Goal: Task Accomplishment & Management: Manage account settings

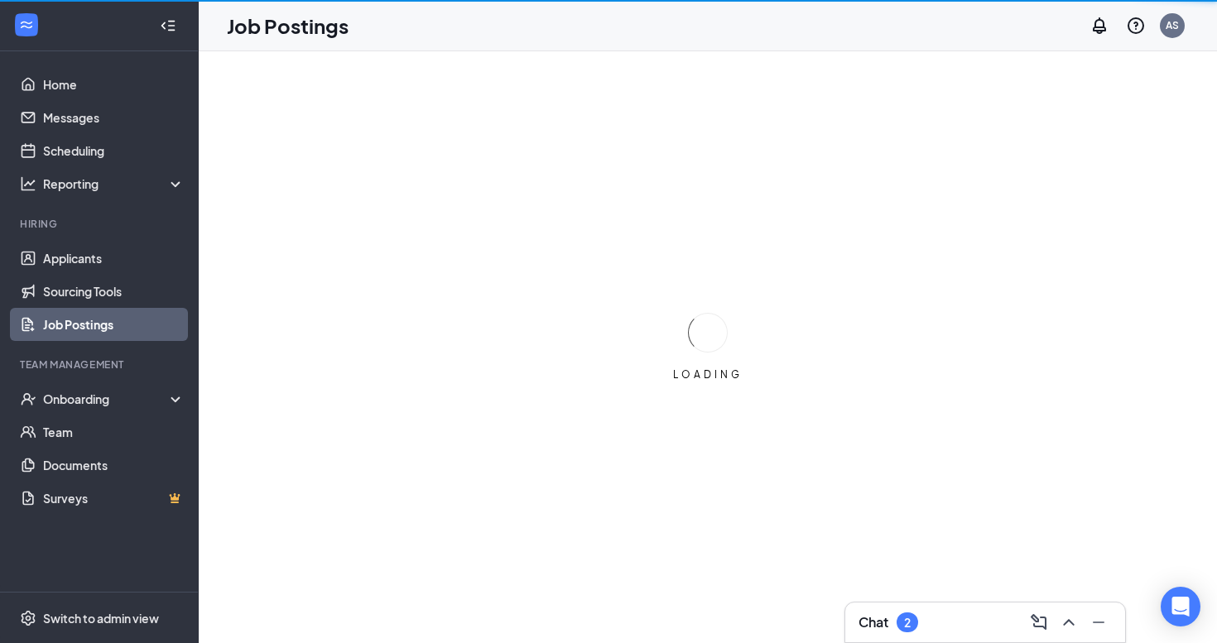
click at [922, 632] on div "Chat 2" at bounding box center [984, 622] width 253 height 26
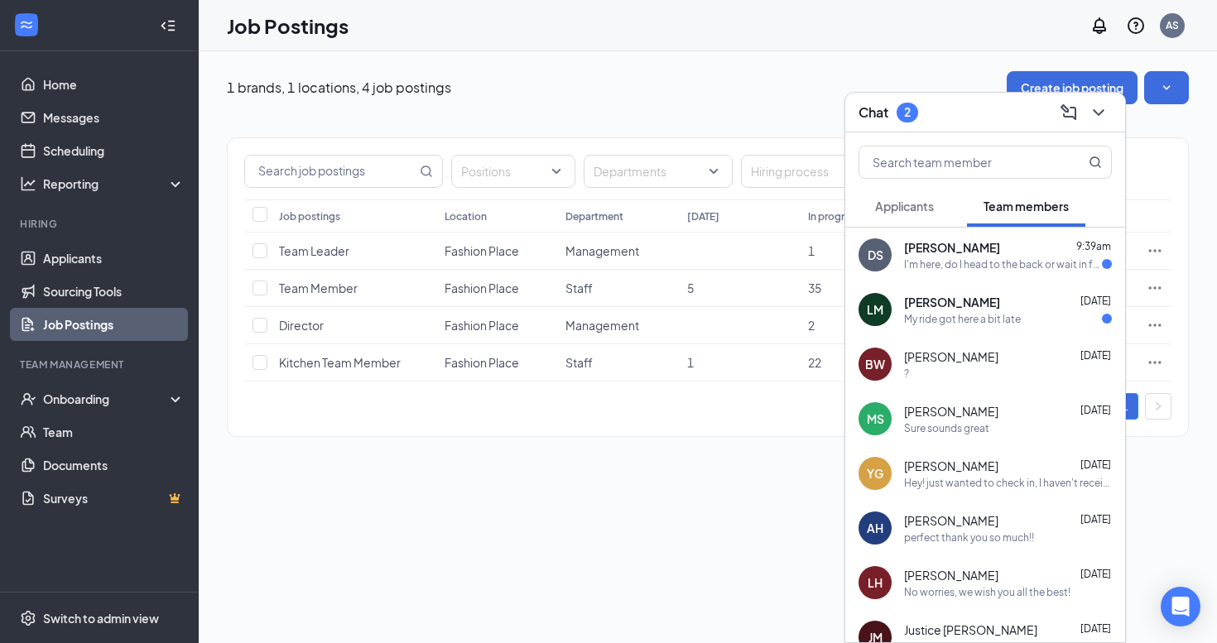
click at [994, 268] on div "I'm here, do I head to the back or wait in front of the store until it's 10?" at bounding box center [1003, 264] width 198 height 14
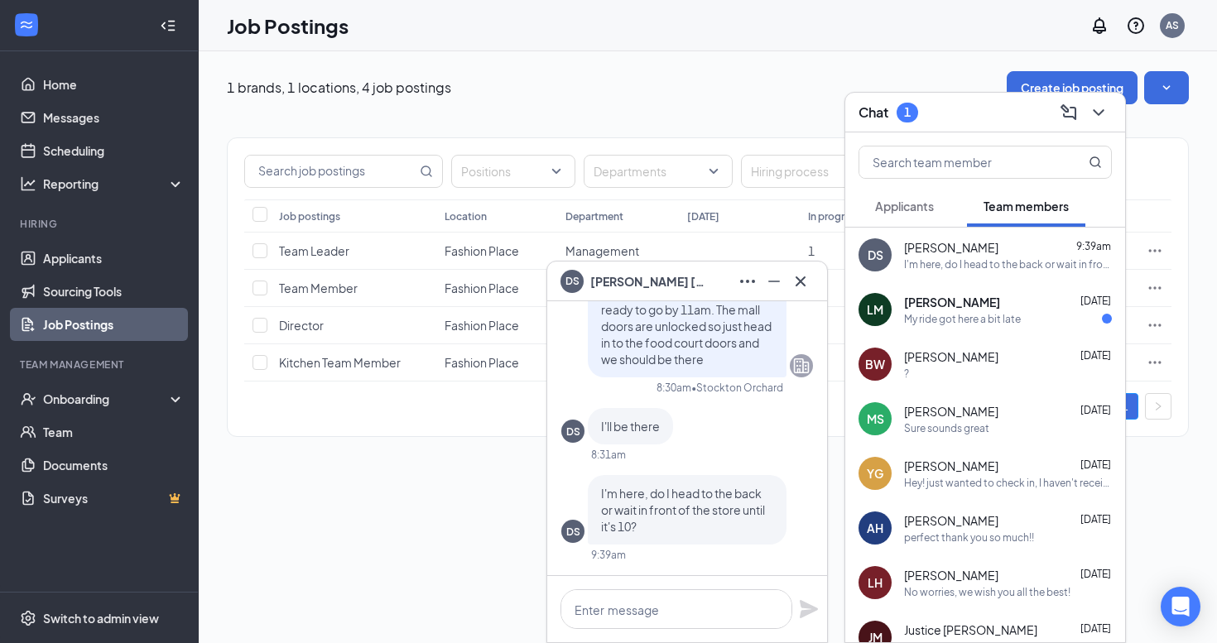
click at [1000, 303] on span "[PERSON_NAME]" at bounding box center [952, 302] width 96 height 17
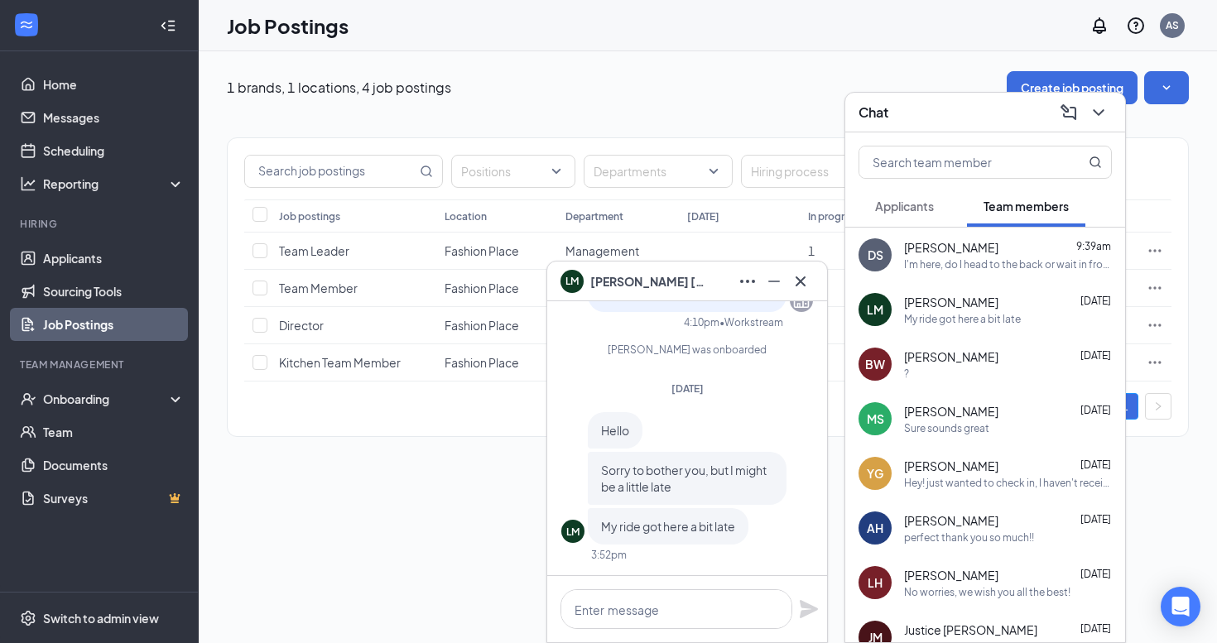
click at [918, 263] on div "I'm here, do I head to the back or wait in front of the store until it's 10?" at bounding box center [1008, 264] width 208 height 14
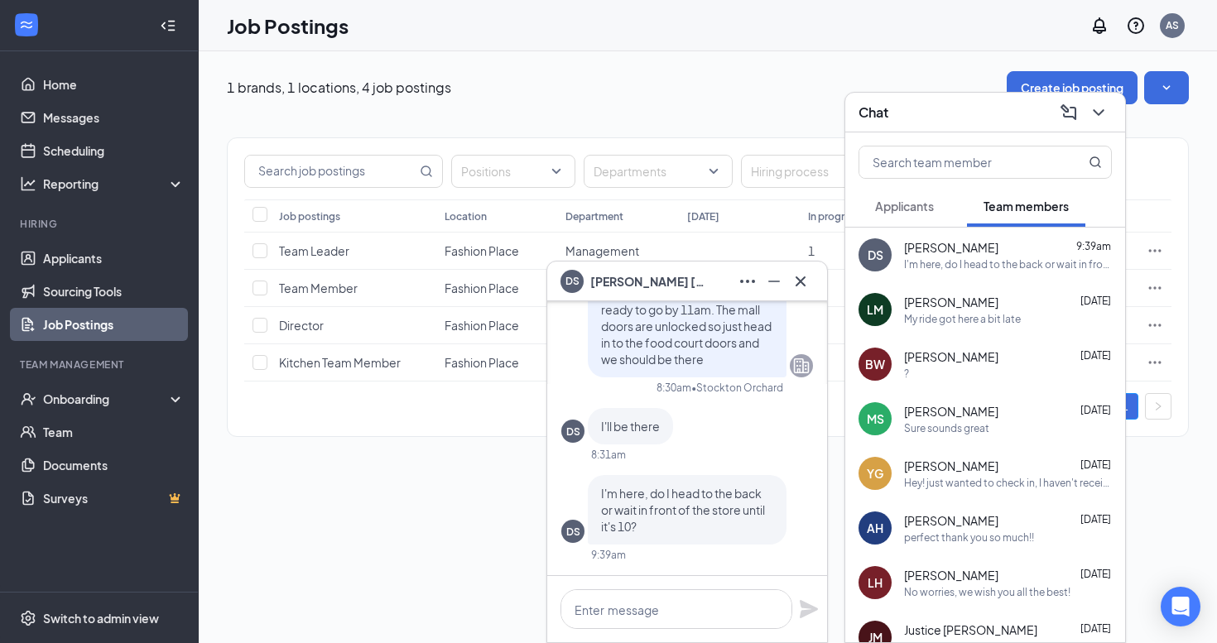
click at [916, 243] on span "[PERSON_NAME]" at bounding box center [951, 247] width 94 height 17
click at [885, 208] on span "Applicants" at bounding box center [904, 206] width 59 height 15
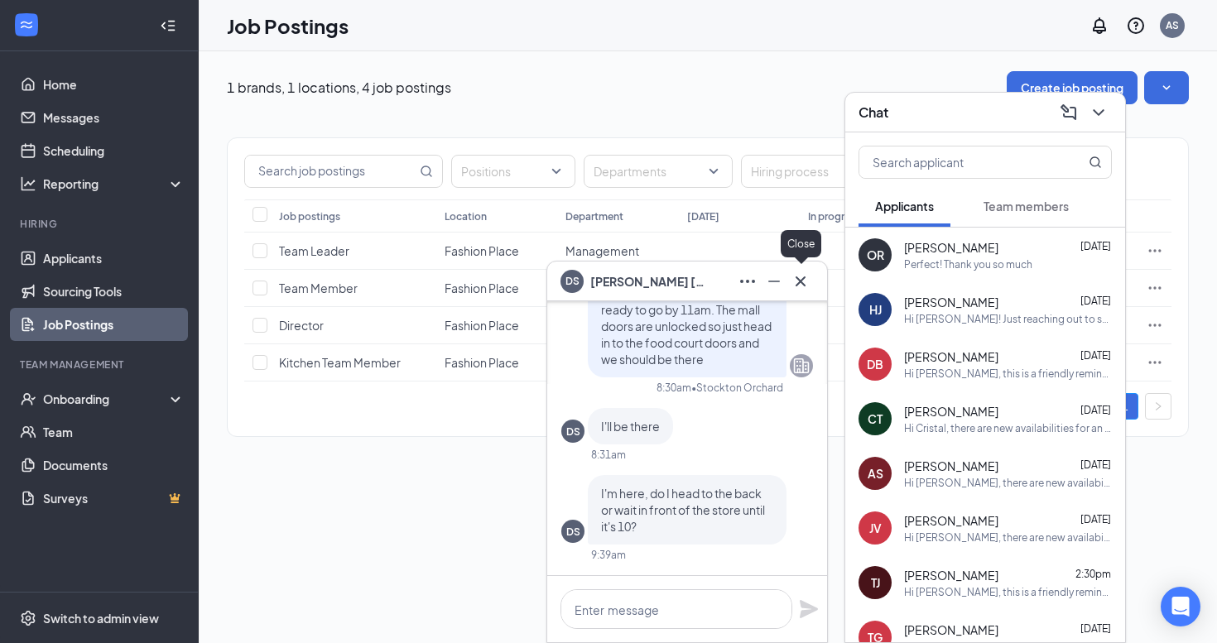
click at [798, 270] on button at bounding box center [800, 281] width 26 height 26
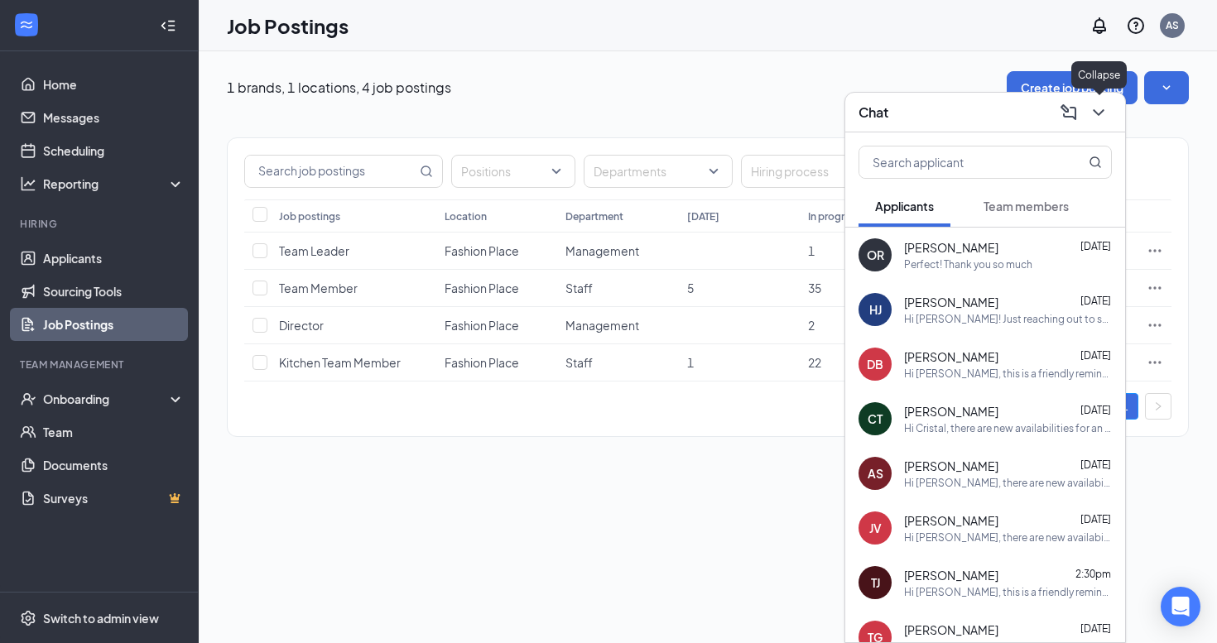
click at [1099, 118] on icon "ChevronDown" at bounding box center [1098, 113] width 20 height 20
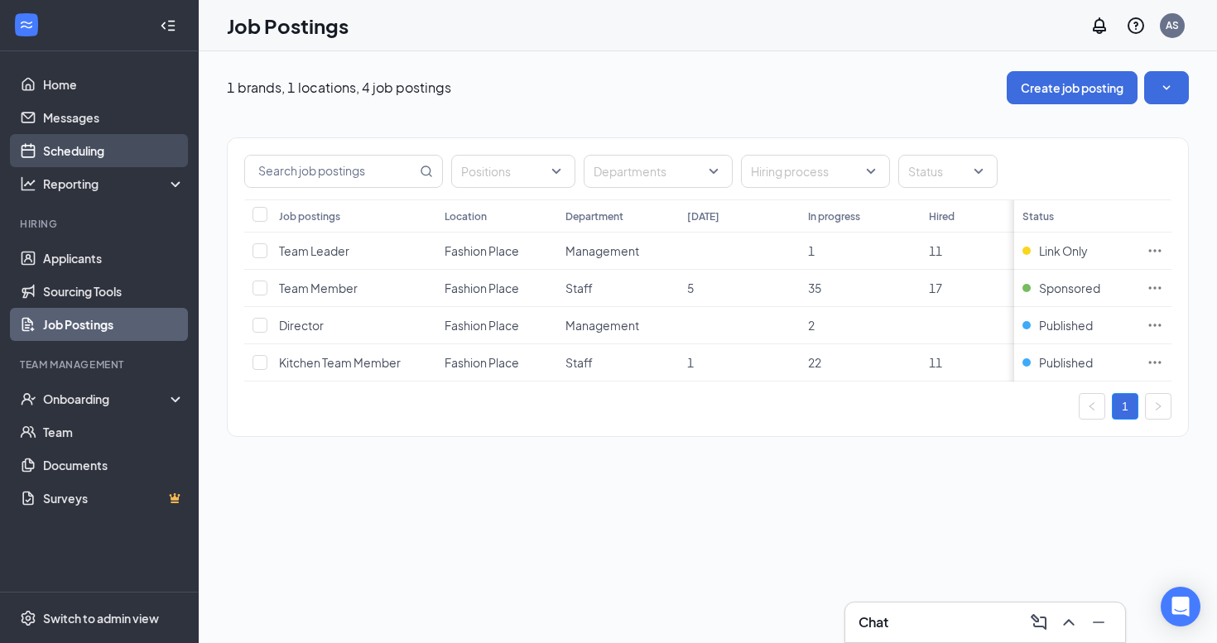
click at [103, 148] on link "Scheduling" at bounding box center [114, 150] width 142 height 33
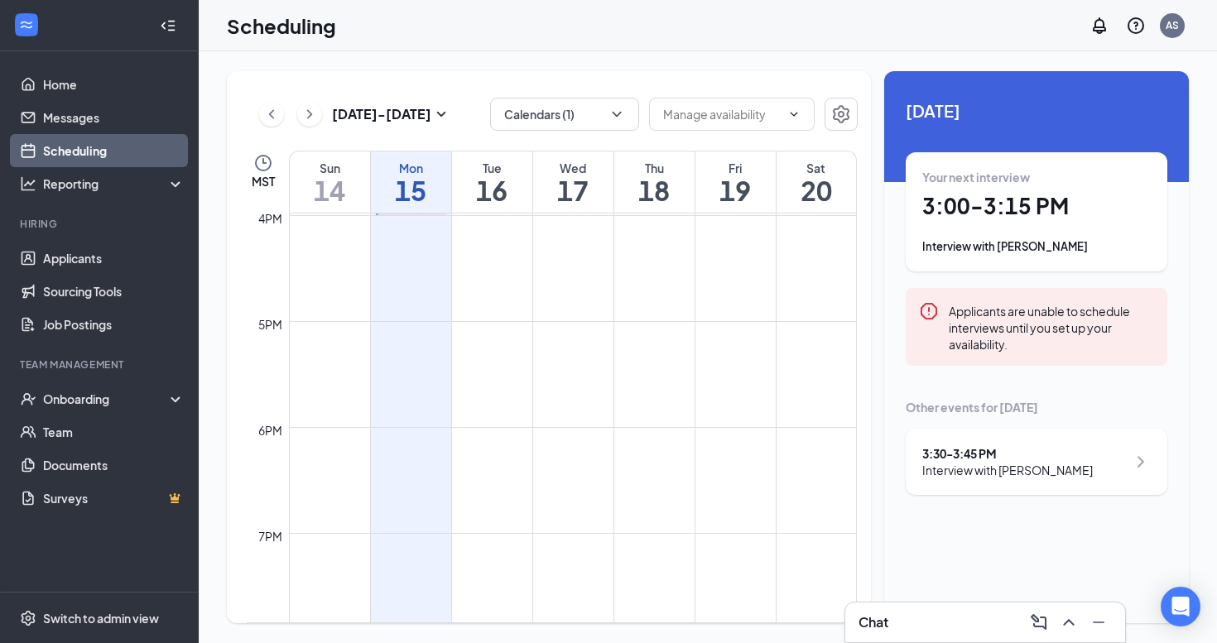
scroll to position [550, 0]
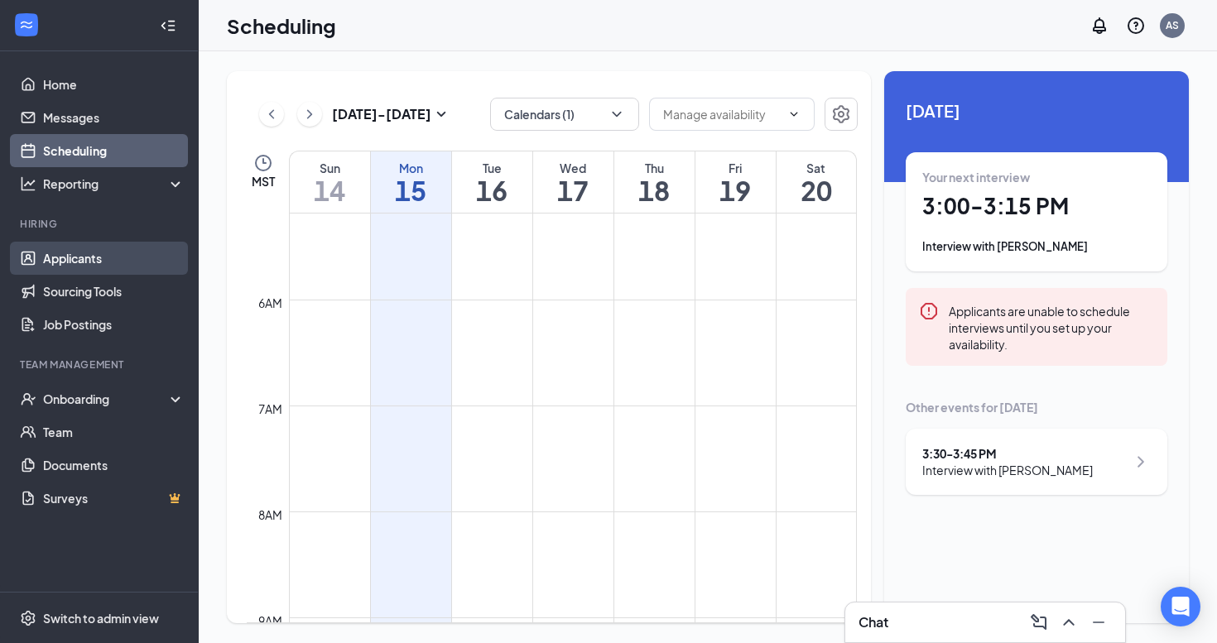
click at [127, 261] on link "Applicants" at bounding box center [114, 258] width 142 height 33
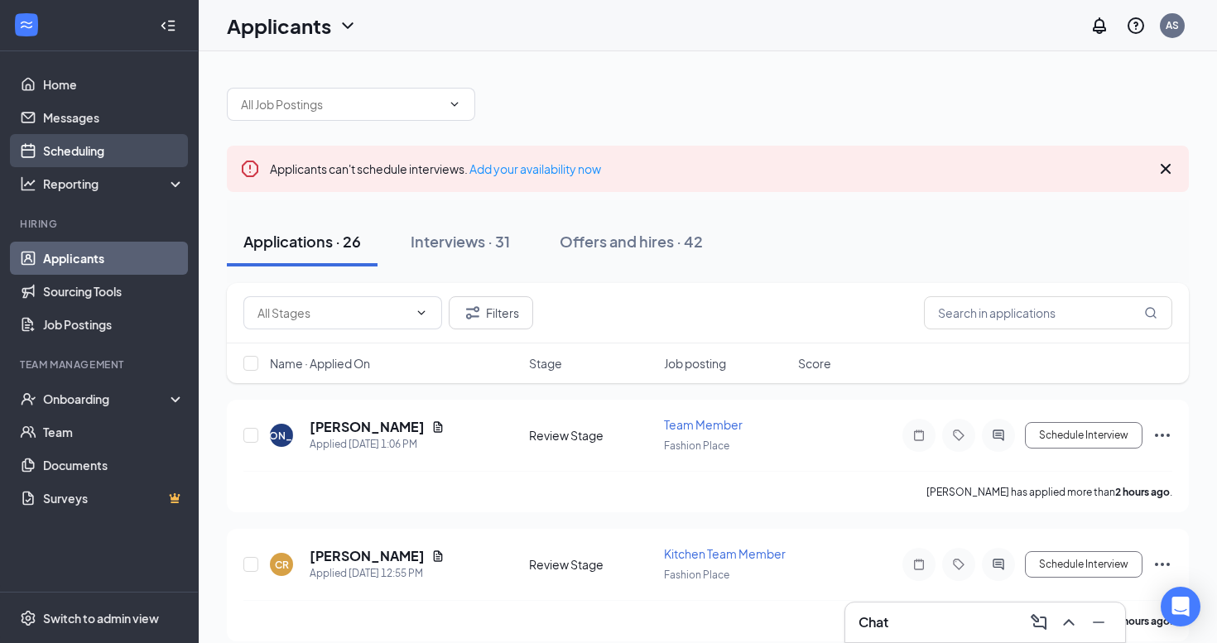
click at [103, 142] on link "Scheduling" at bounding box center [114, 150] width 142 height 33
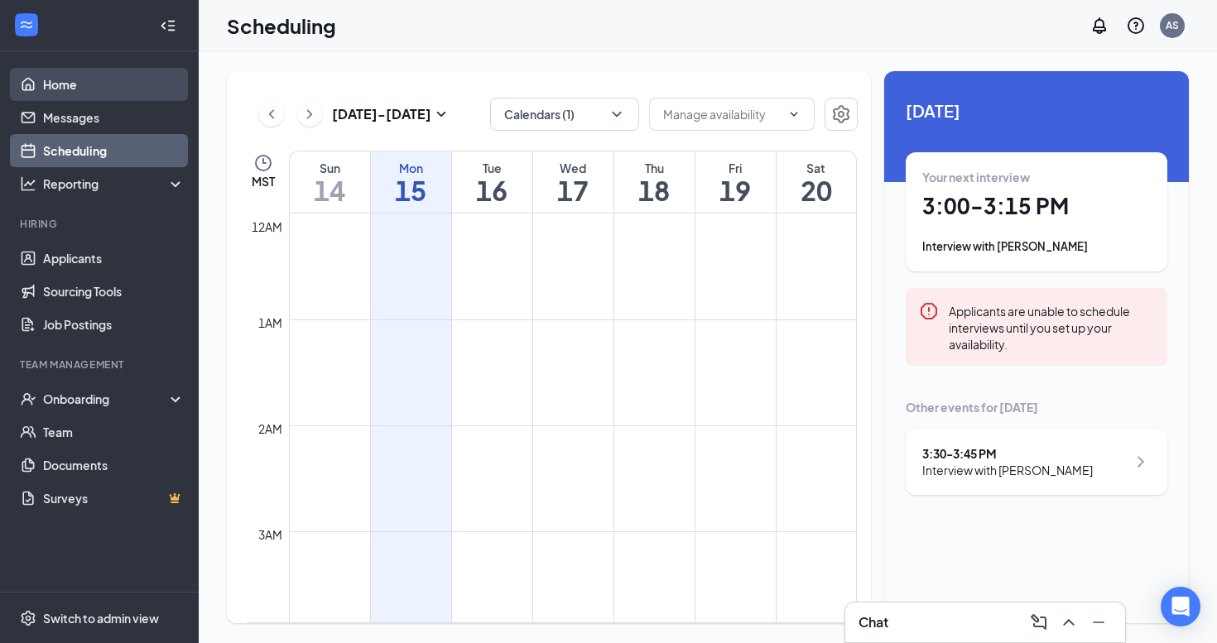
click at [69, 92] on link "Home" at bounding box center [114, 84] width 142 height 33
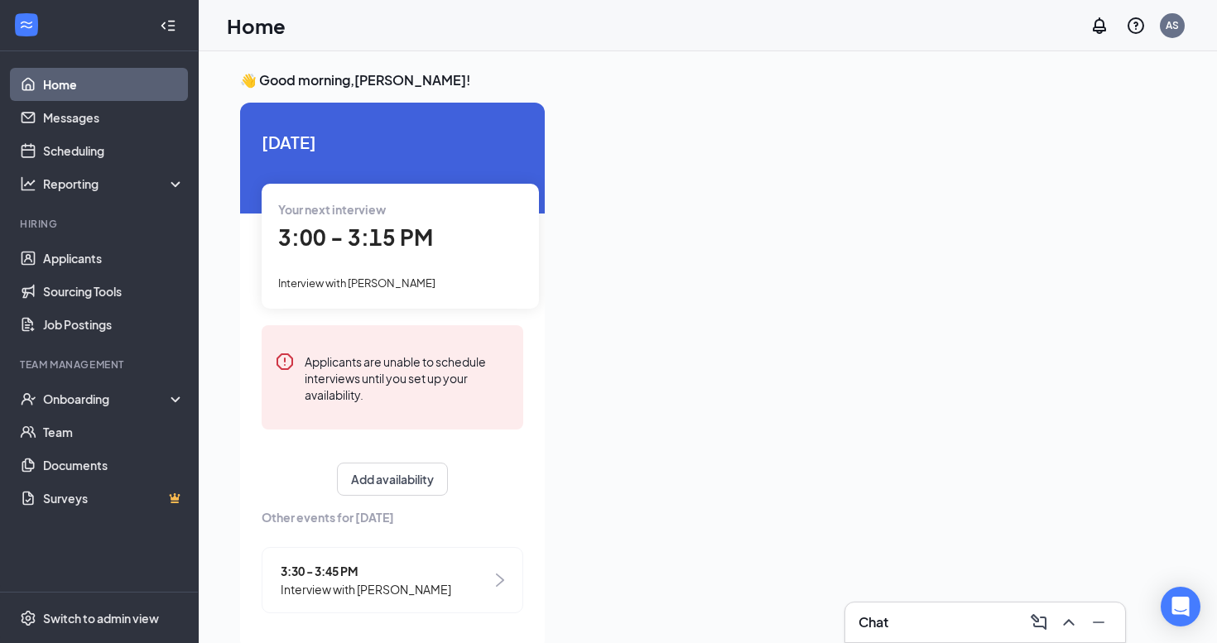
scroll to position [35, 0]
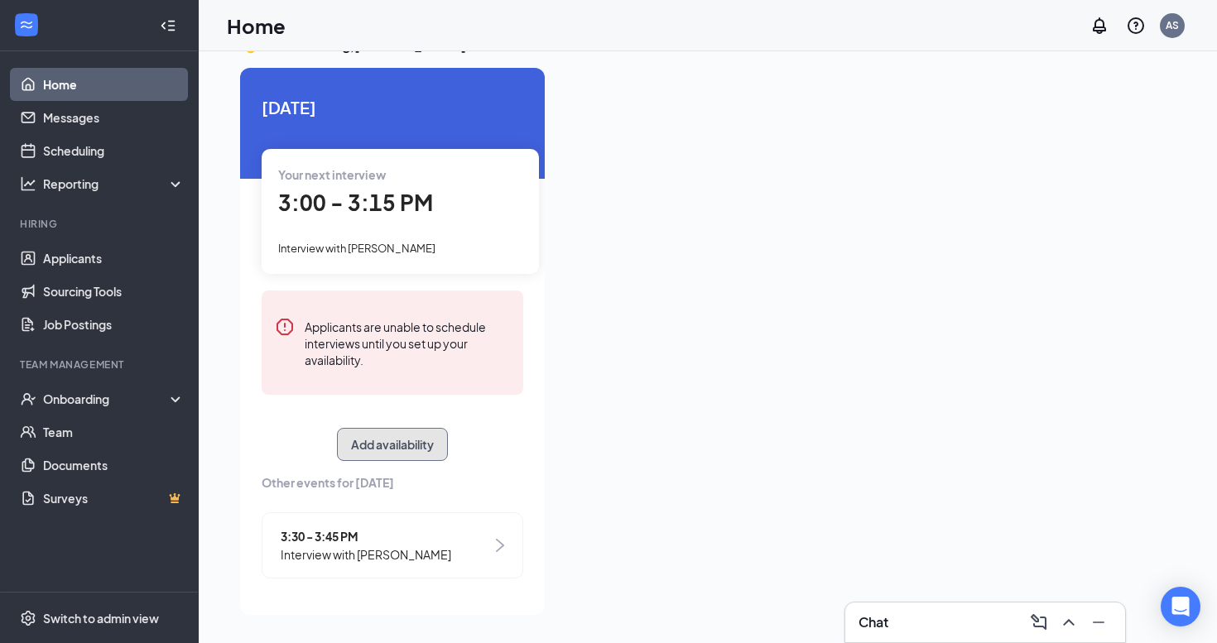
click at [385, 449] on button "Add availability" at bounding box center [392, 444] width 111 height 33
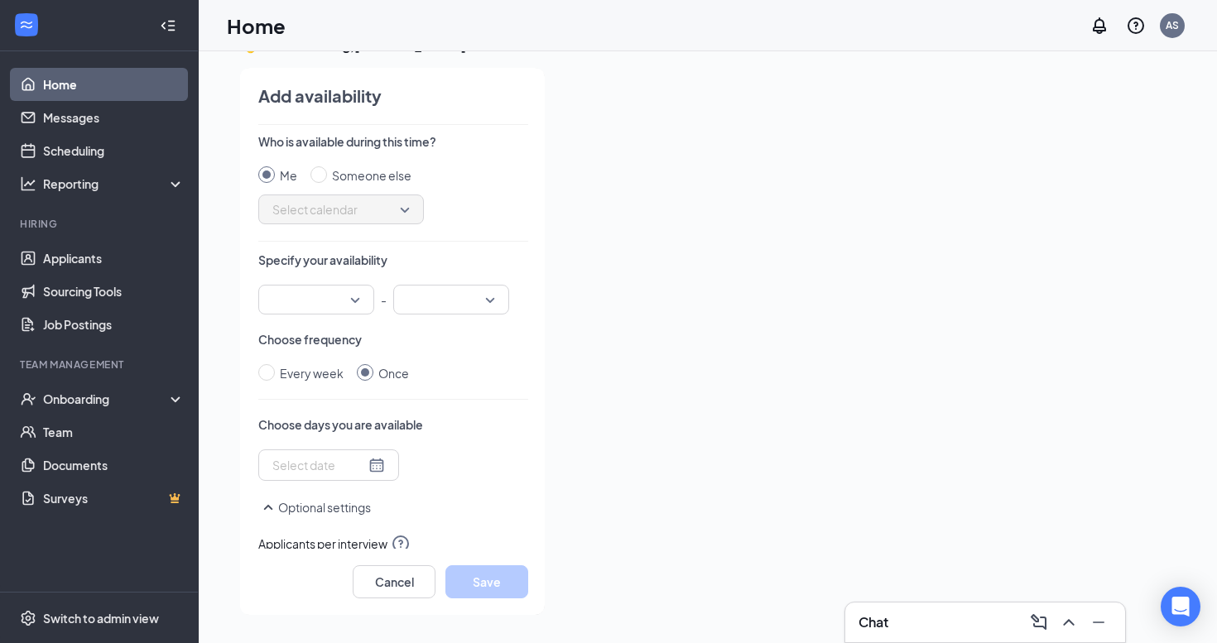
click at [349, 477] on div at bounding box center [328, 464] width 141 height 31
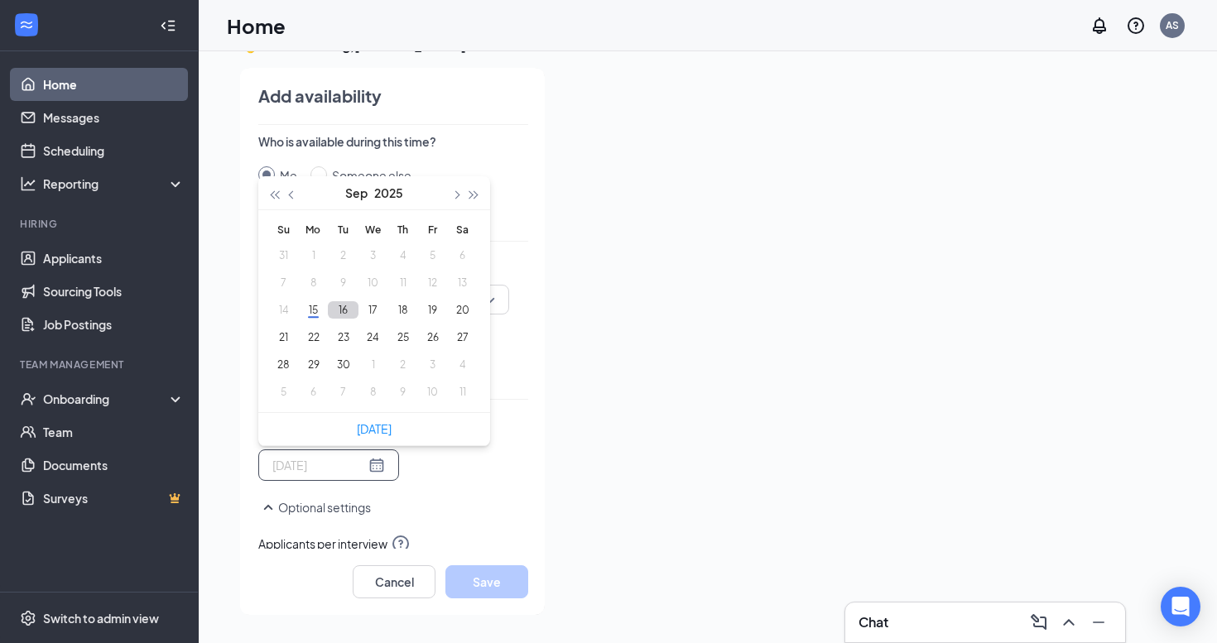
click at [347, 307] on button "16" at bounding box center [343, 309] width 31 height 17
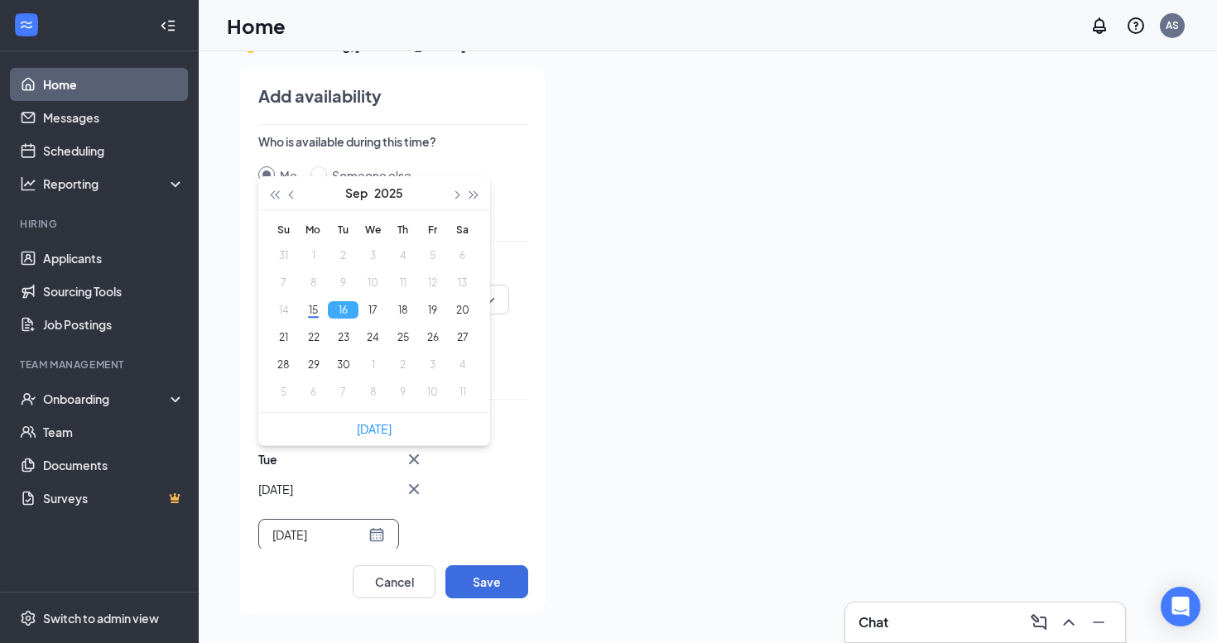
type input "[DATE]"
click at [478, 457] on div "Tue Sep [DATE] Mo Tu We Th Fr Sa 31 1 2 3 4 5 6 7 8 9 10 11 12 13 14 15 16 17 1…" at bounding box center [393, 499] width 270 height 101
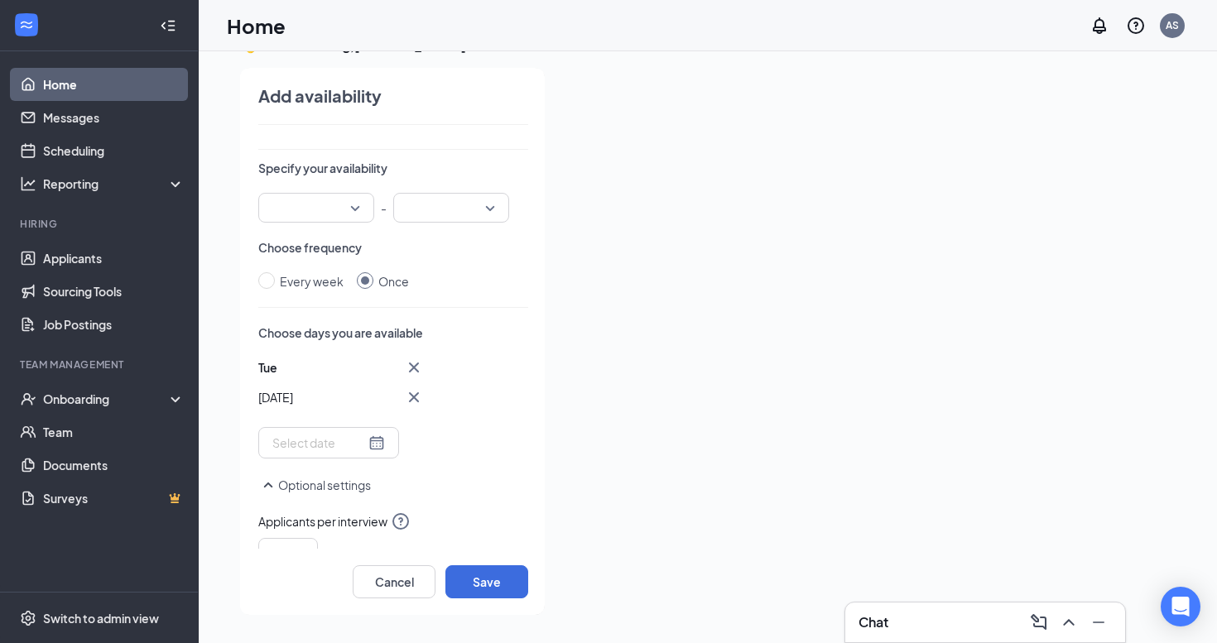
scroll to position [0, 0]
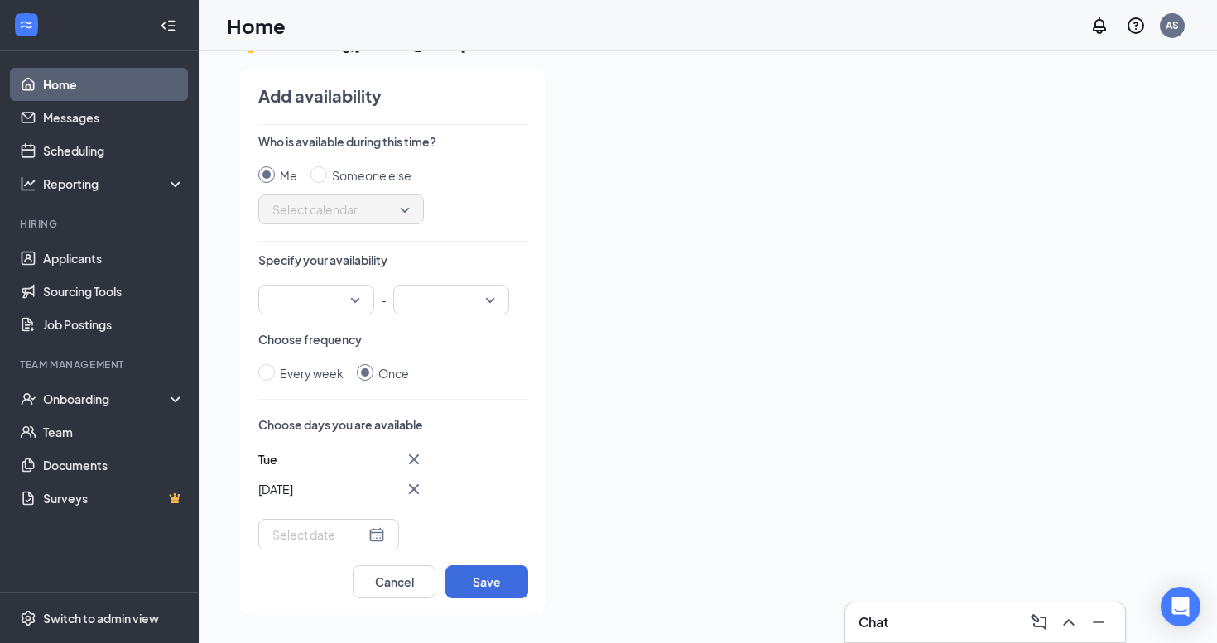
click at [361, 301] on div at bounding box center [316, 300] width 116 height 30
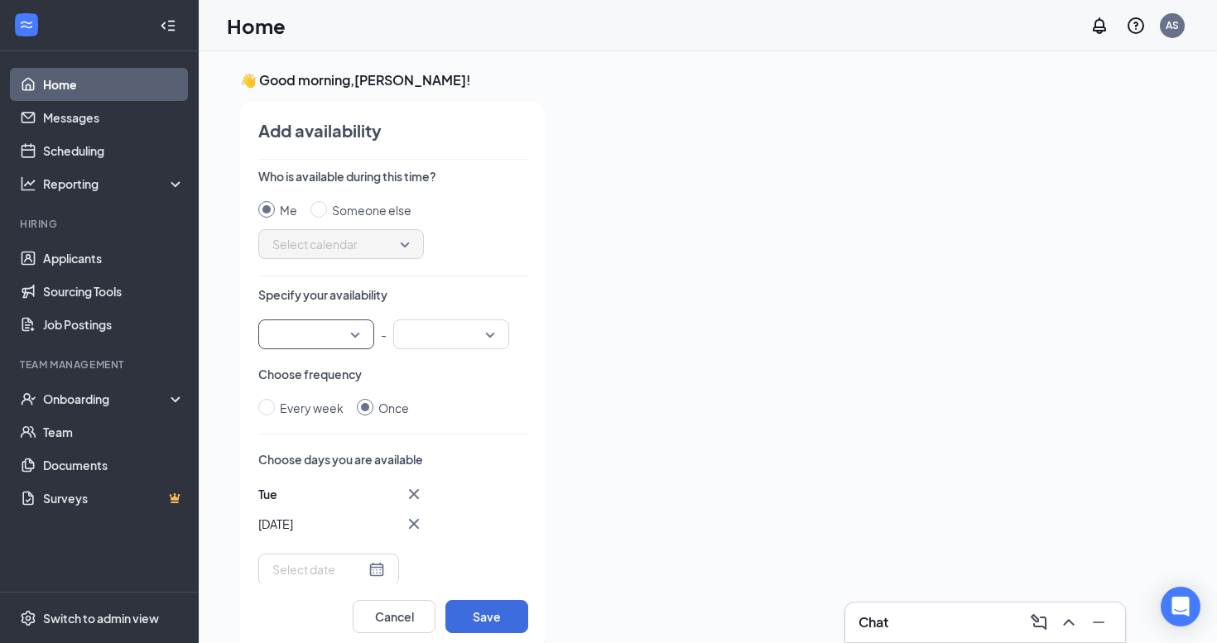
click at [368, 338] on div at bounding box center [316, 335] width 116 height 30
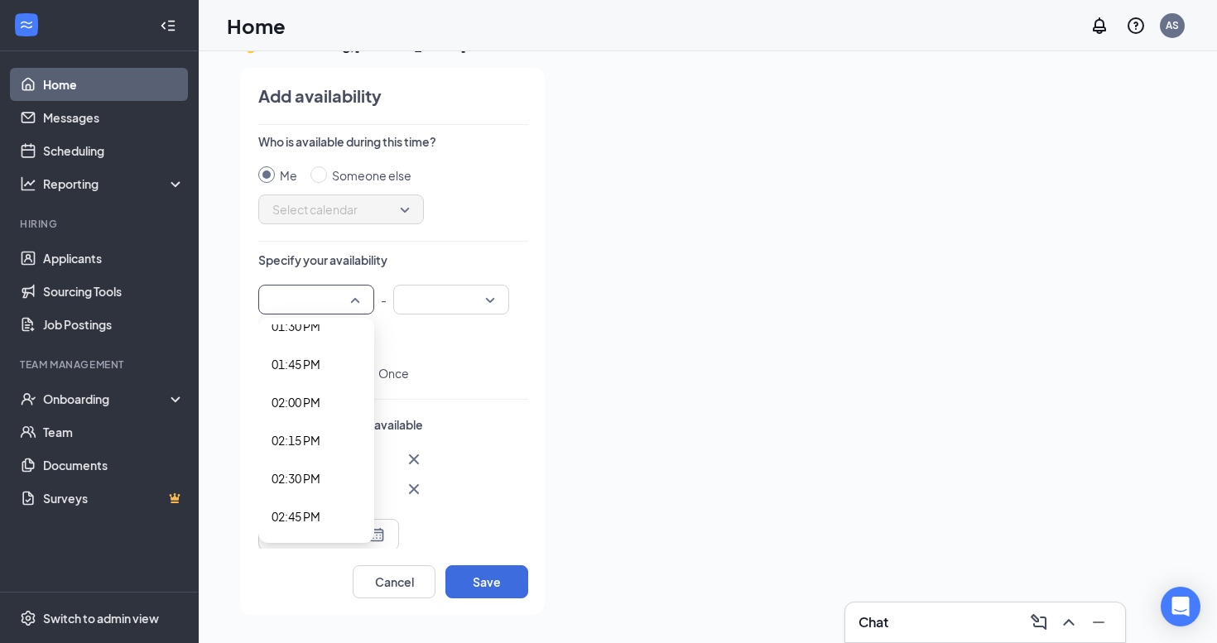
scroll to position [2076, 0]
click at [318, 397] on span "02:00 PM" at bounding box center [296, 400] width 49 height 18
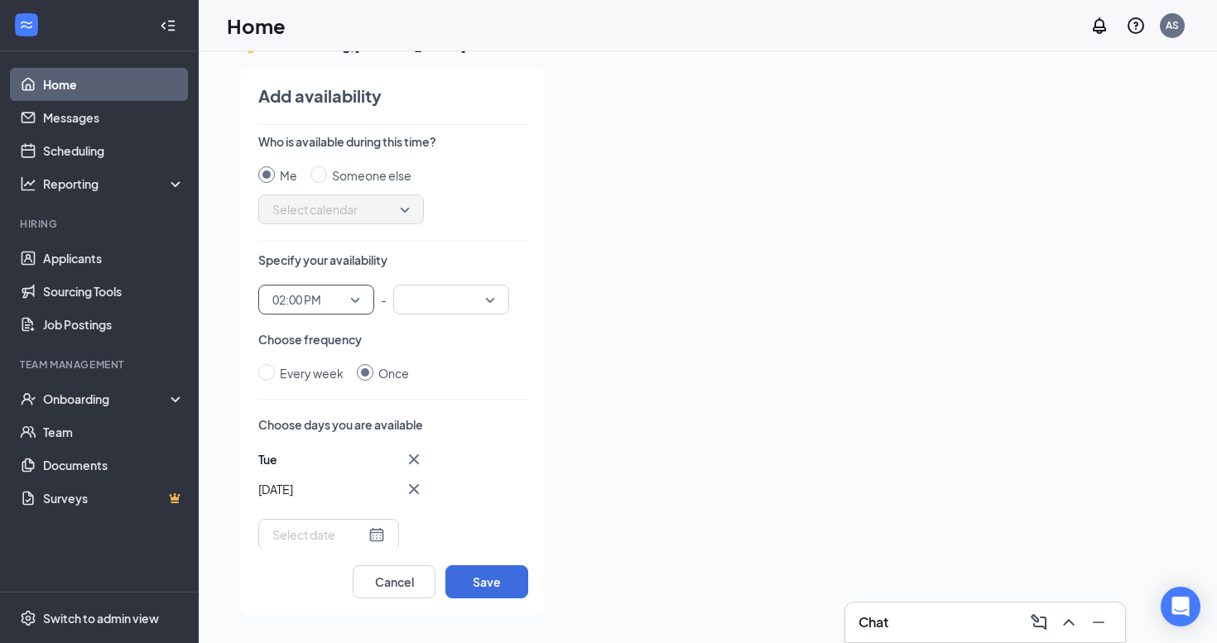
click at [510, 308] on div "02:00 PM 02:00 PM 01:45 PM 02:00 PM 02:15 PM 12:00 AM 12:15 AM 12:30 AM 12:45 A…" at bounding box center [393, 300] width 270 height 30
click at [496, 296] on div at bounding box center [451, 300] width 116 height 30
click at [467, 357] on span "03:30 PM" at bounding box center [450, 356] width 89 height 18
click at [520, 408] on div "Who is available during this time? Me Someone else Select calendar Specify your…" at bounding box center [393, 341] width 270 height 416
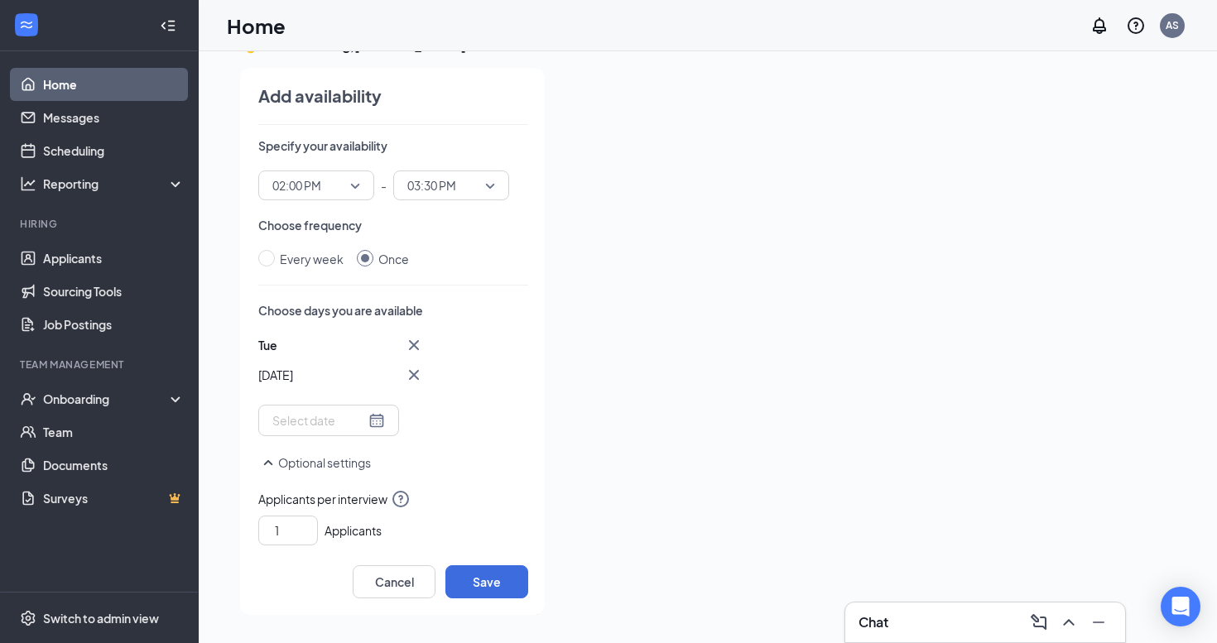
scroll to position [174, 0]
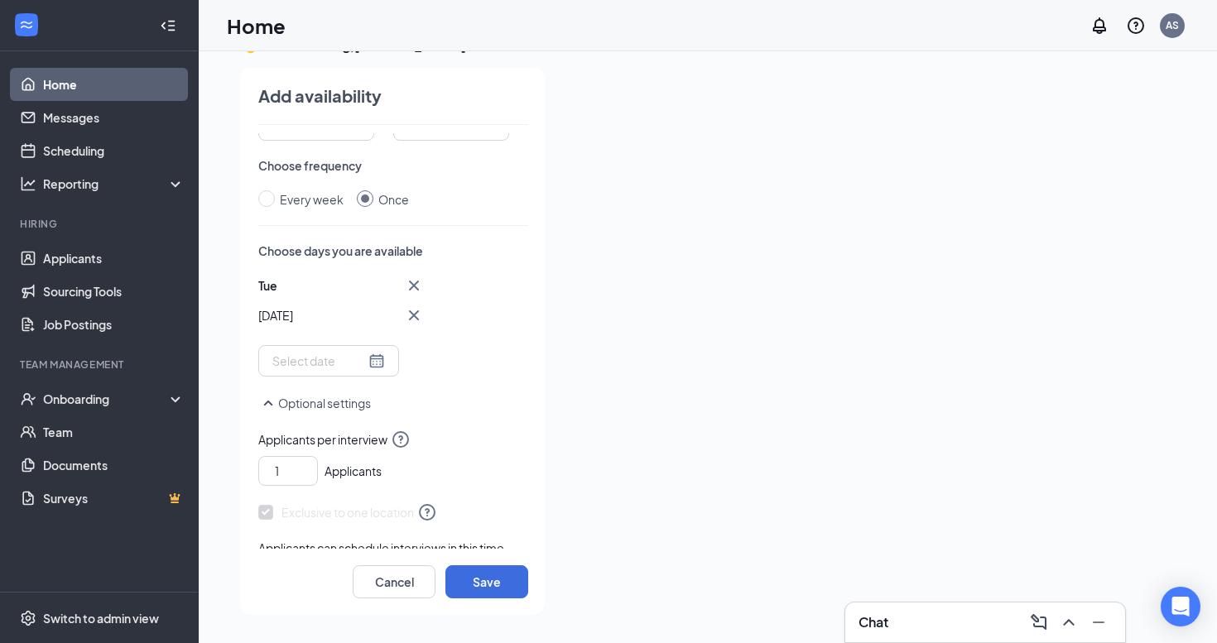
click at [464, 438] on span "Applicants per interview" at bounding box center [393, 440] width 270 height 20
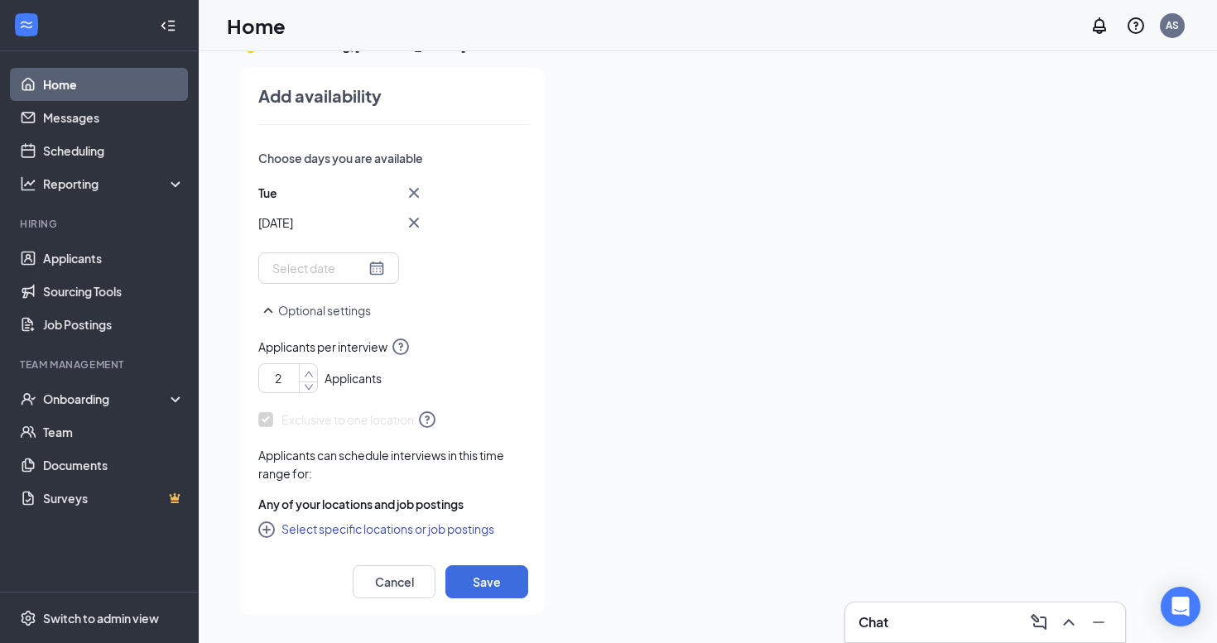
click at [311, 372] on icon "up" at bounding box center [309, 374] width 10 height 12
click at [449, 370] on div "4 Applicants" at bounding box center [393, 375] width 270 height 36
click at [489, 578] on button "Save" at bounding box center [486, 581] width 83 height 33
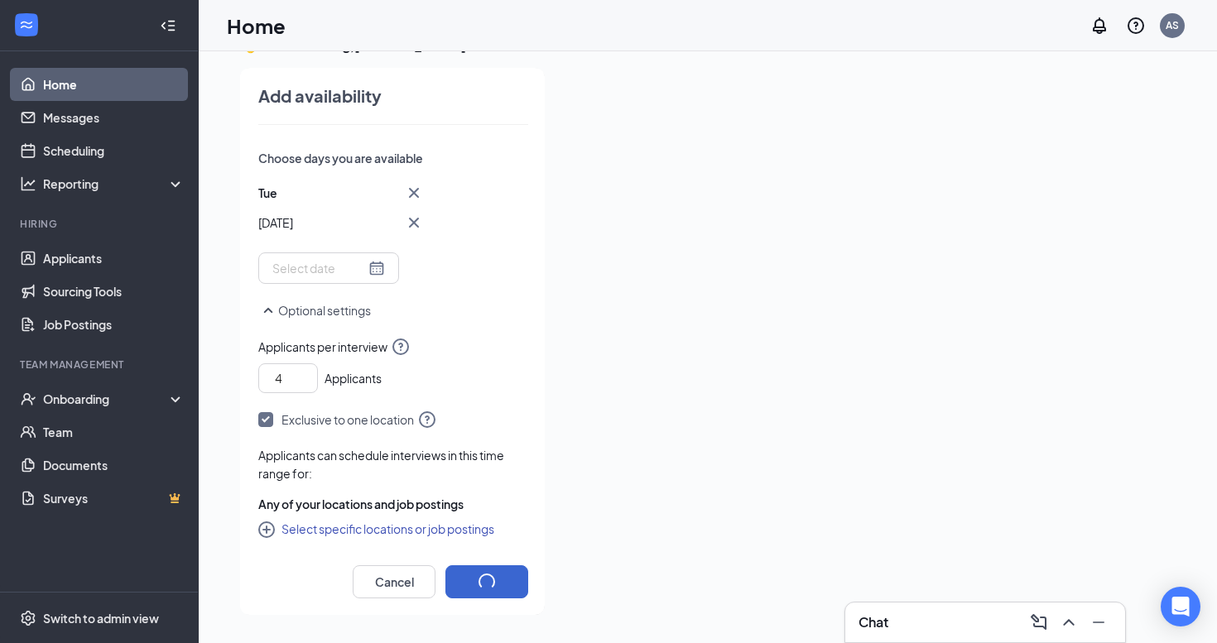
type input "1"
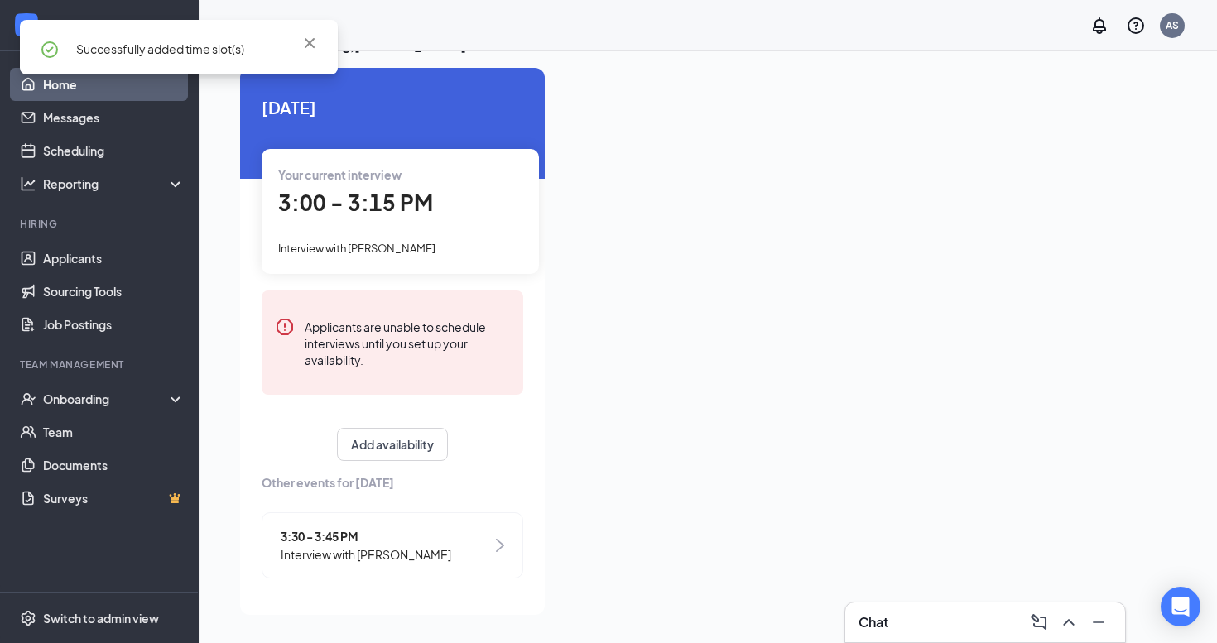
scroll to position [0, 0]
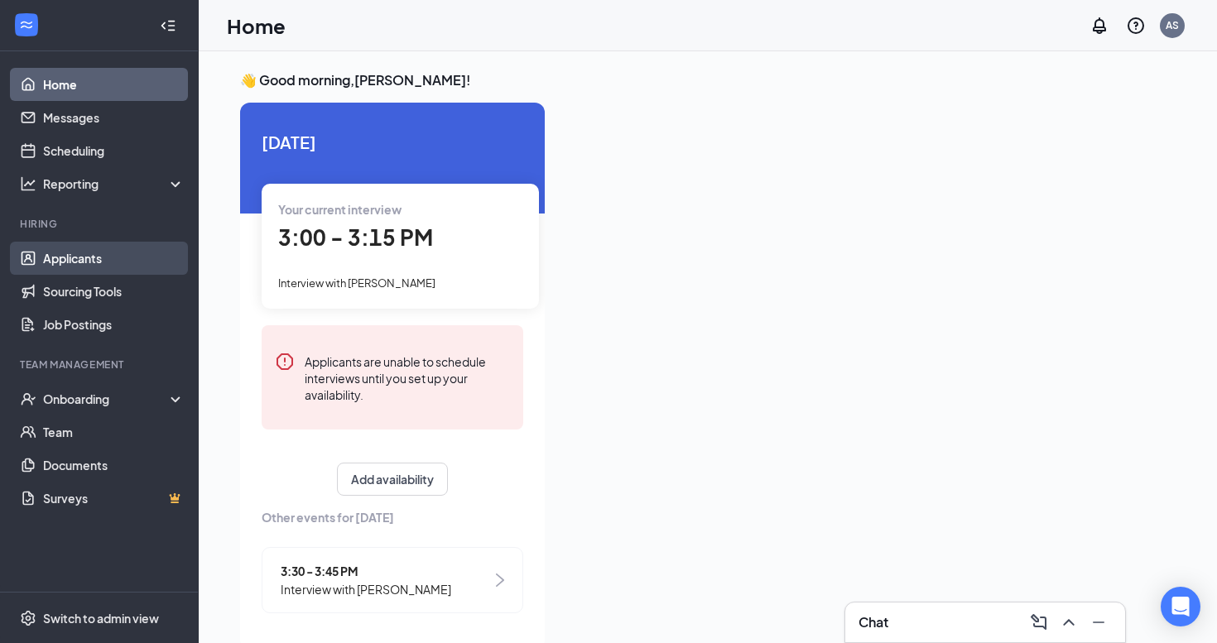
click at [92, 260] on link "Applicants" at bounding box center [114, 258] width 142 height 33
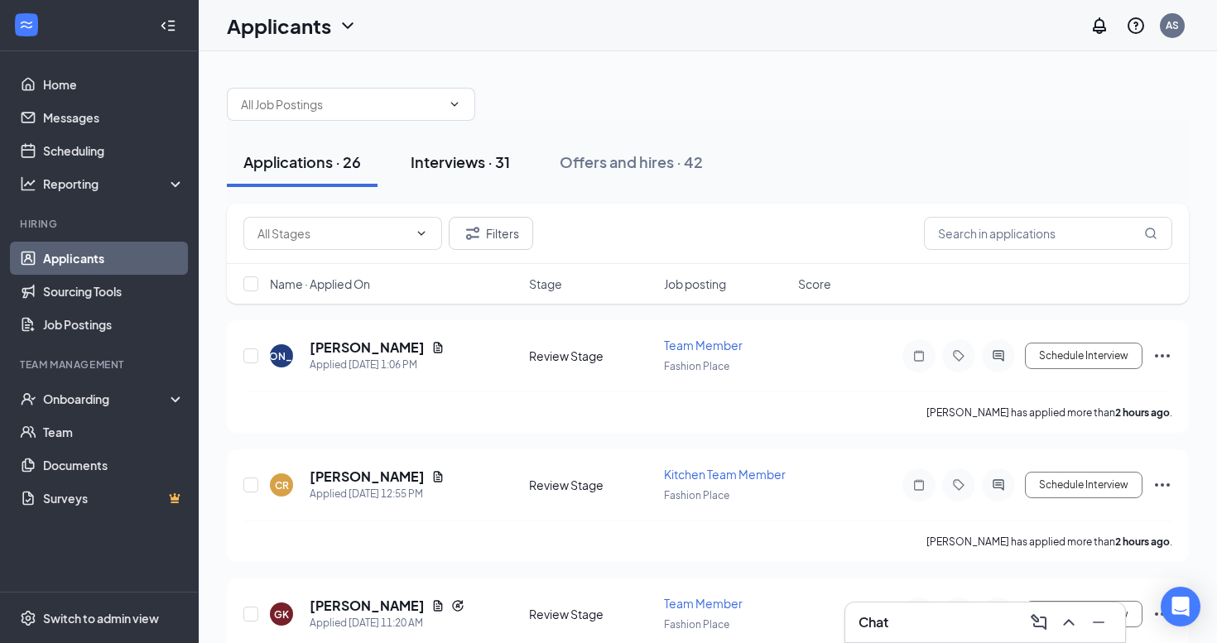
click at [465, 166] on div "Interviews · 31" at bounding box center [460, 161] width 99 height 21
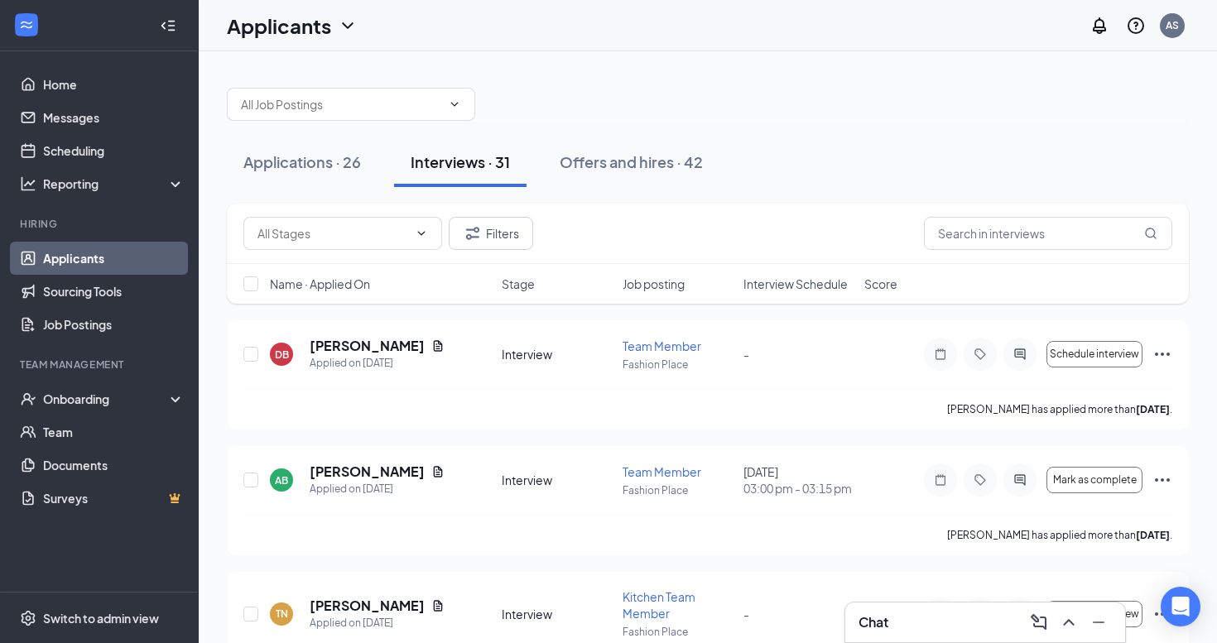
click at [807, 284] on span "Interview Schedule" at bounding box center [795, 284] width 104 height 17
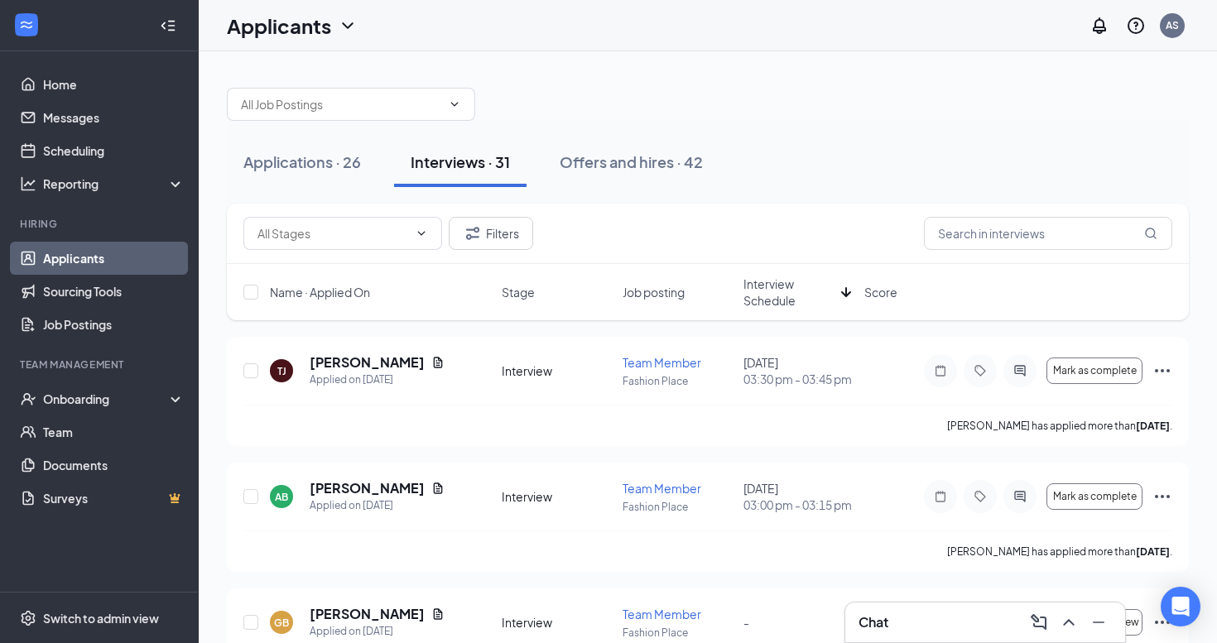
click at [807, 284] on span "Interview Schedule" at bounding box center [788, 292] width 91 height 33
click at [342, 372] on h5 "[PERSON_NAME]" at bounding box center [367, 362] width 115 height 18
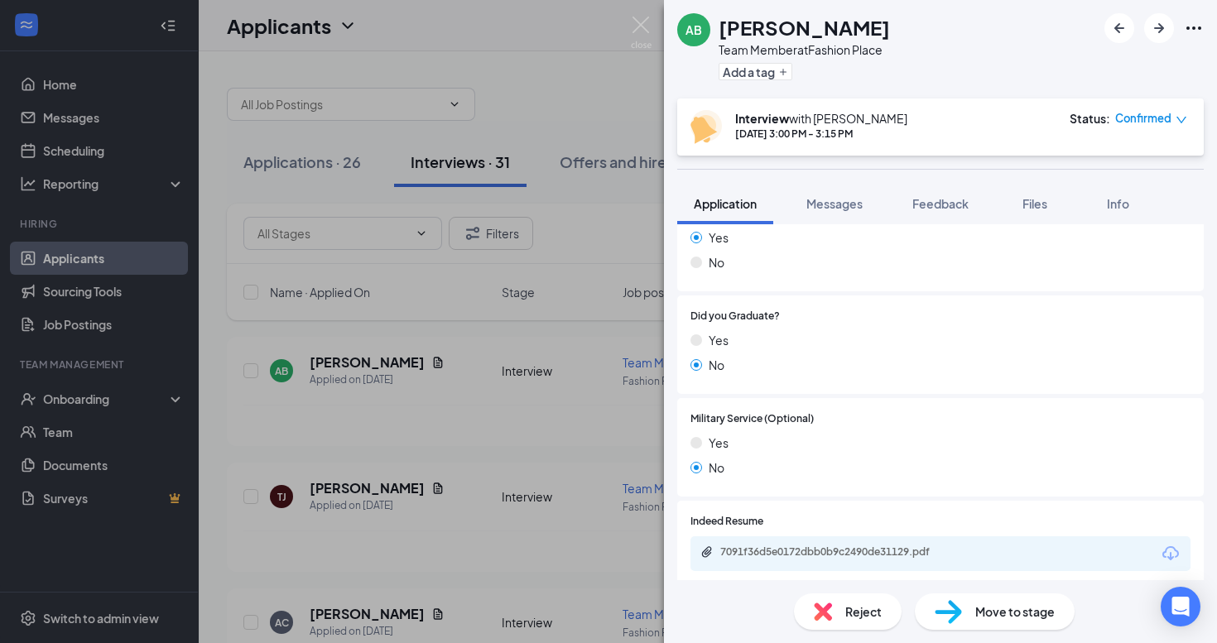
scroll to position [1362, 0]
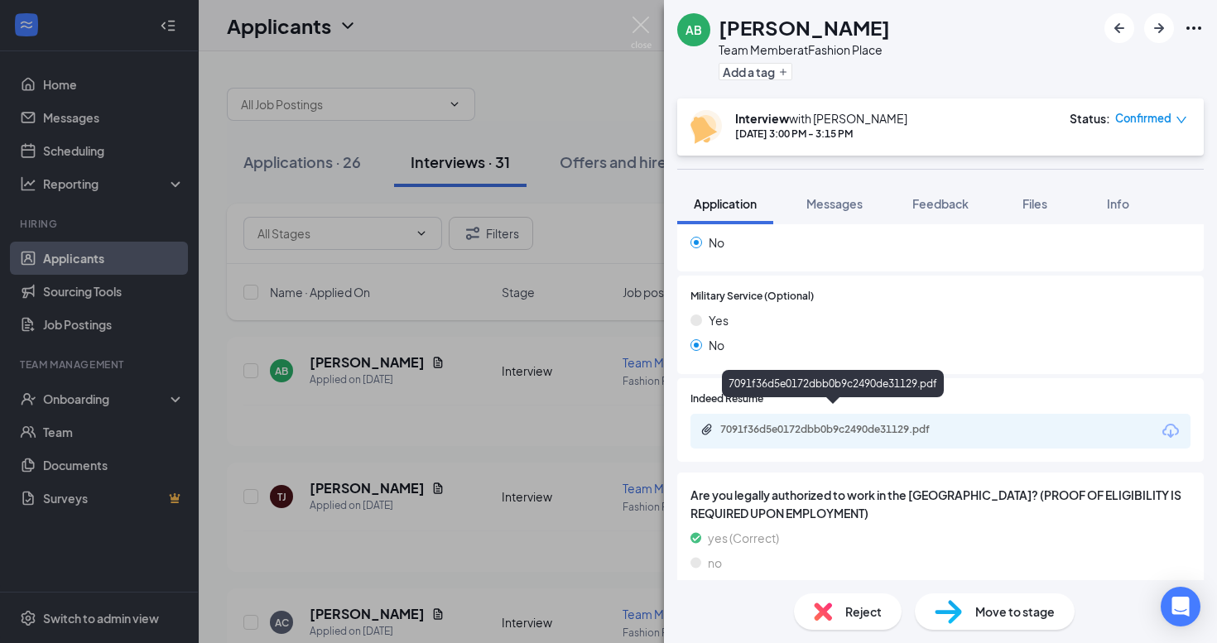
click at [867, 423] on div "7091f36d5e0172dbb0b9c2490de31129.pdf" at bounding box center [836, 429] width 232 height 13
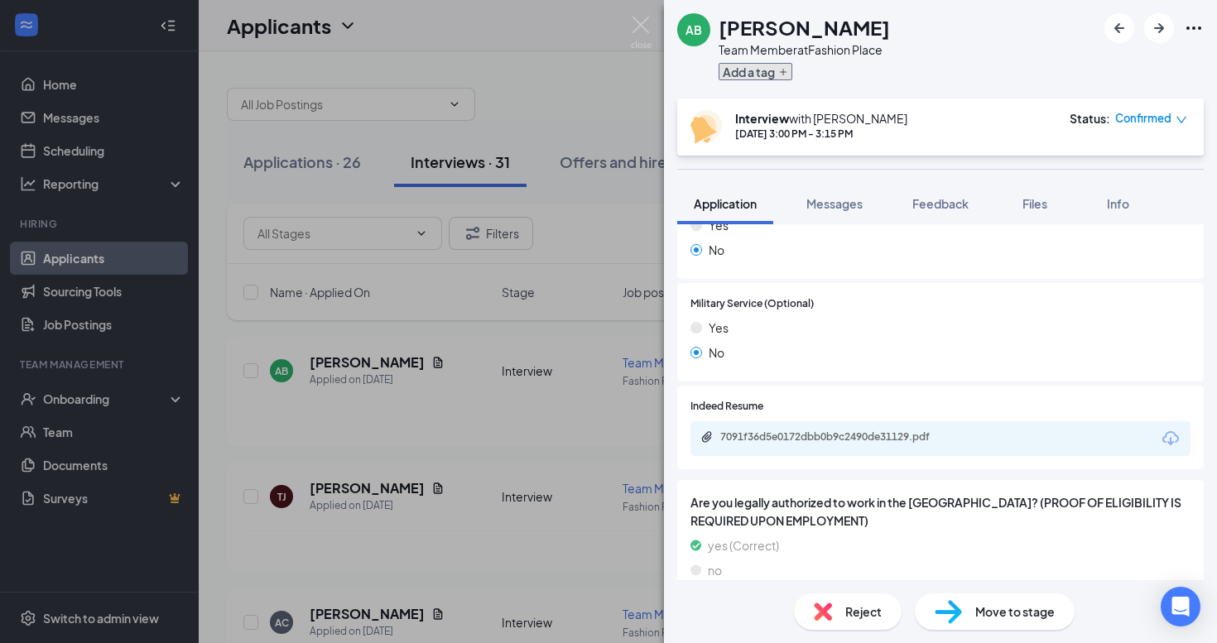
click at [771, 74] on button "Add a tag" at bounding box center [755, 71] width 74 height 17
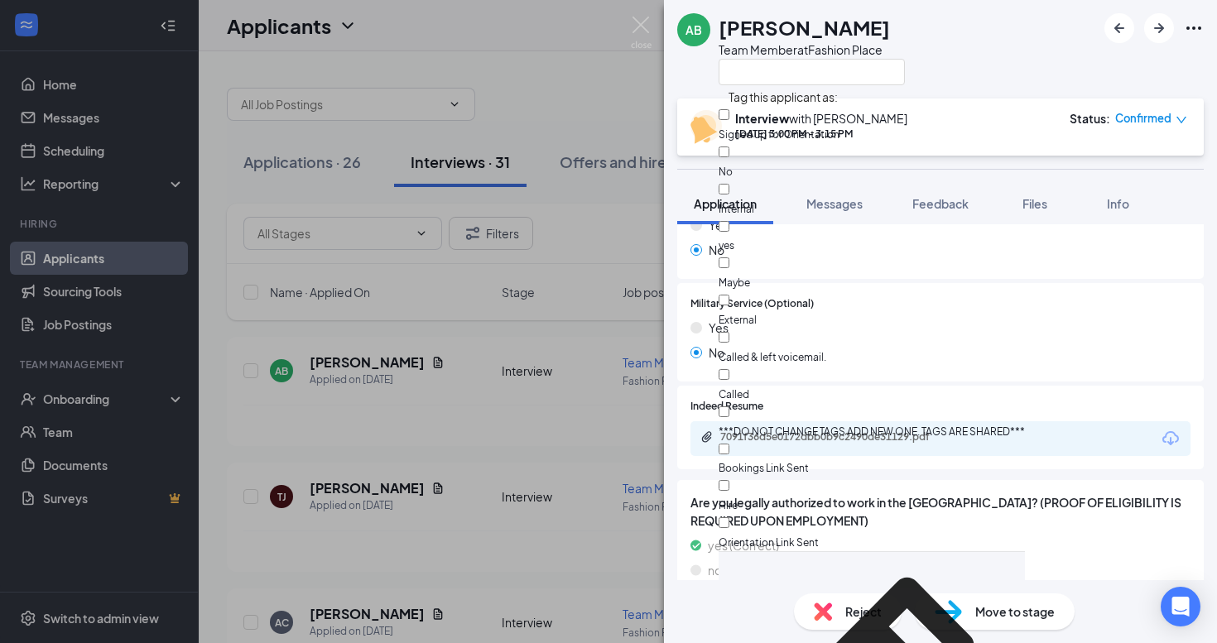
click at [957, 57] on div "AB [PERSON_NAME] Team Member at [GEOGRAPHIC_DATA]" at bounding box center [940, 49] width 553 height 99
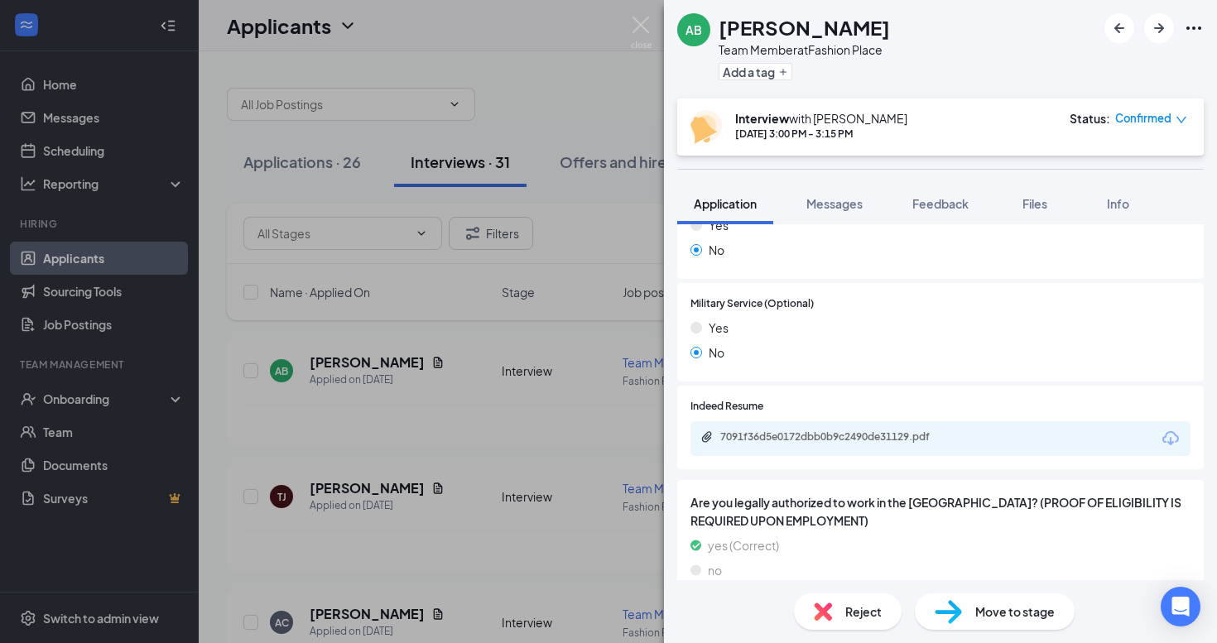
click at [856, 603] on span "Reject" at bounding box center [863, 612] width 36 height 18
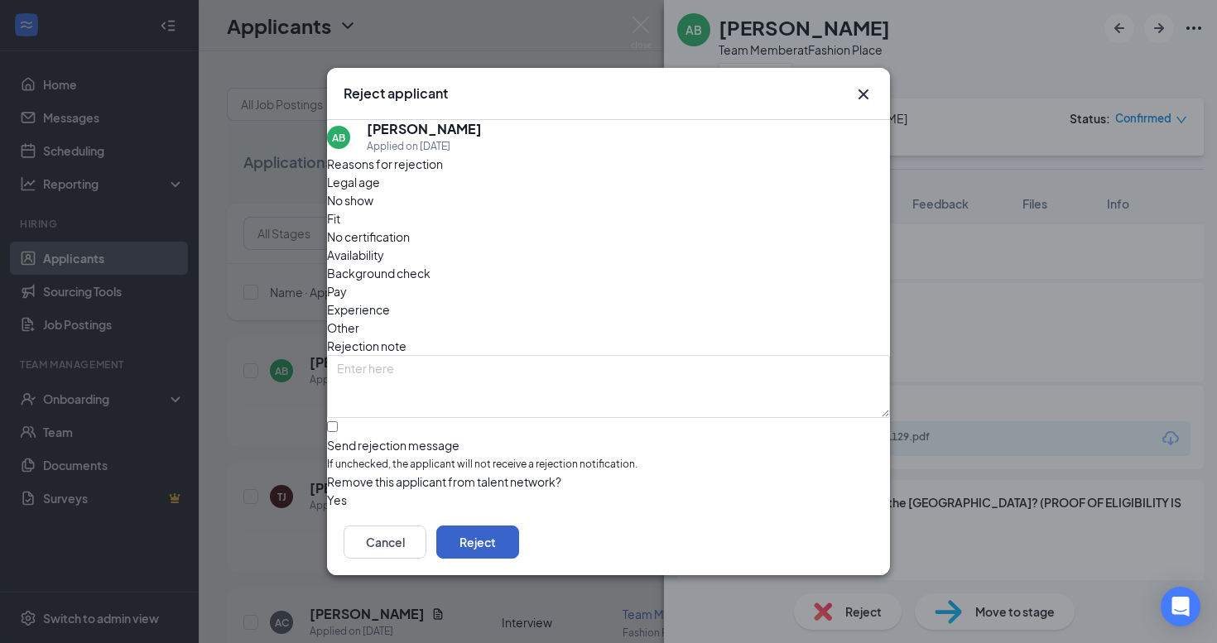
click at [519, 538] on button "Reject" at bounding box center [477, 542] width 83 height 33
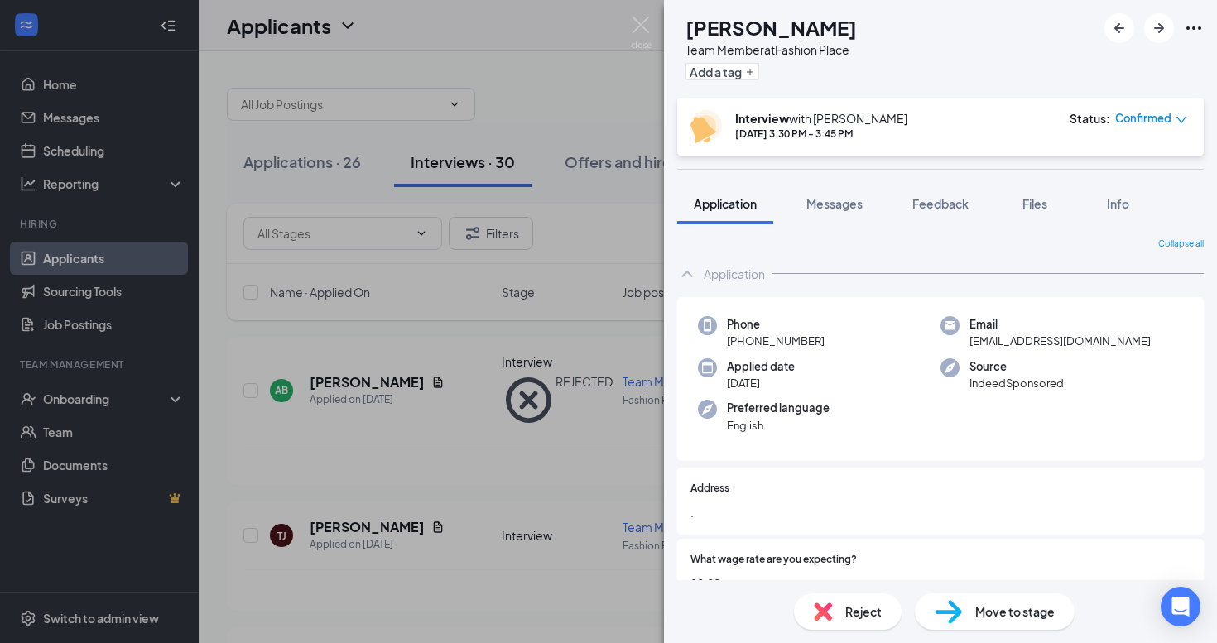
click at [652, 29] on div "[PERSON_NAME] [PERSON_NAME] Team Member at Fashion Place Add a tag Interview wi…" at bounding box center [608, 321] width 1217 height 643
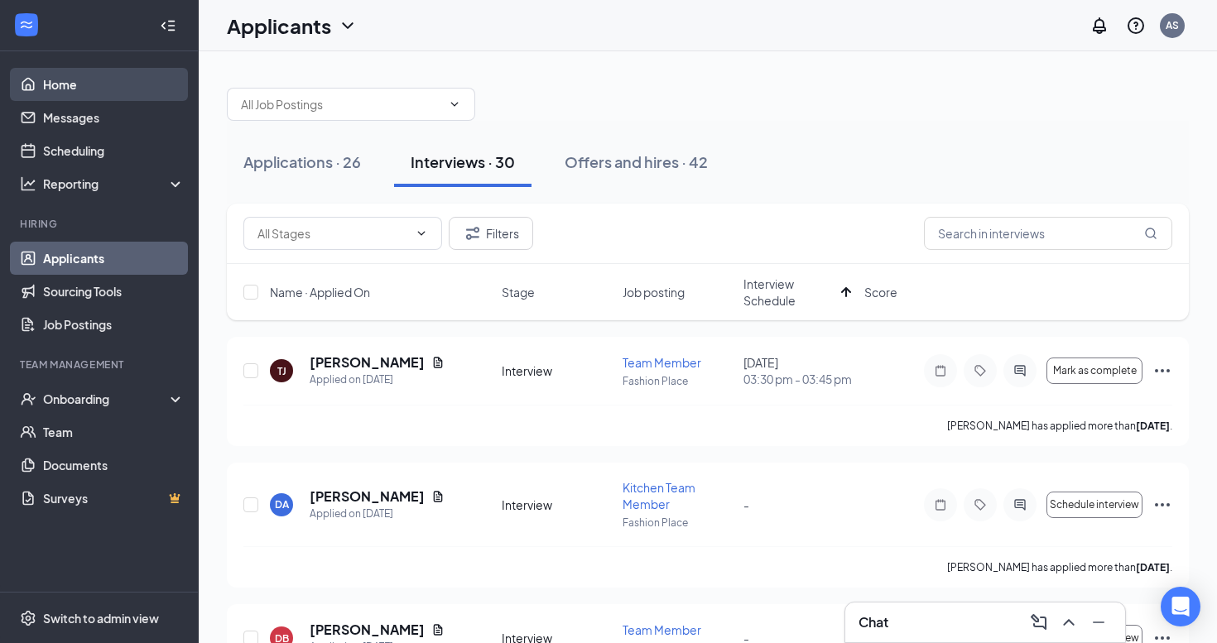
click at [61, 87] on link "Home" at bounding box center [114, 84] width 142 height 33
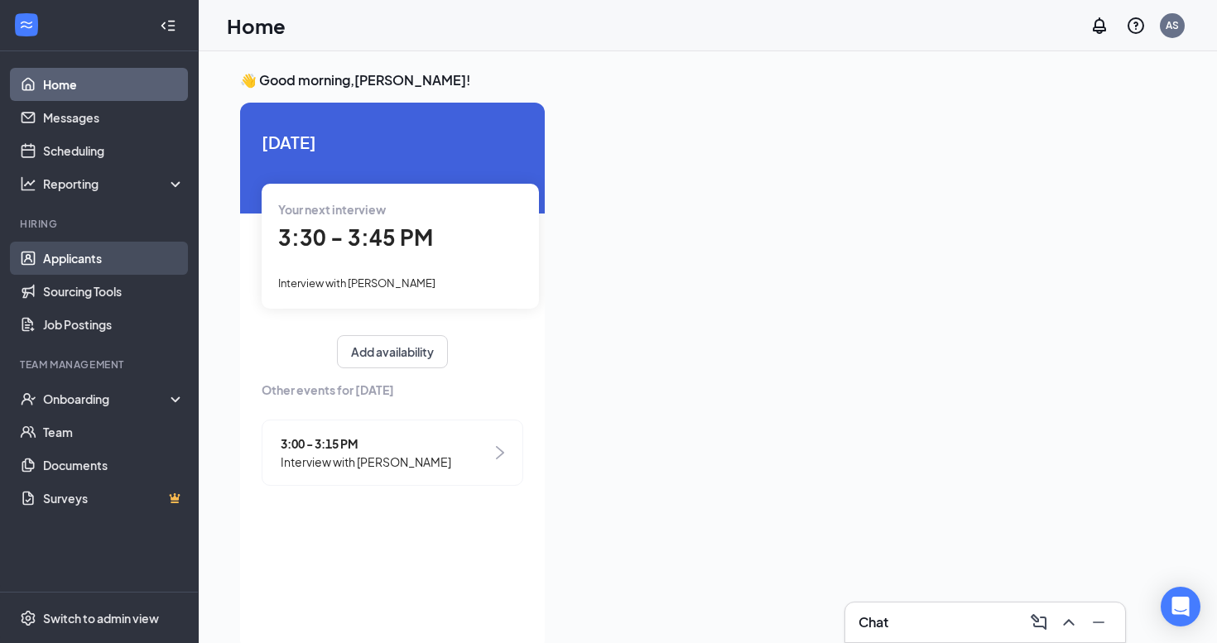
click at [130, 260] on link "Applicants" at bounding box center [114, 258] width 142 height 33
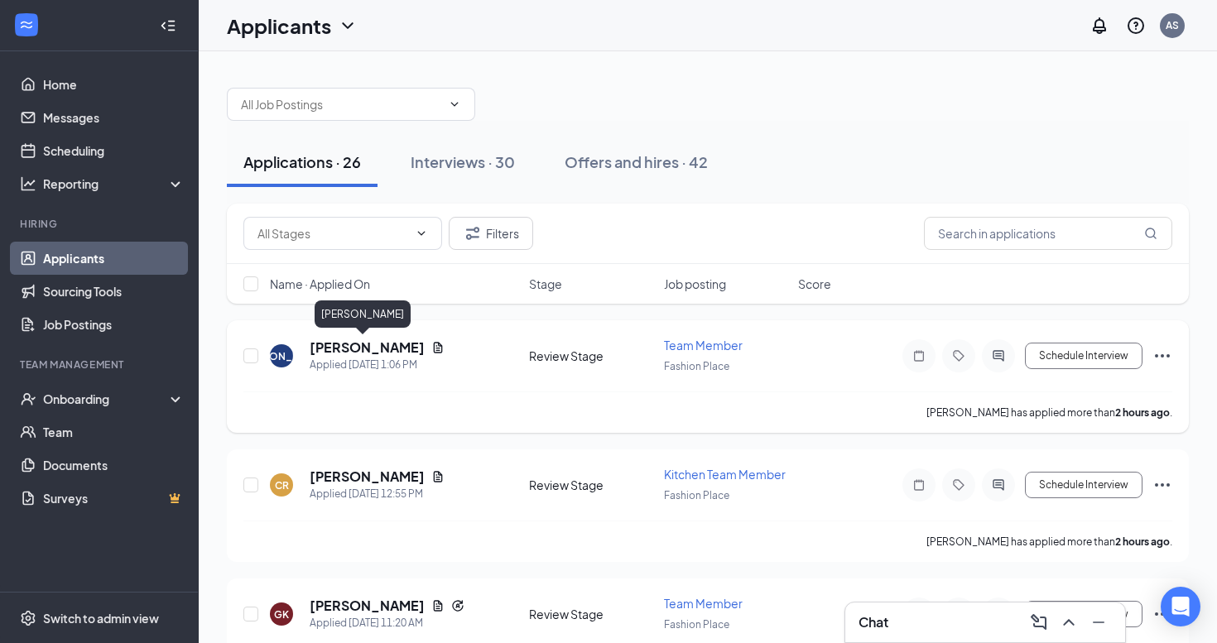
click at [350, 341] on h5 "[PERSON_NAME]" at bounding box center [367, 348] width 115 height 18
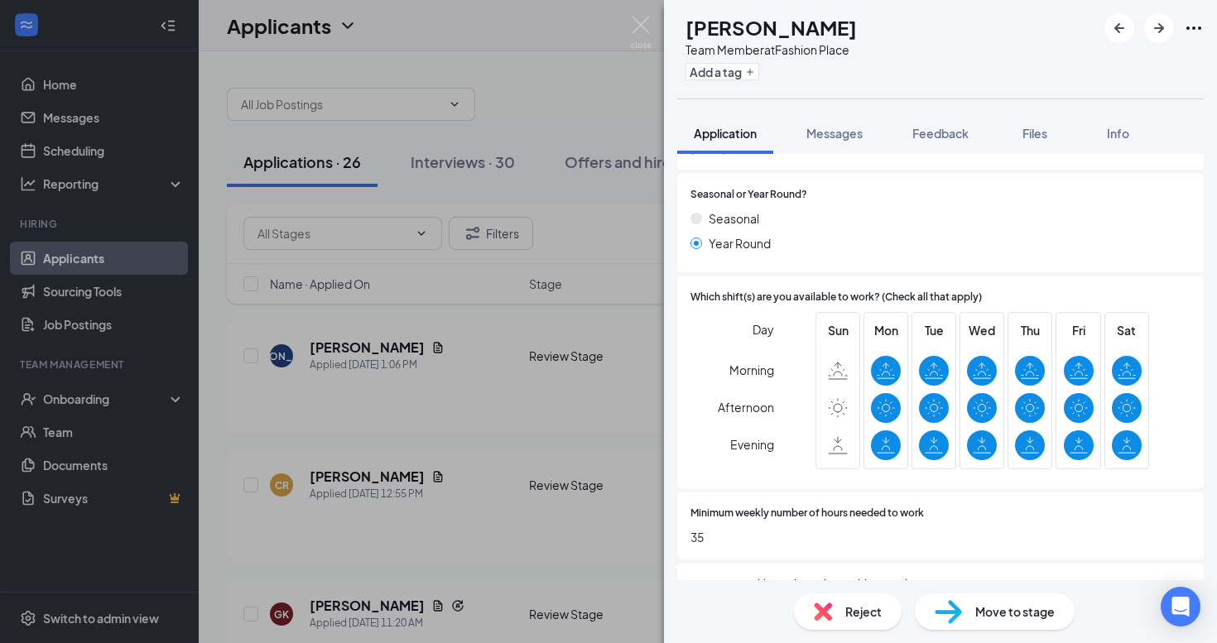
scroll to position [617, 0]
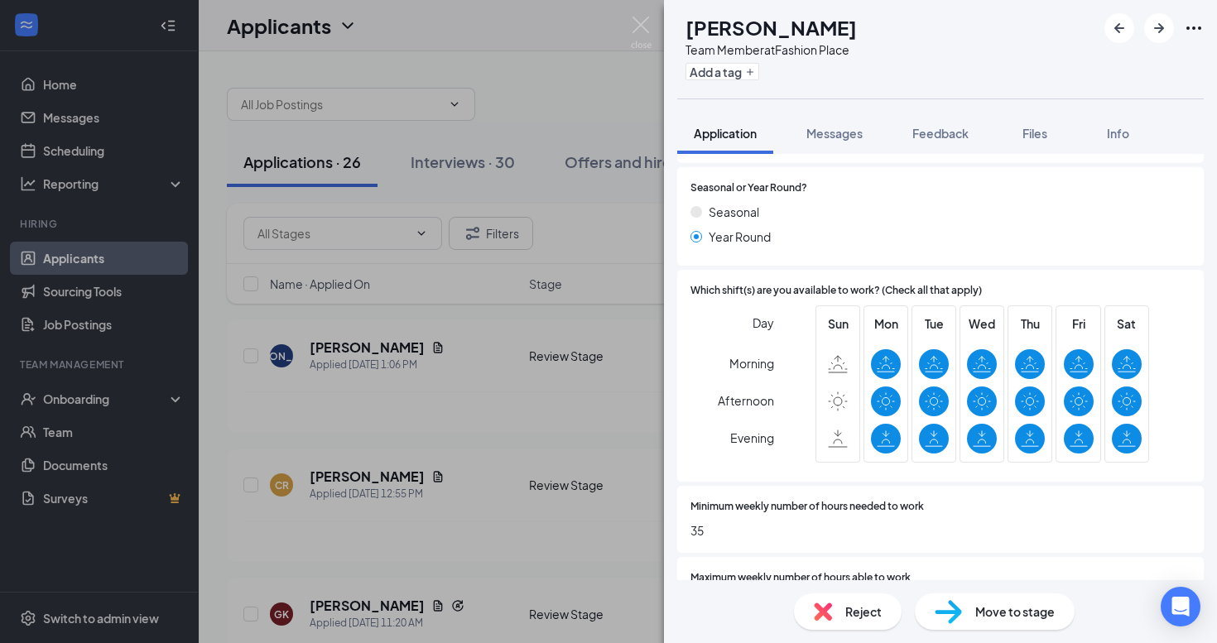
click at [977, 603] on span "Move to stage" at bounding box center [1014, 612] width 79 height 18
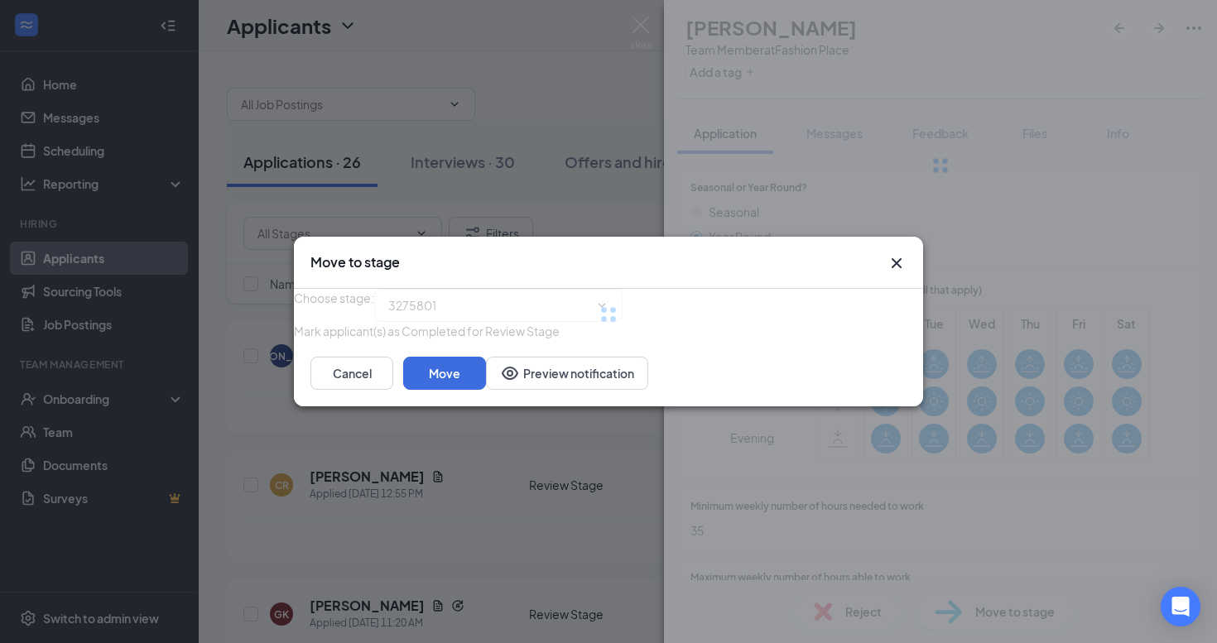
type input "Interview (next stage)"
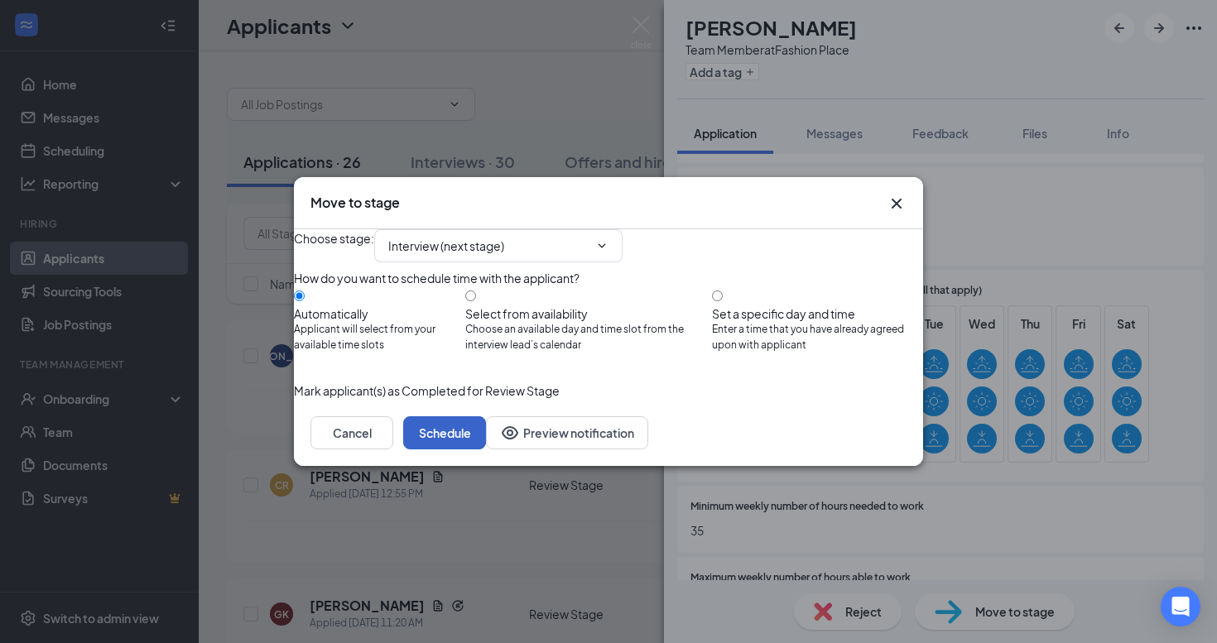
click at [486, 449] on button "Schedule" at bounding box center [444, 432] width 83 height 33
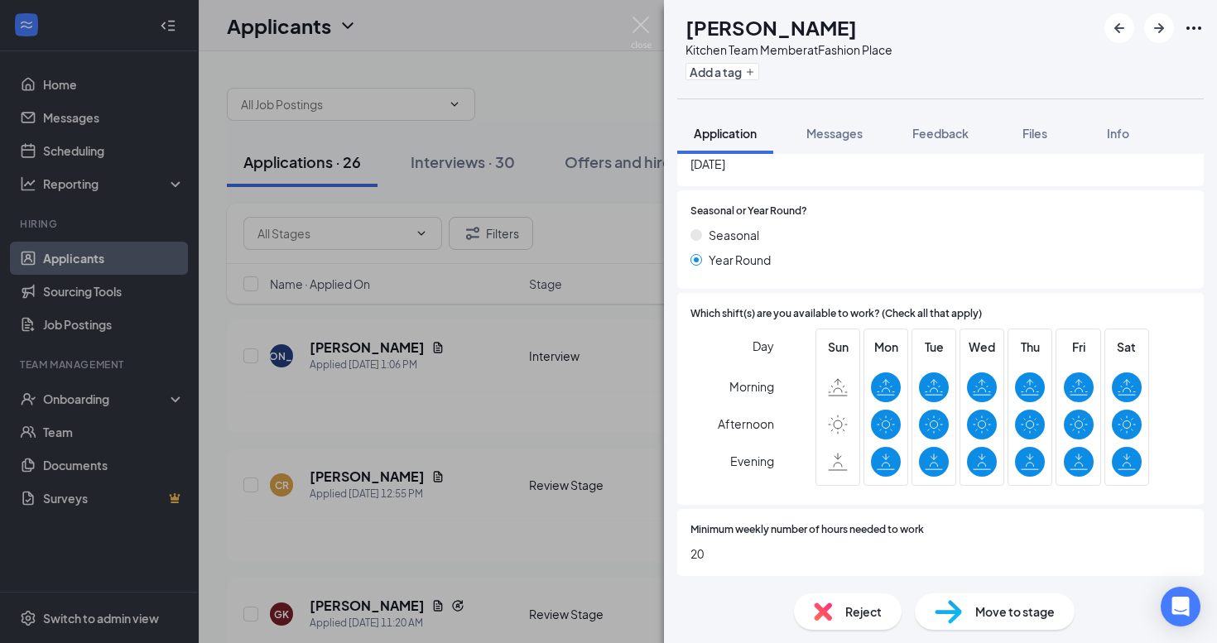
scroll to position [656, 0]
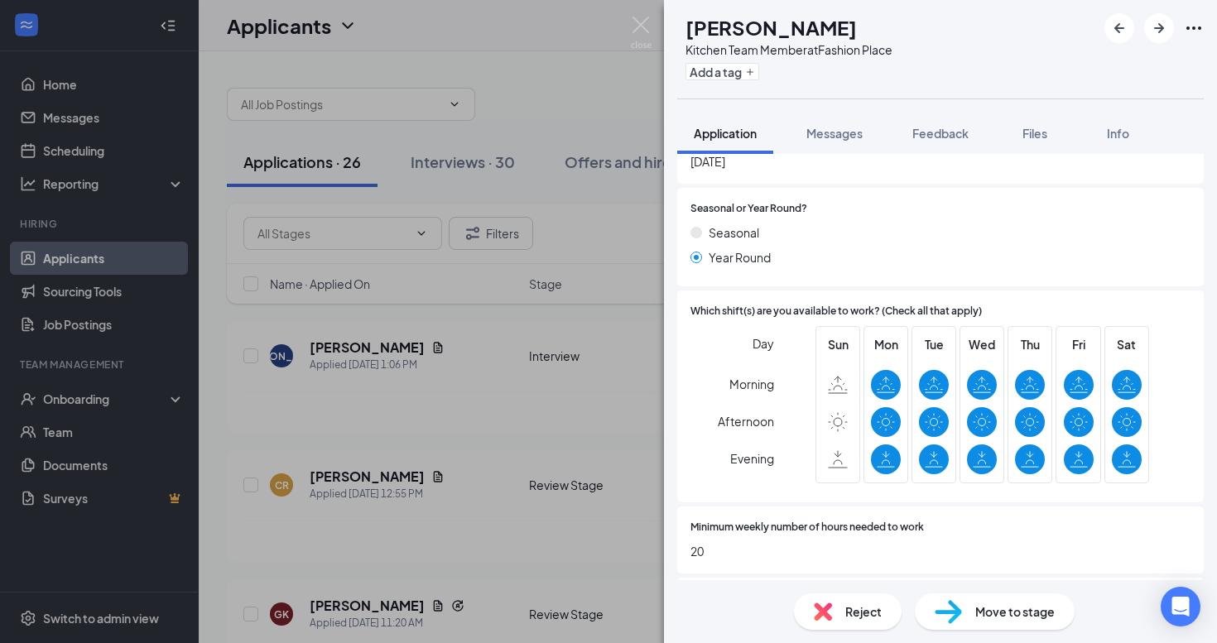
click at [983, 616] on span "Move to stage" at bounding box center [1014, 612] width 79 height 18
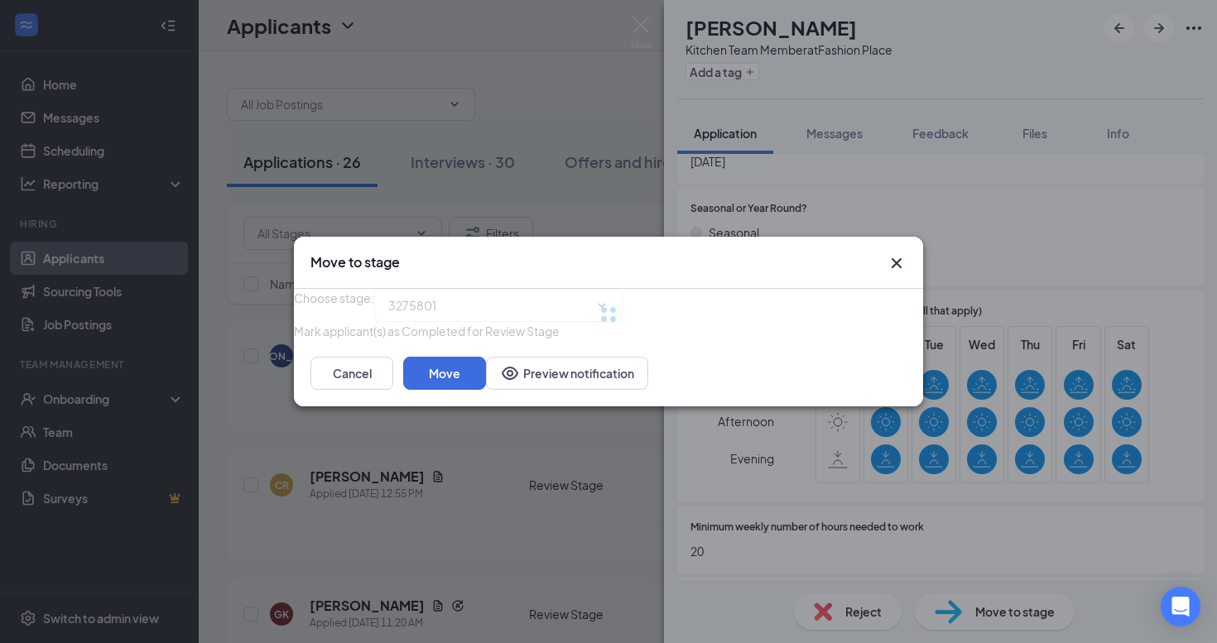
type input "Interview (next stage)"
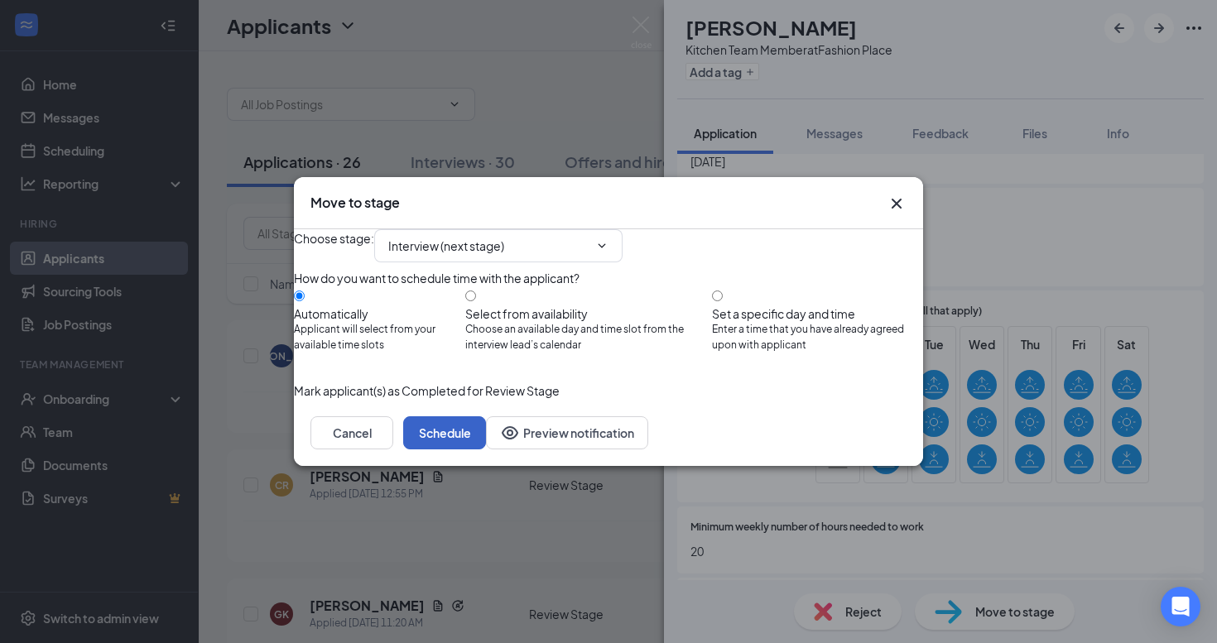
click at [486, 449] on button "Schedule" at bounding box center [444, 432] width 83 height 33
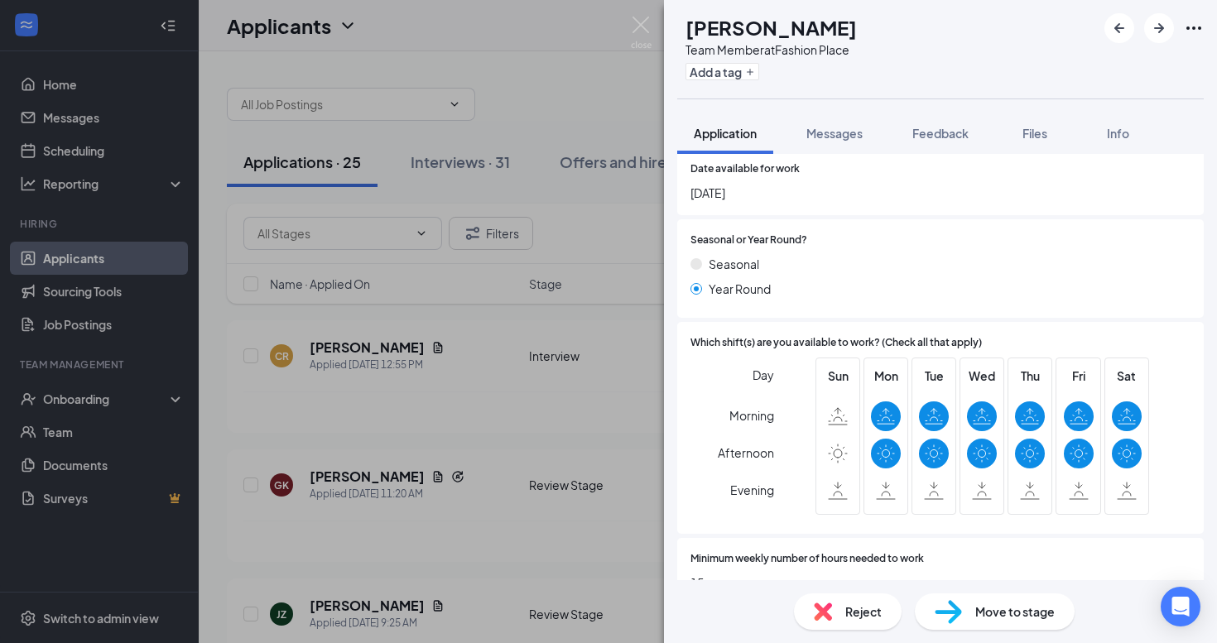
scroll to position [745, 0]
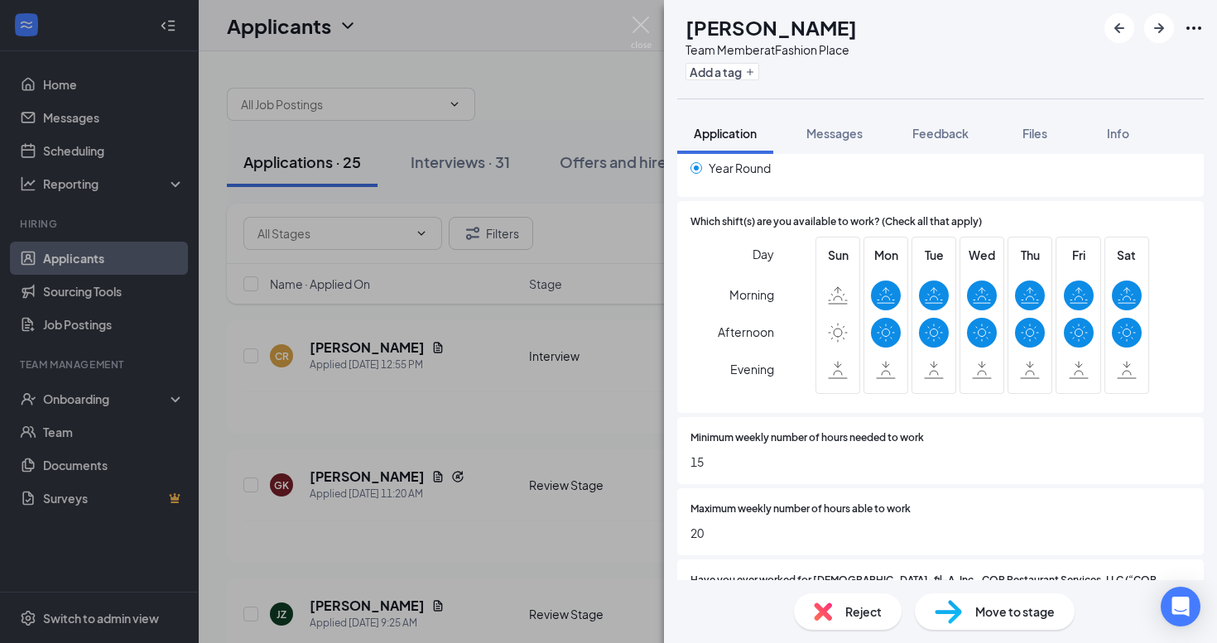
click at [1011, 616] on span "Move to stage" at bounding box center [1014, 612] width 79 height 18
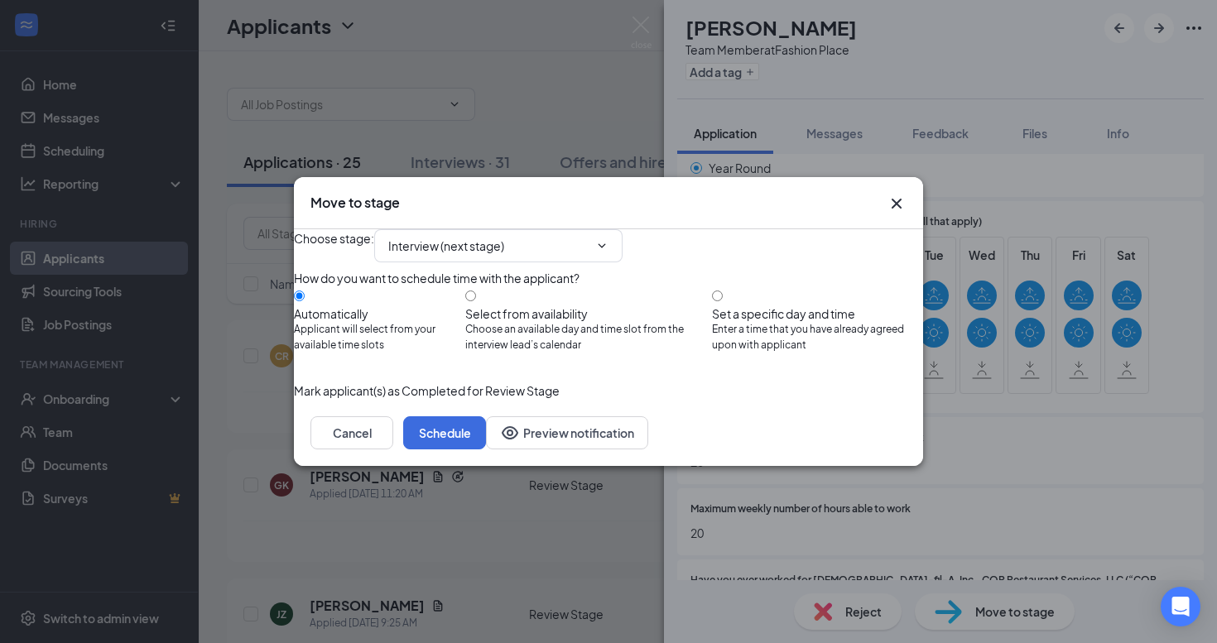
click at [875, 466] on div "Cancel Schedule Preview notification" at bounding box center [608, 433] width 629 height 66
click at [486, 449] on button "Schedule" at bounding box center [444, 432] width 83 height 33
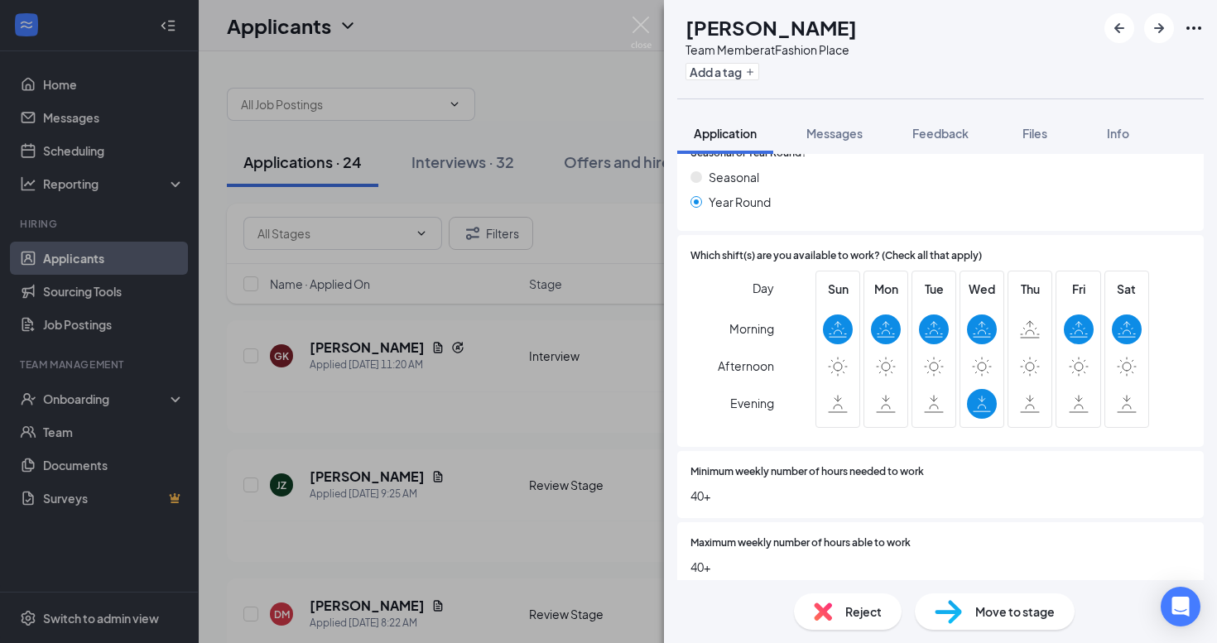
scroll to position [660, 0]
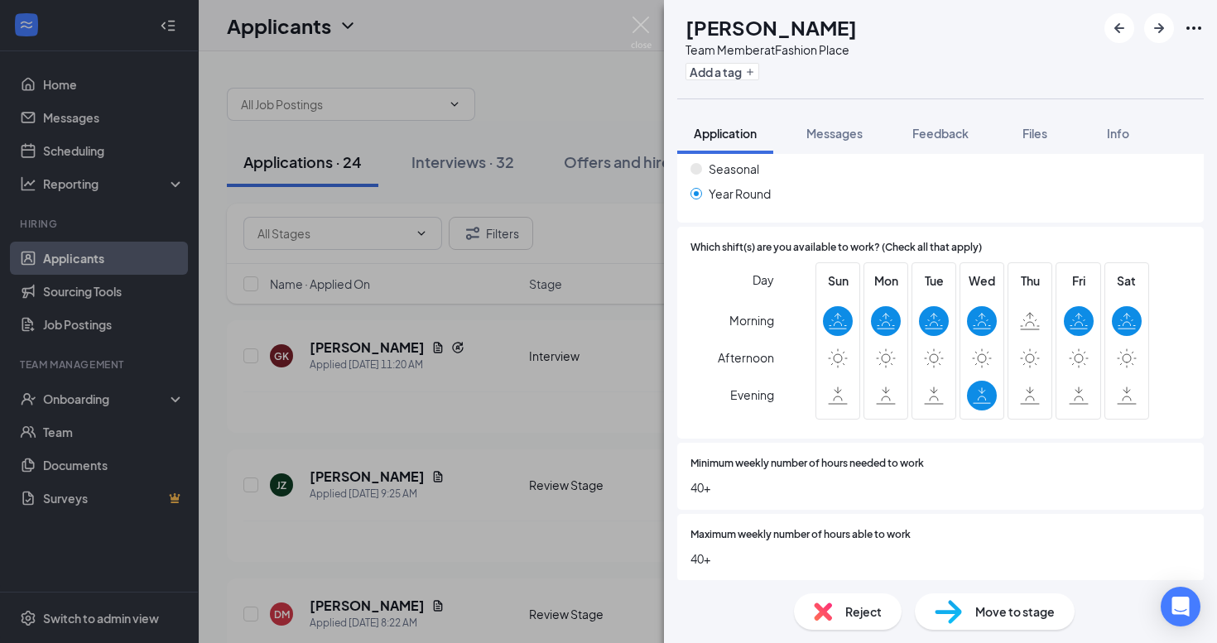
click at [968, 605] on div "Move to stage" at bounding box center [995, 611] width 160 height 36
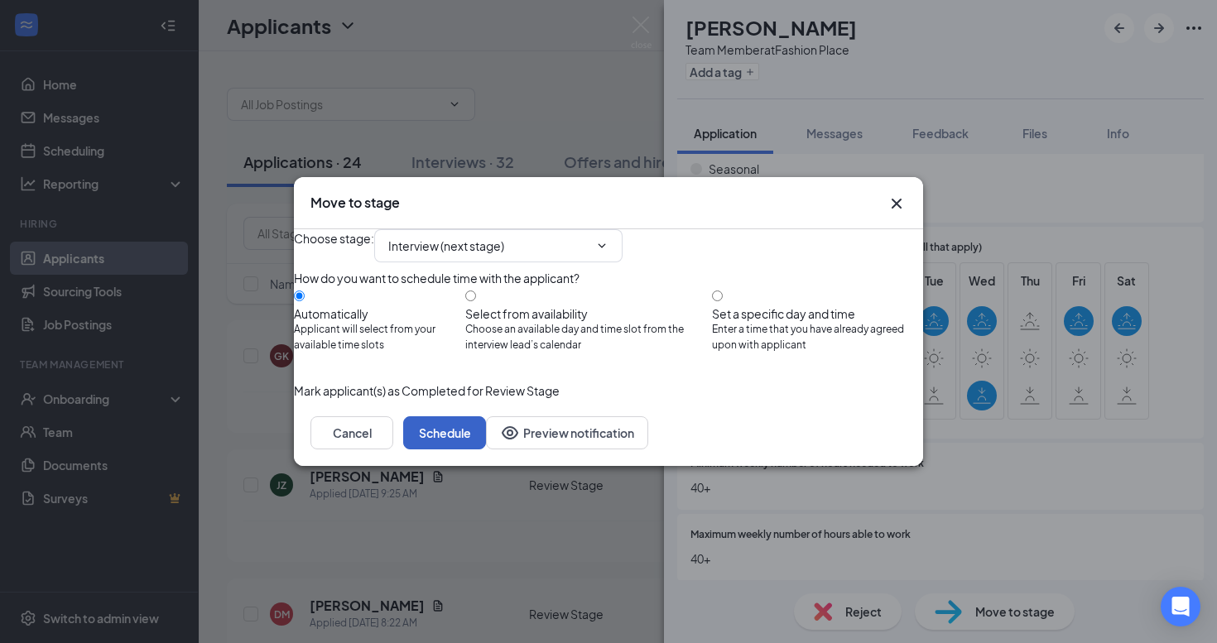
click at [486, 449] on button "Schedule" at bounding box center [444, 432] width 83 height 33
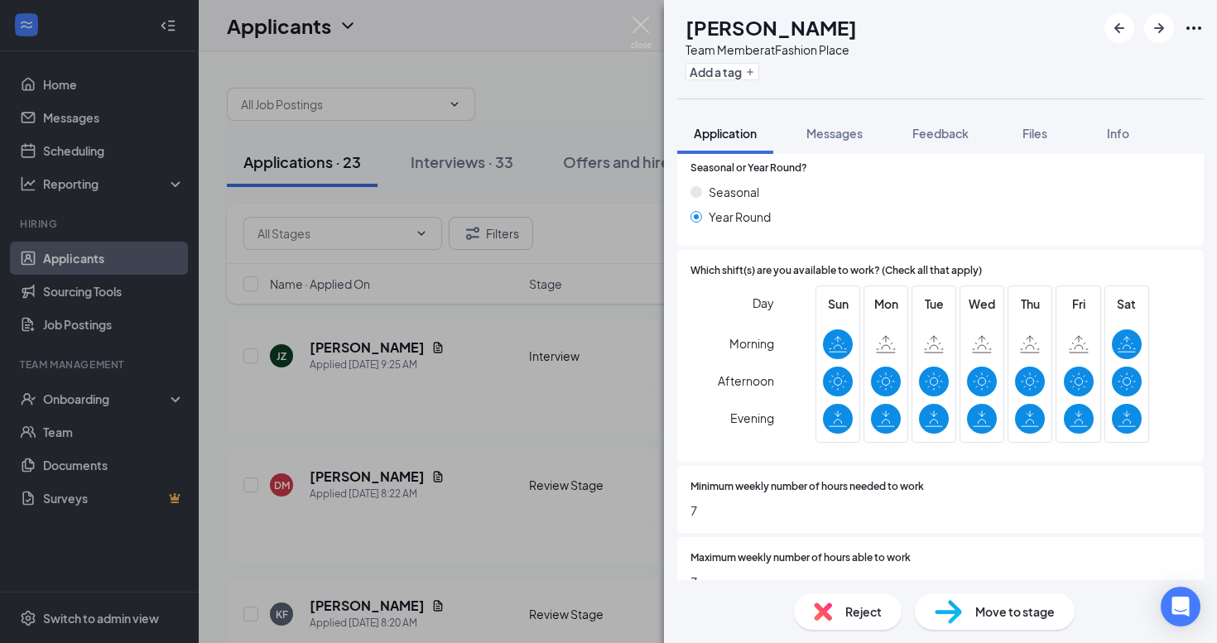
scroll to position [652, 0]
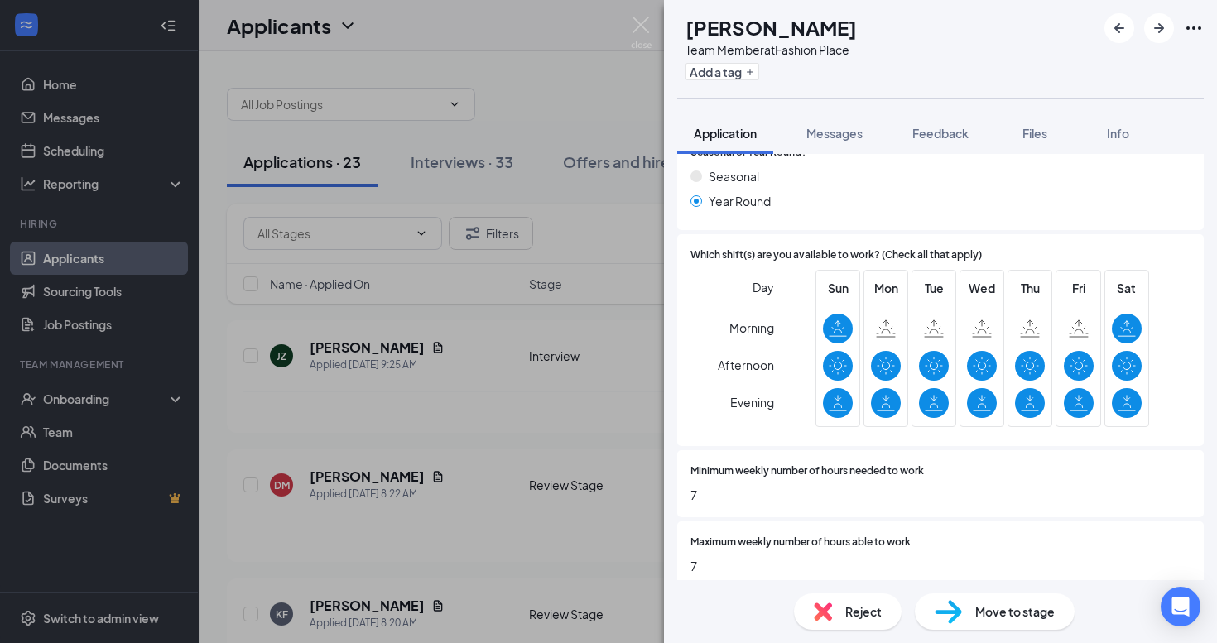
click at [1019, 608] on span "Move to stage" at bounding box center [1014, 612] width 79 height 18
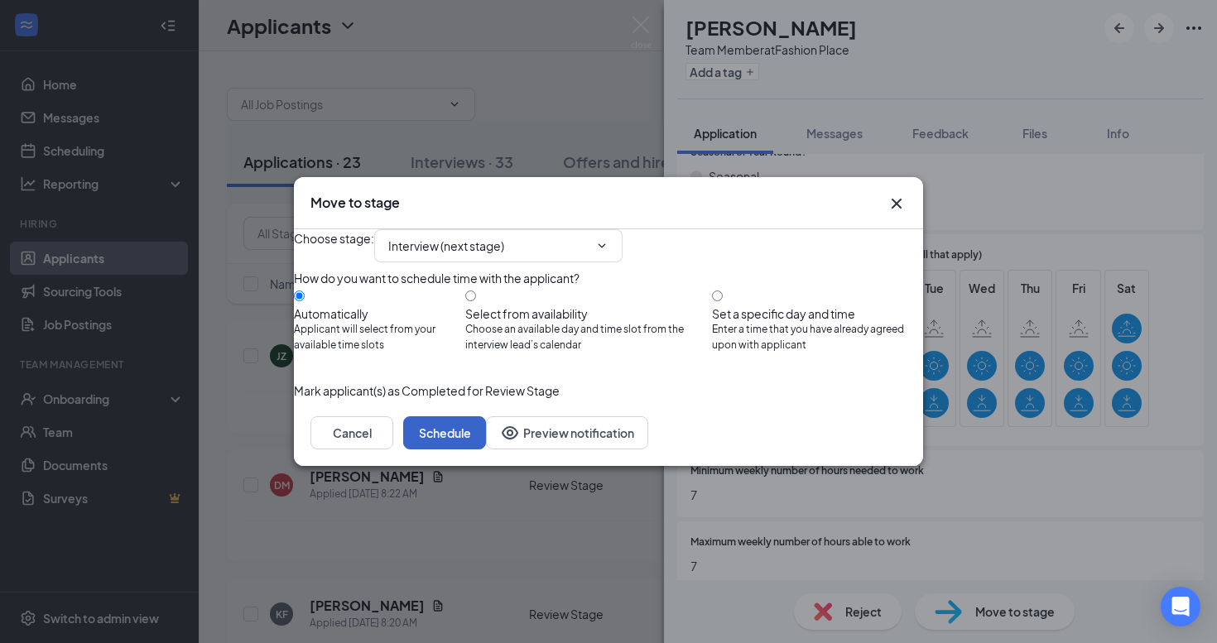
click at [486, 449] on button "Schedule" at bounding box center [444, 432] width 83 height 33
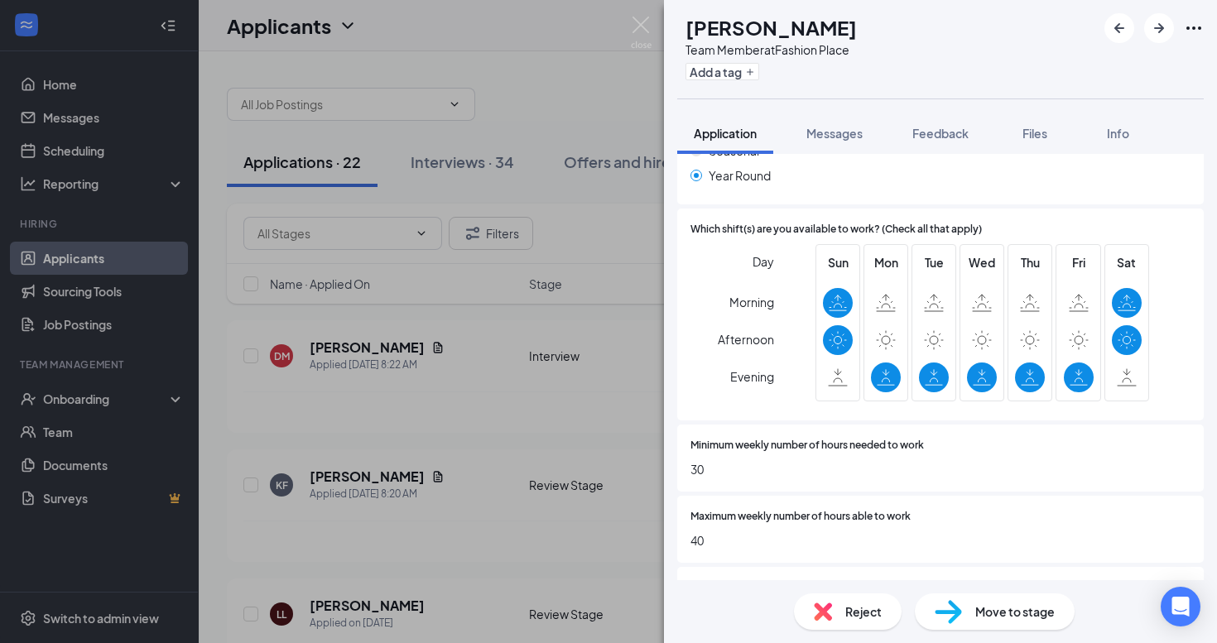
scroll to position [687, 0]
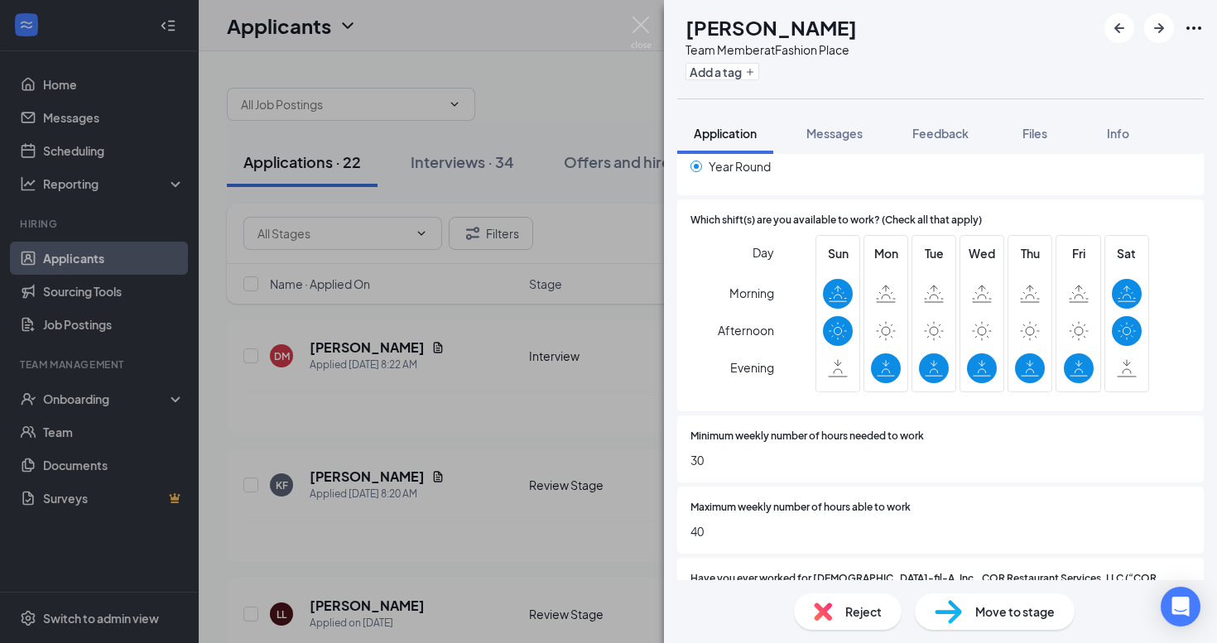
click at [824, 615] on img at bounding box center [823, 612] width 18 height 18
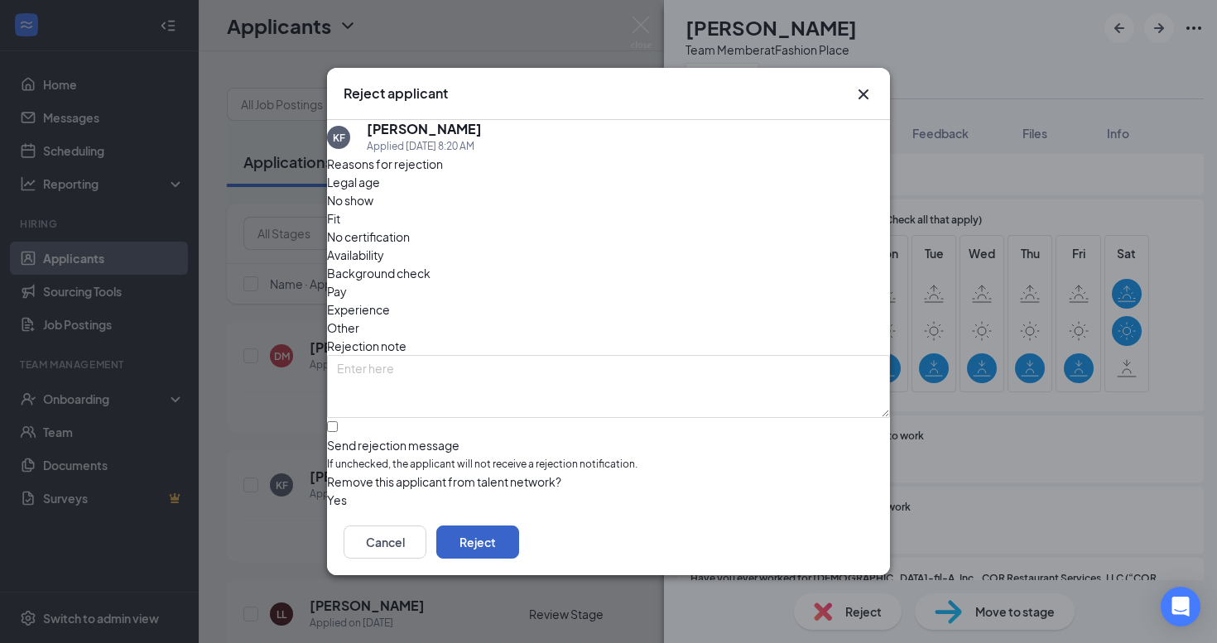
click at [519, 553] on button "Reject" at bounding box center [477, 542] width 83 height 33
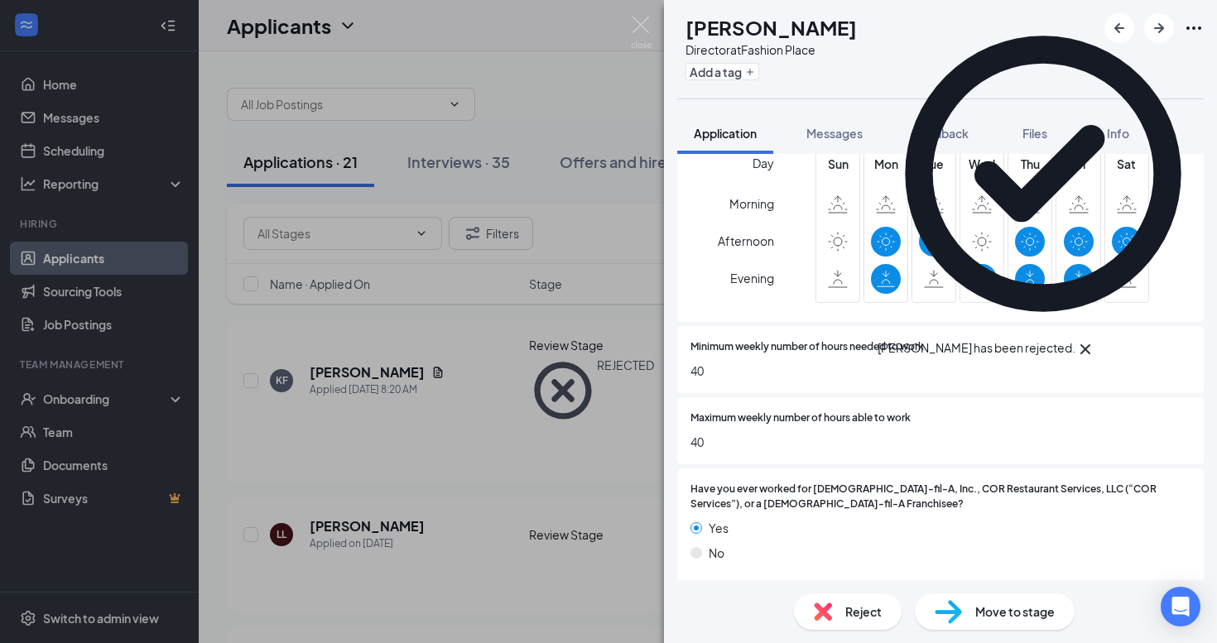
scroll to position [776, 0]
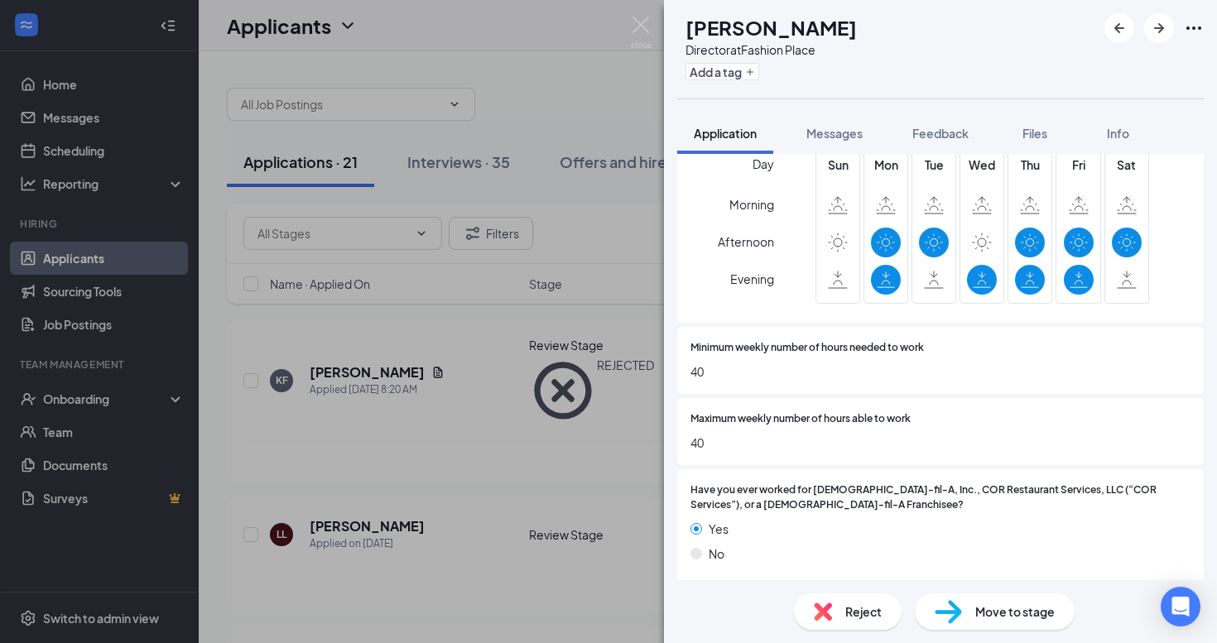
click at [836, 603] on div "Reject" at bounding box center [848, 611] width 108 height 36
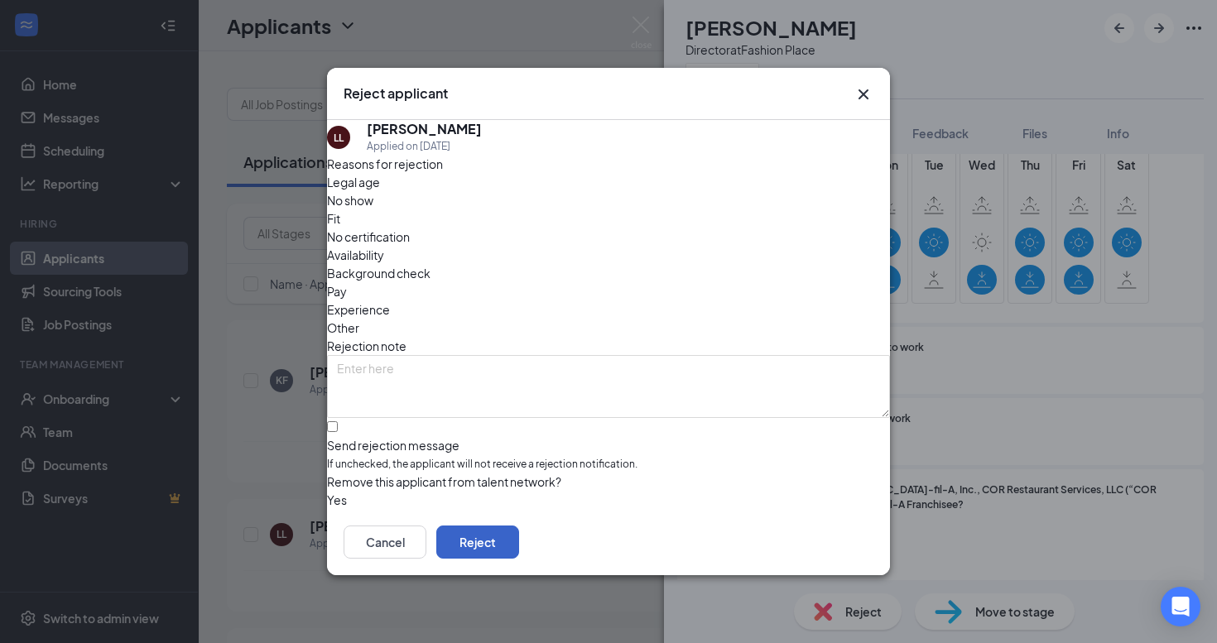
click at [519, 546] on button "Reject" at bounding box center [477, 542] width 83 height 33
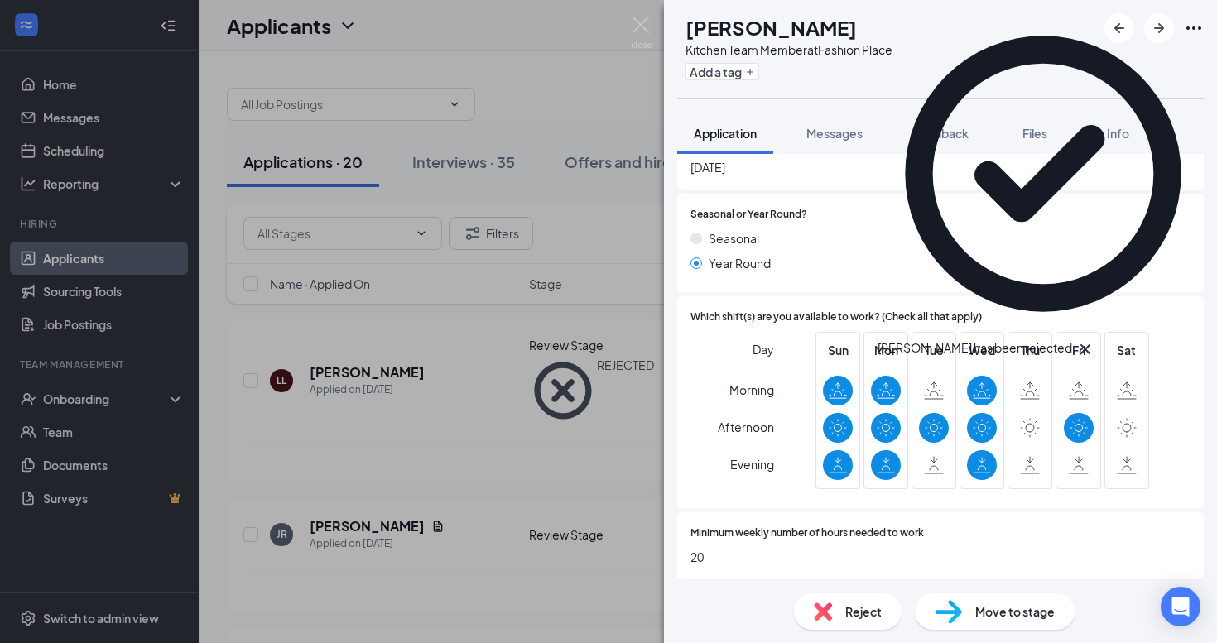
scroll to position [621, 0]
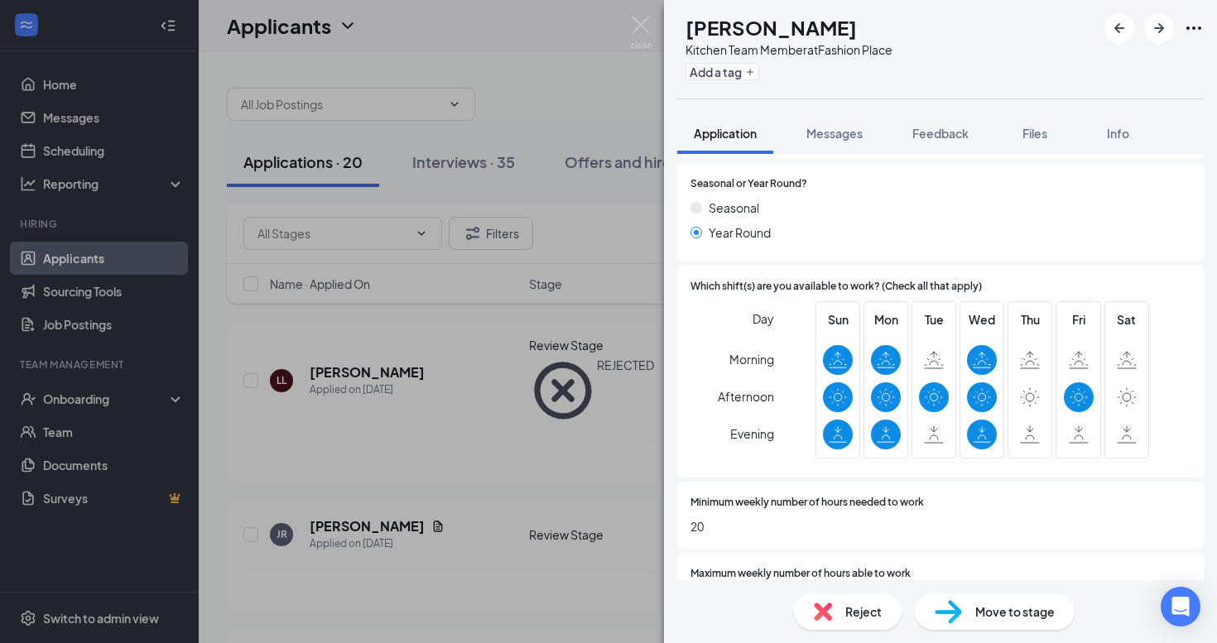
click at [988, 611] on span "Move to stage" at bounding box center [1014, 612] width 79 height 18
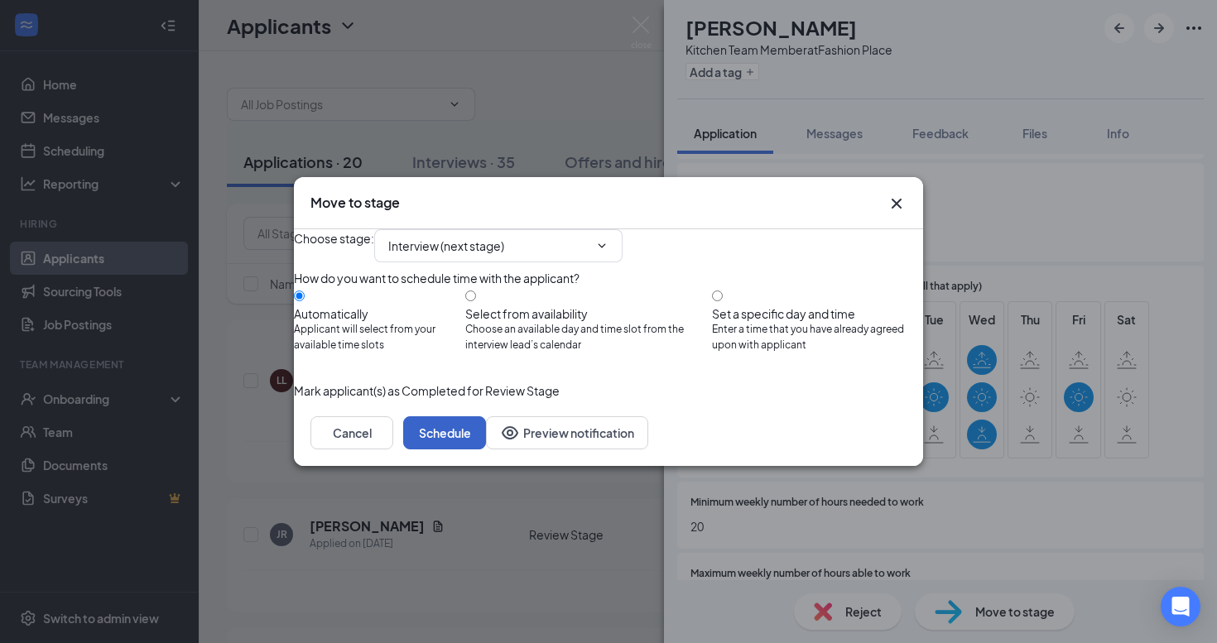
click at [486, 449] on button "Schedule" at bounding box center [444, 432] width 83 height 33
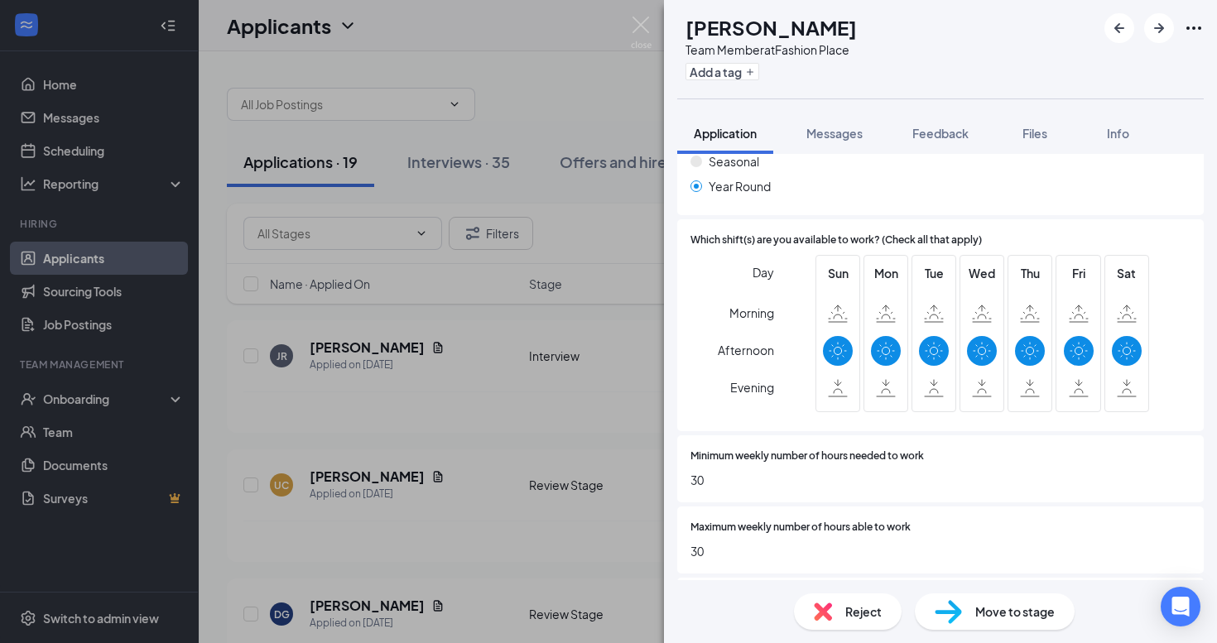
scroll to position [668, 0]
click at [849, 608] on span "Reject" at bounding box center [863, 612] width 36 height 18
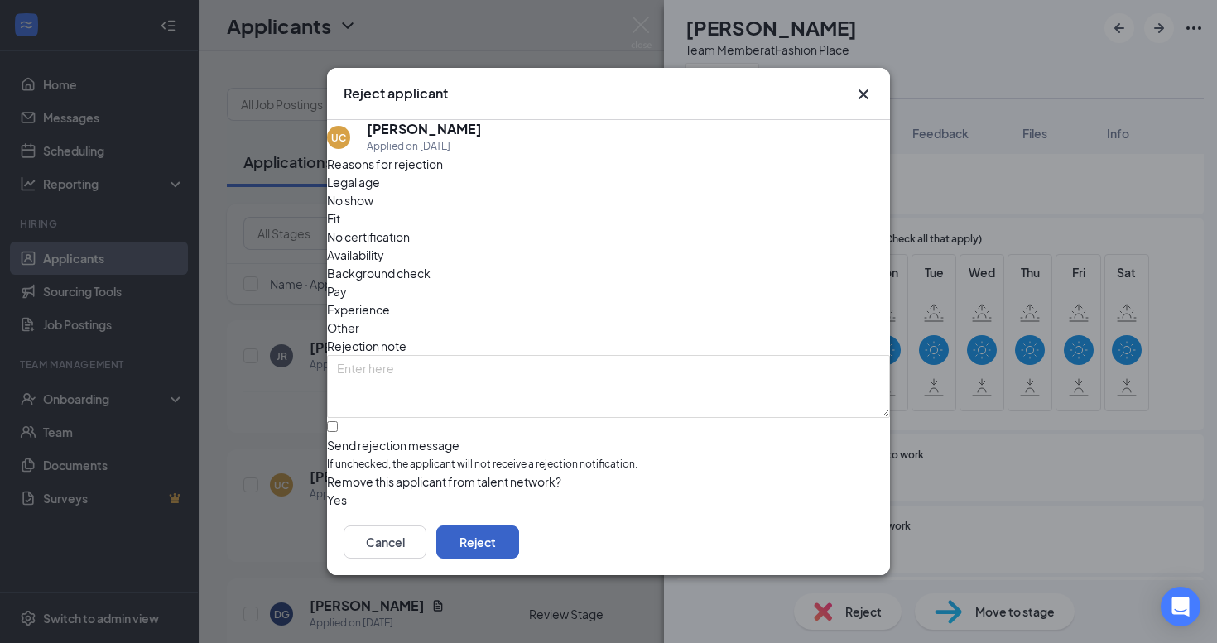
click at [519, 548] on button "Reject" at bounding box center [477, 542] width 83 height 33
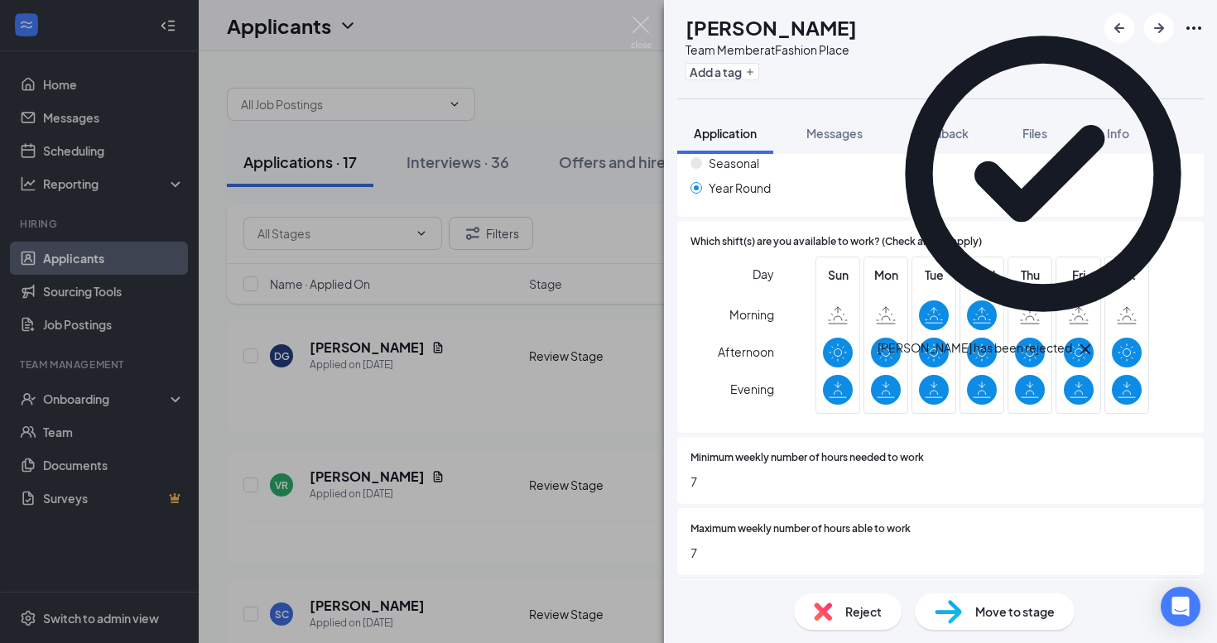
scroll to position [740, 0]
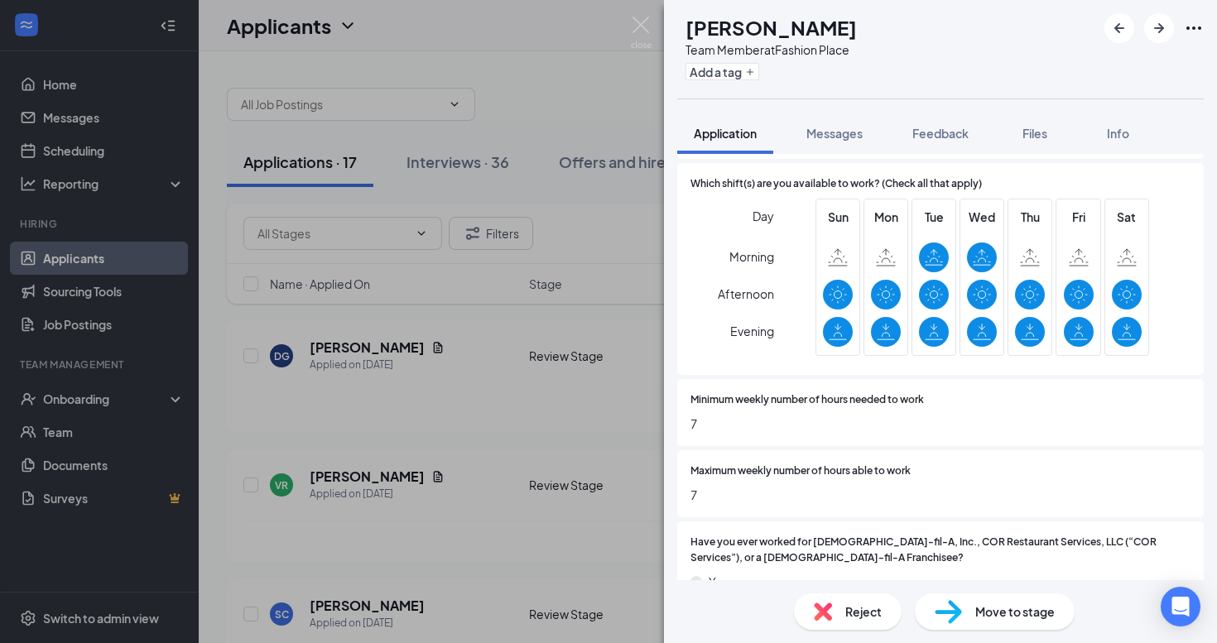
click at [971, 626] on div "Move to stage" at bounding box center [995, 611] width 160 height 36
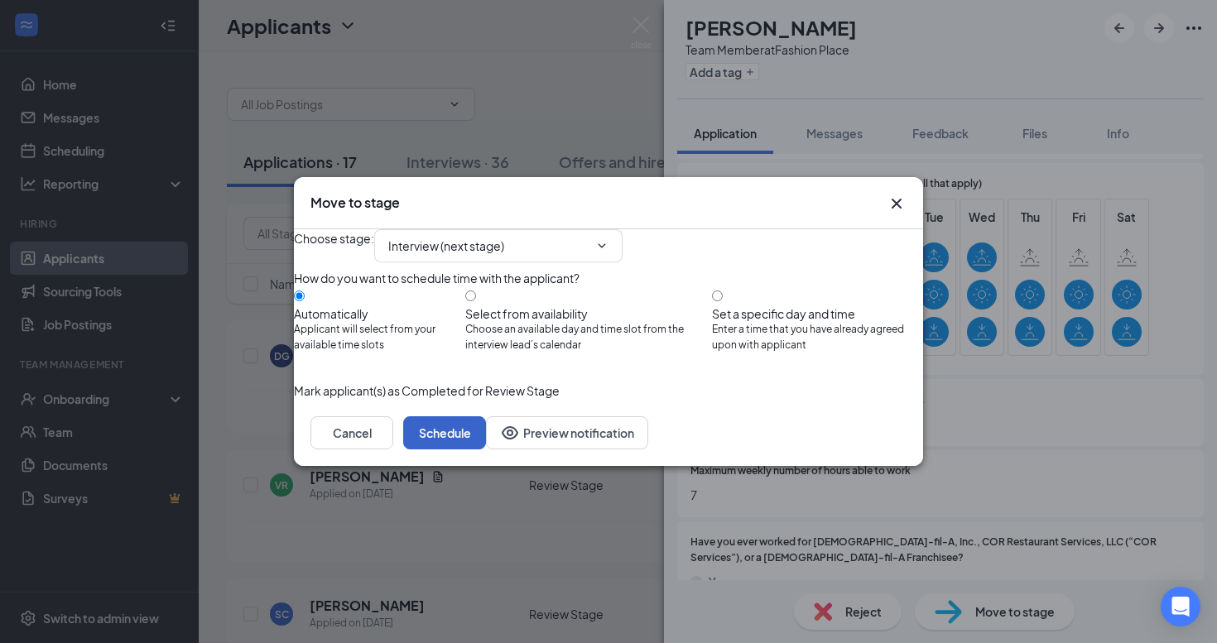
click at [486, 449] on button "Schedule" at bounding box center [444, 432] width 83 height 33
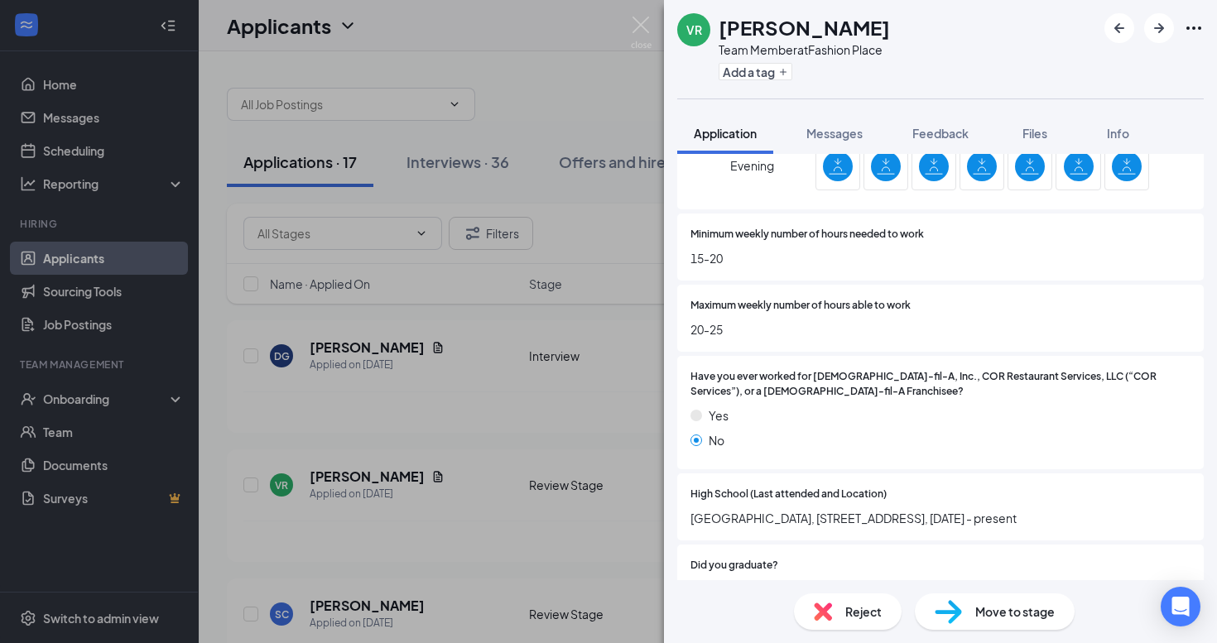
scroll to position [915, 0]
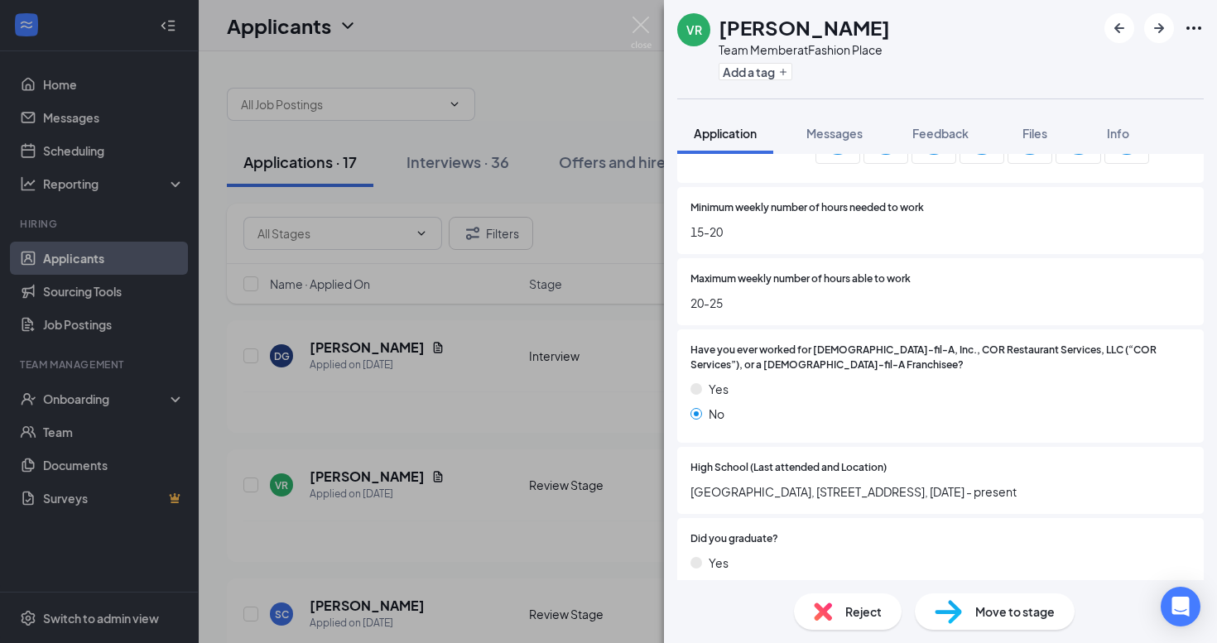
click at [842, 612] on div "Reject" at bounding box center [848, 611] width 108 height 36
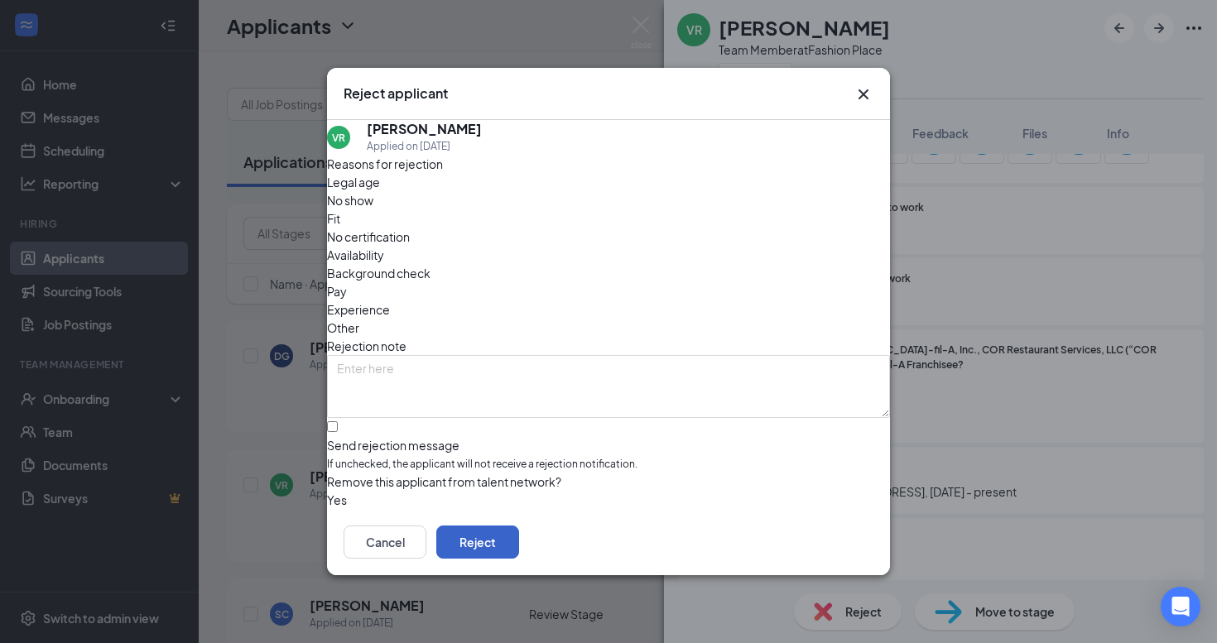
click at [519, 543] on button "Reject" at bounding box center [477, 542] width 83 height 33
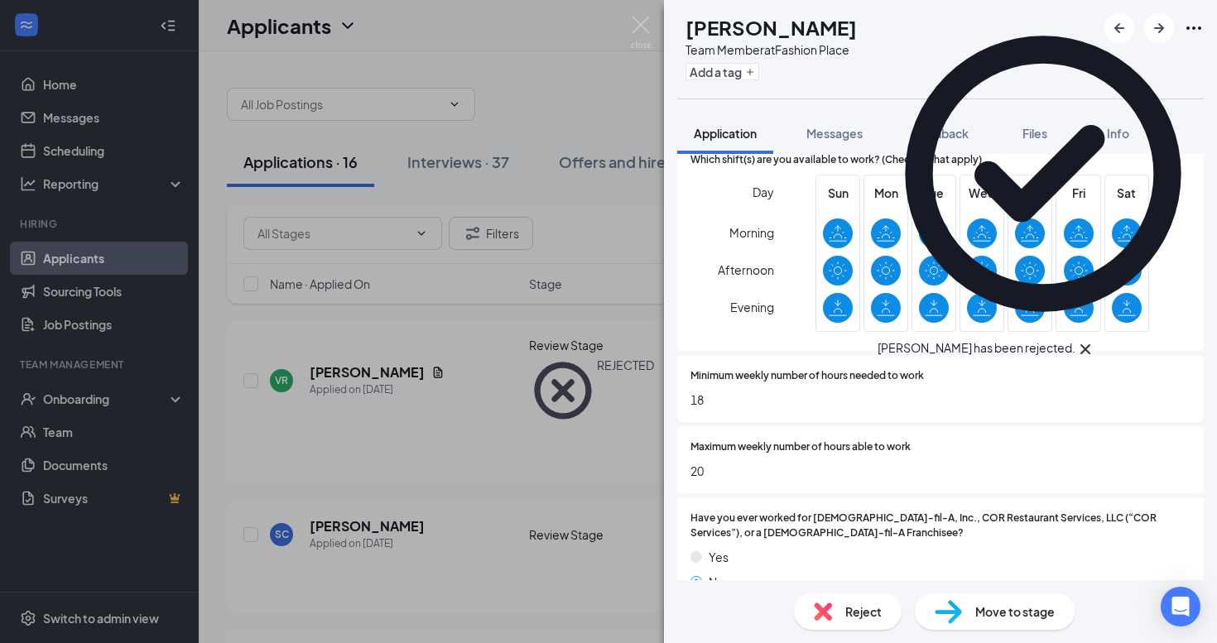
scroll to position [795, 0]
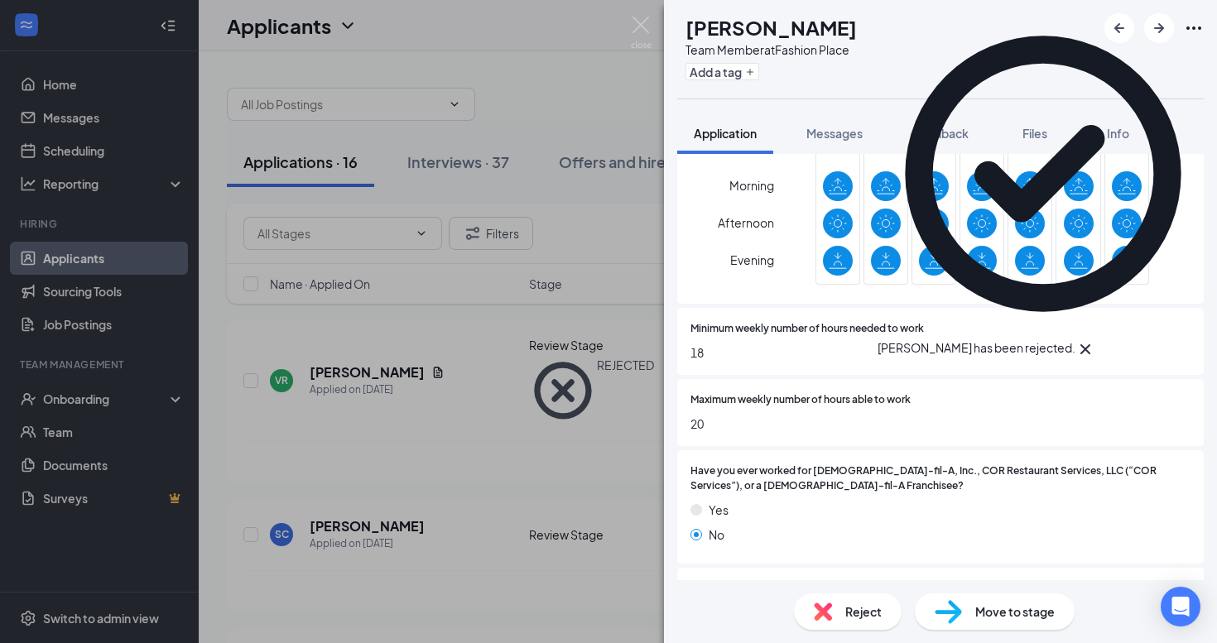
click at [988, 606] on span "Move to stage" at bounding box center [1014, 612] width 79 height 18
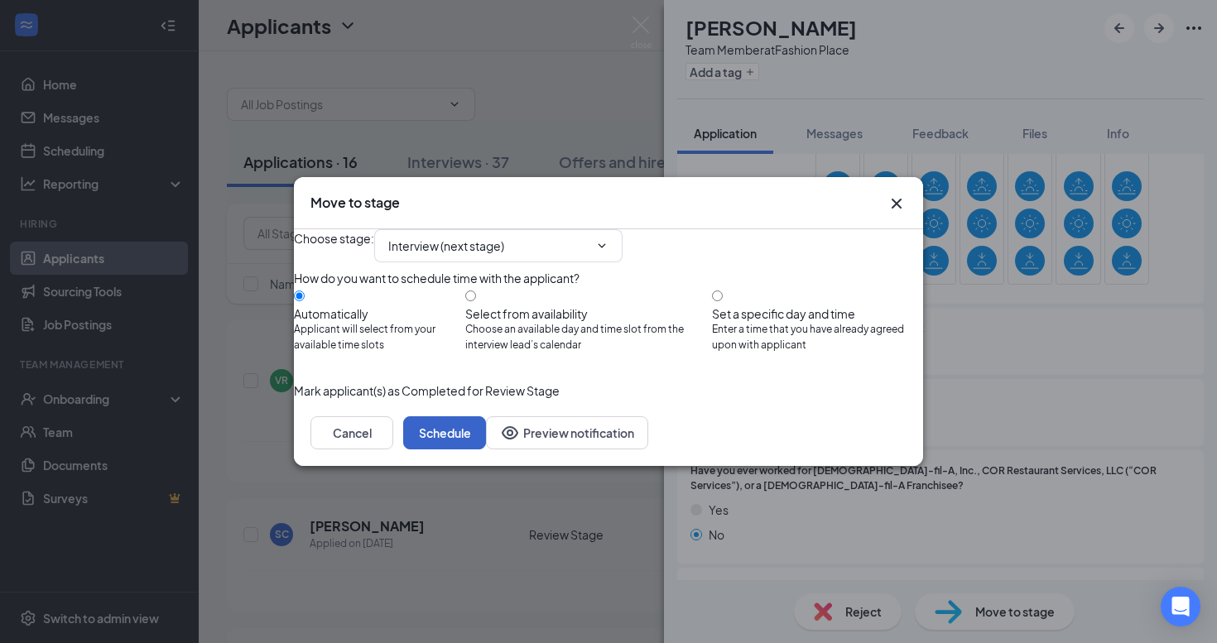
click at [486, 449] on button "Schedule" at bounding box center [444, 432] width 83 height 33
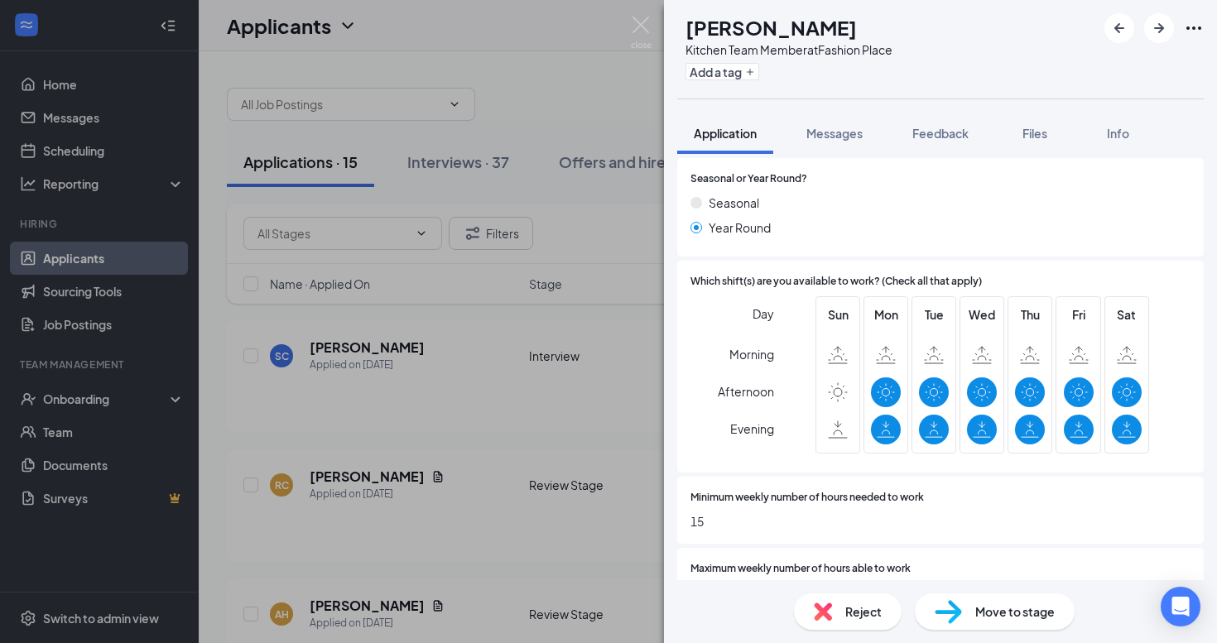
scroll to position [606, 0]
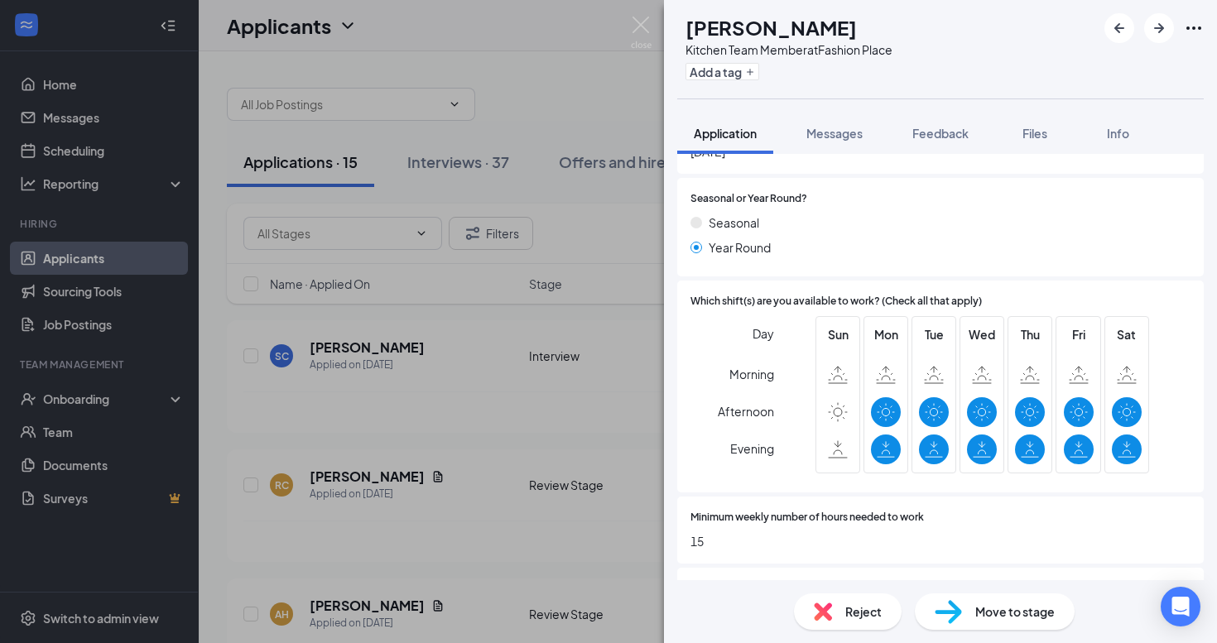
click at [859, 609] on span "Reject" at bounding box center [863, 612] width 36 height 18
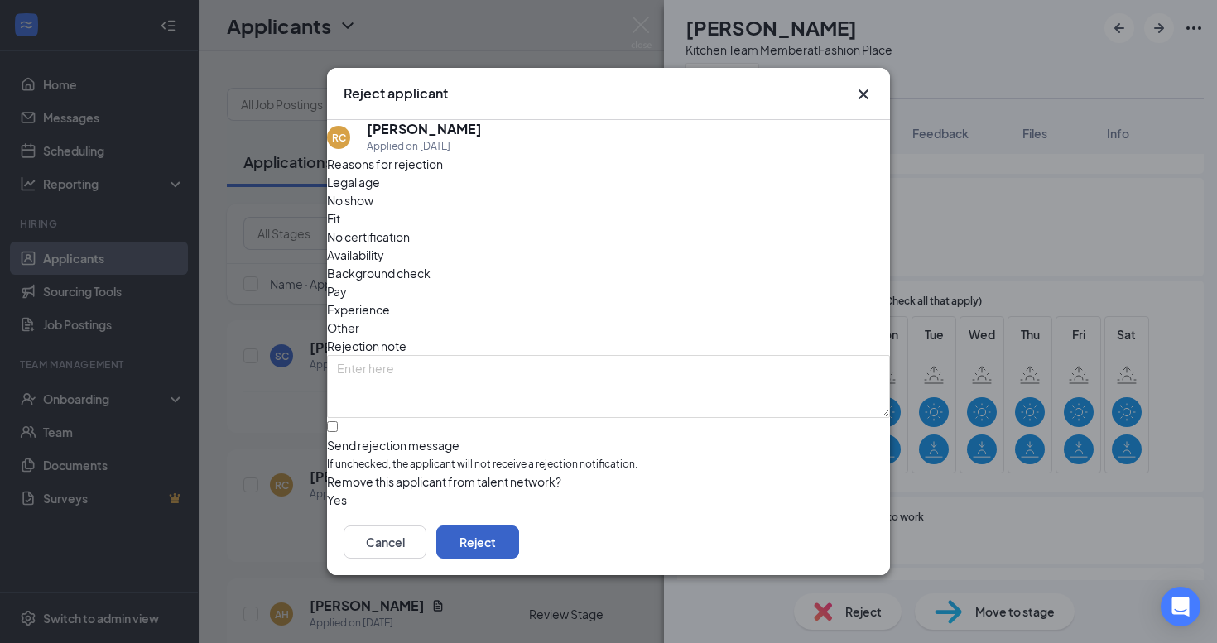
click at [519, 550] on button "Reject" at bounding box center [477, 542] width 83 height 33
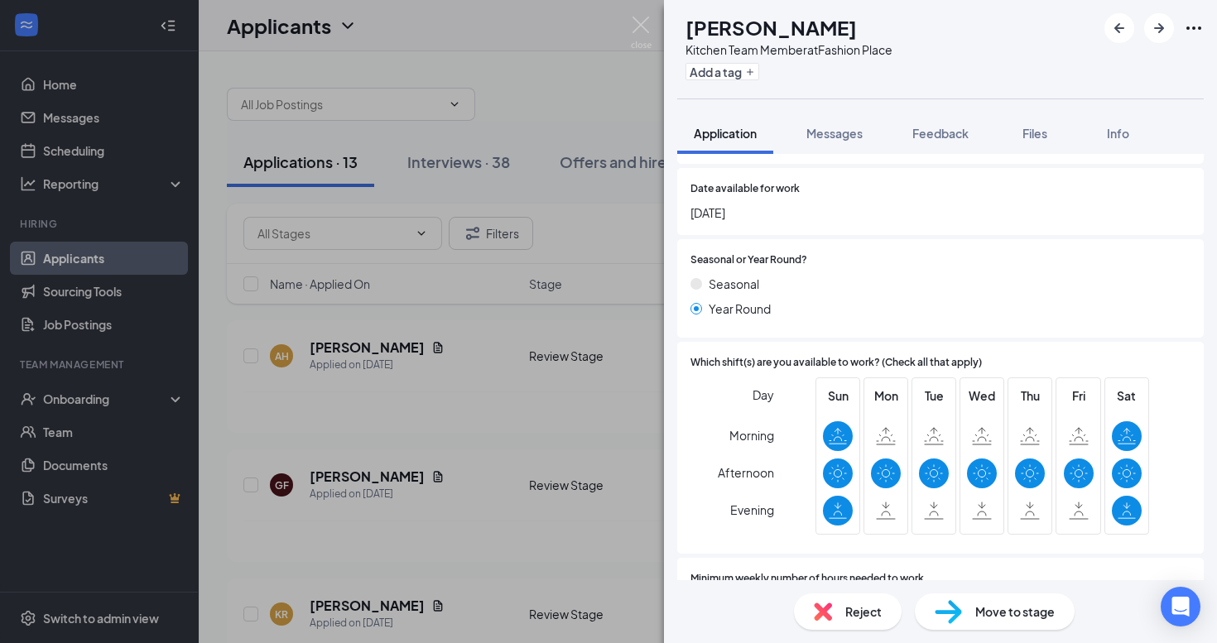
scroll to position [575, 0]
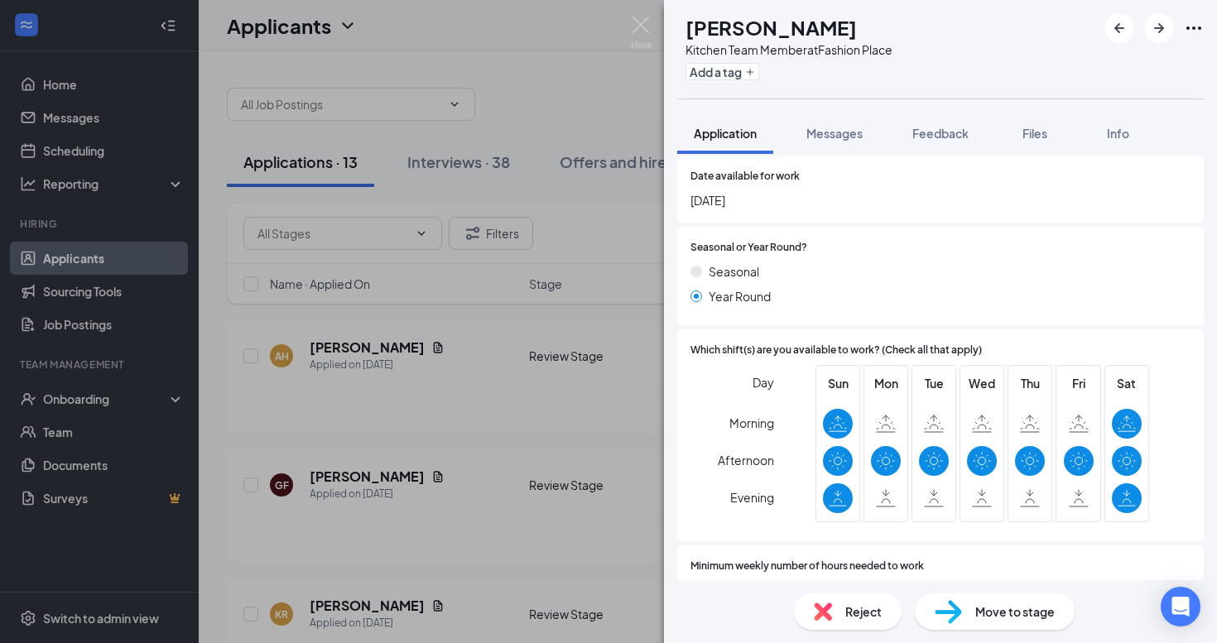
click at [851, 608] on span "Reject" at bounding box center [863, 612] width 36 height 18
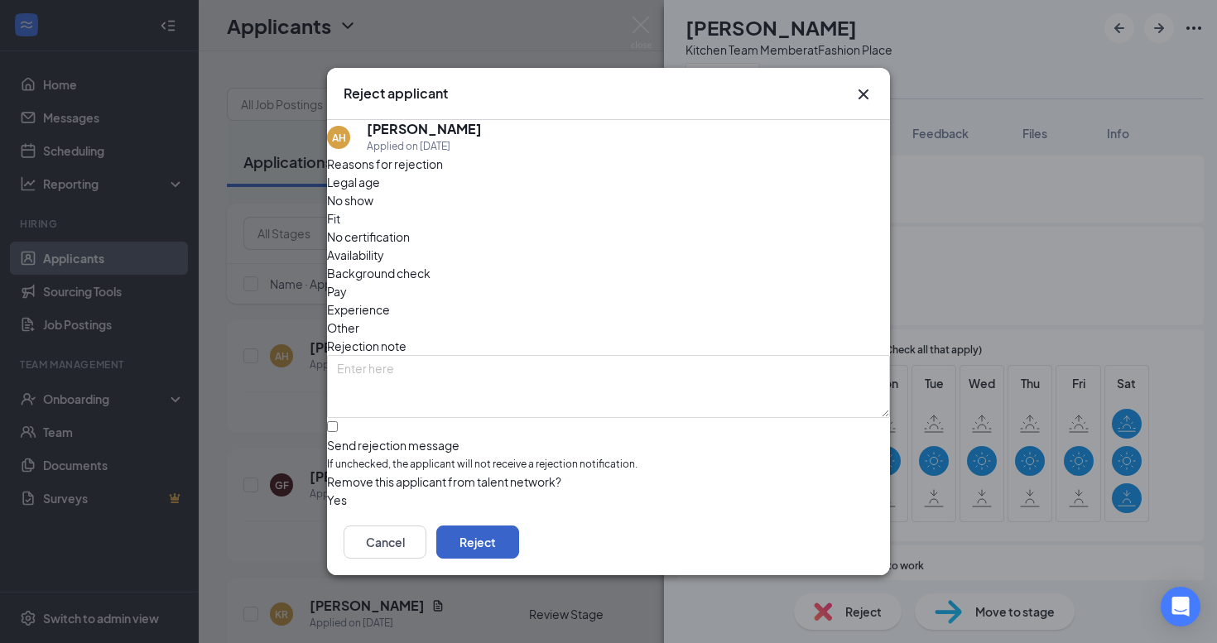
click at [519, 551] on button "Reject" at bounding box center [477, 542] width 83 height 33
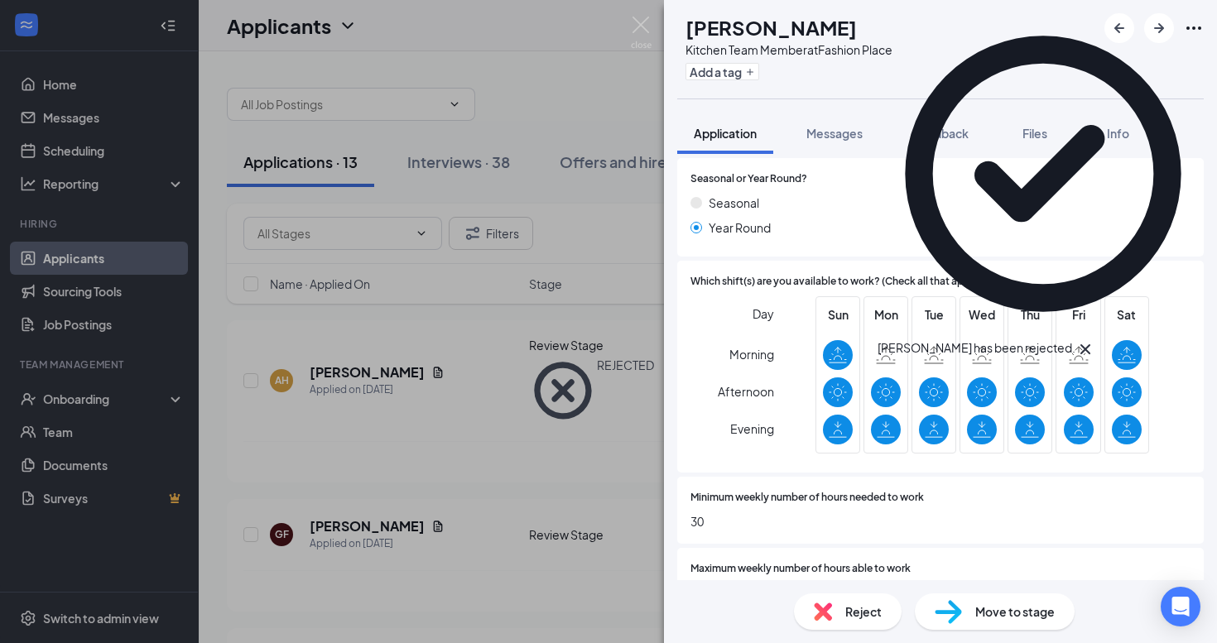
scroll to position [625, 0]
click at [839, 609] on div "Reject" at bounding box center [848, 611] width 108 height 36
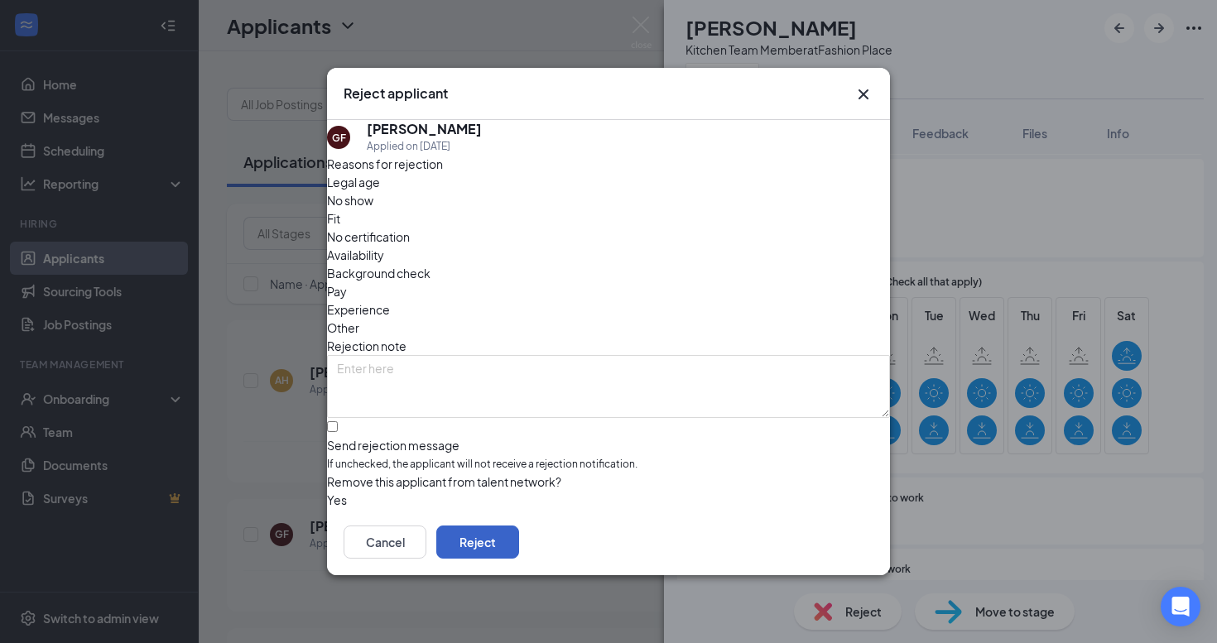
click at [519, 550] on button "Reject" at bounding box center [477, 542] width 83 height 33
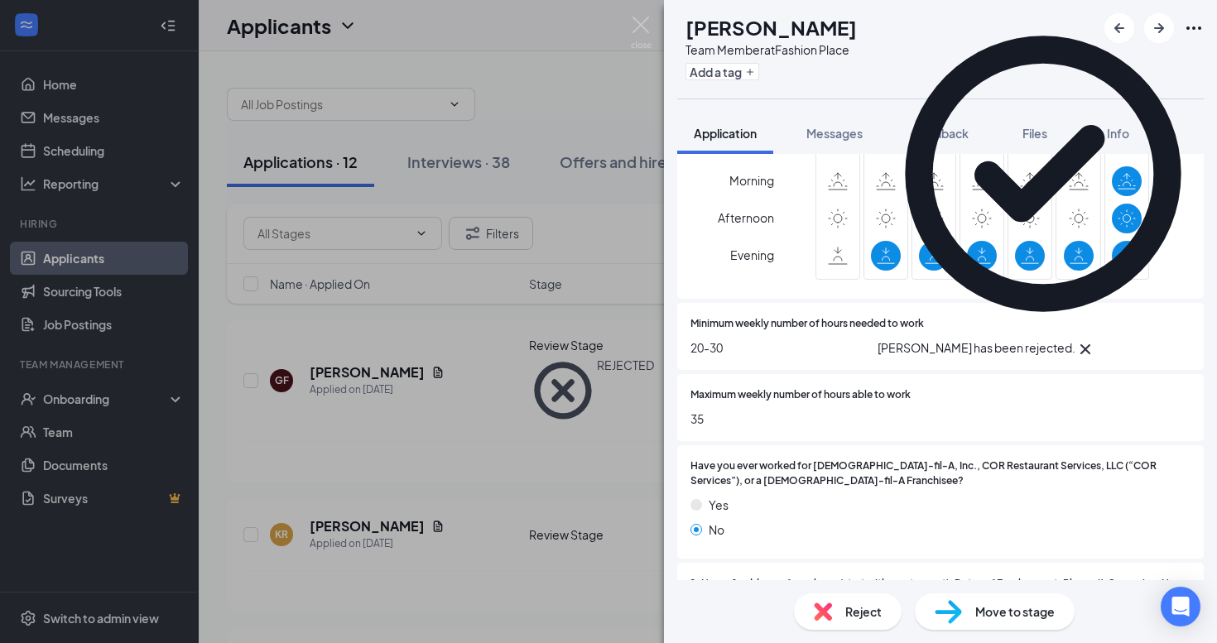
scroll to position [781, 0]
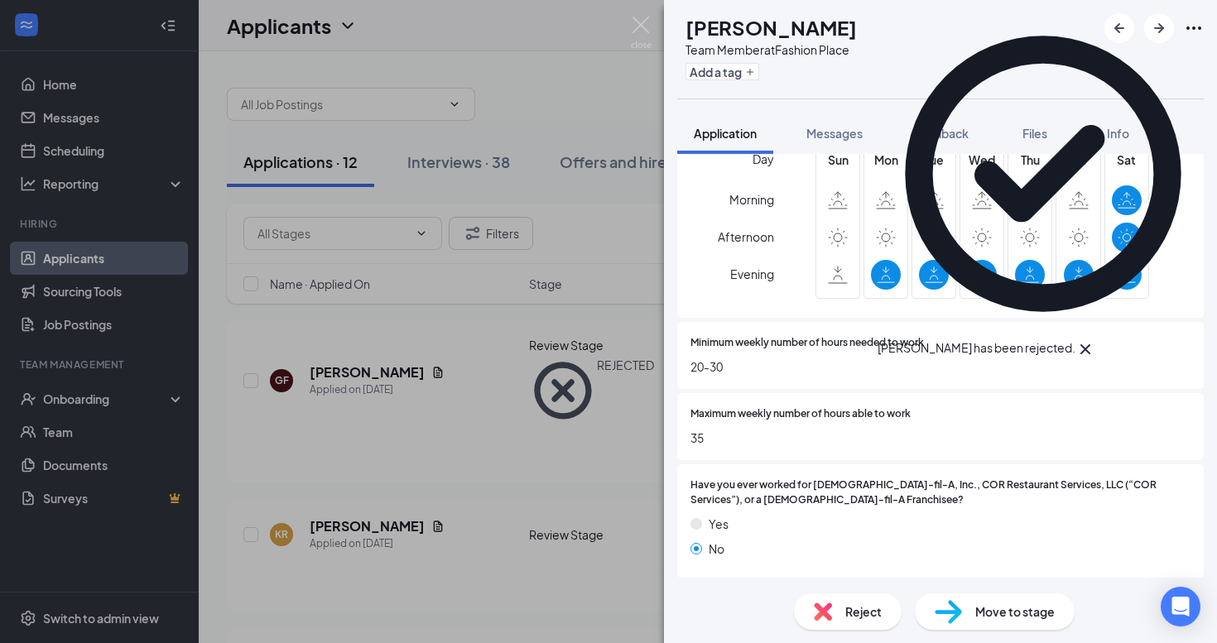
click at [867, 603] on span "Reject" at bounding box center [863, 612] width 36 height 18
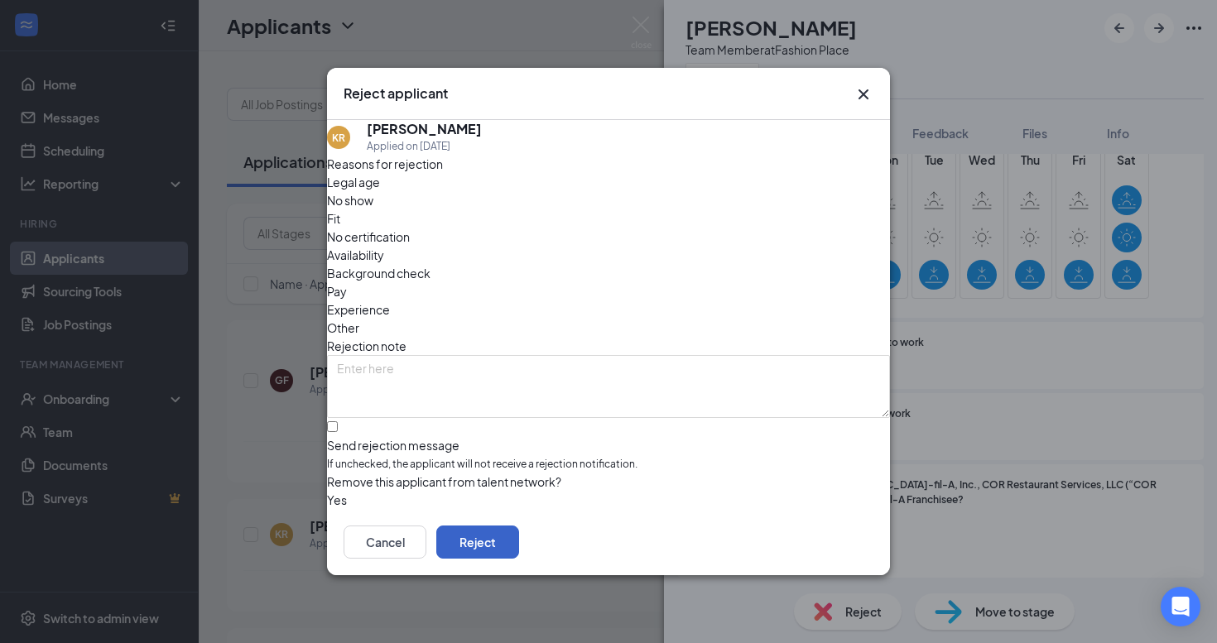
click at [519, 550] on button "Reject" at bounding box center [477, 542] width 83 height 33
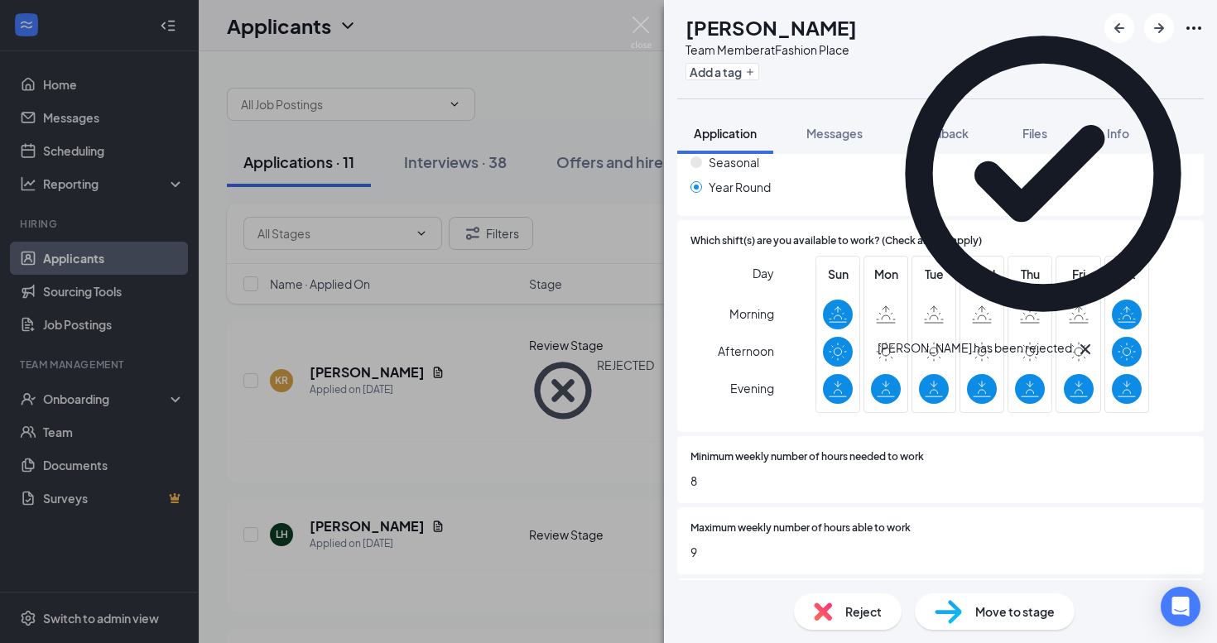
scroll to position [721, 0]
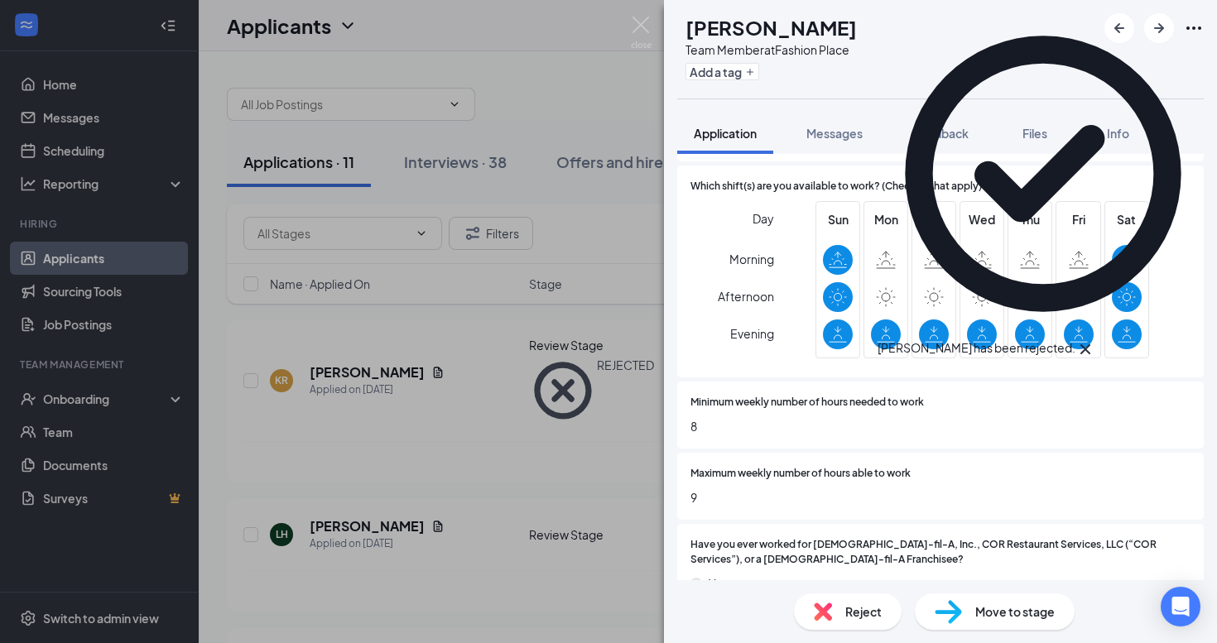
click at [852, 604] on span "Reject" at bounding box center [863, 612] width 36 height 18
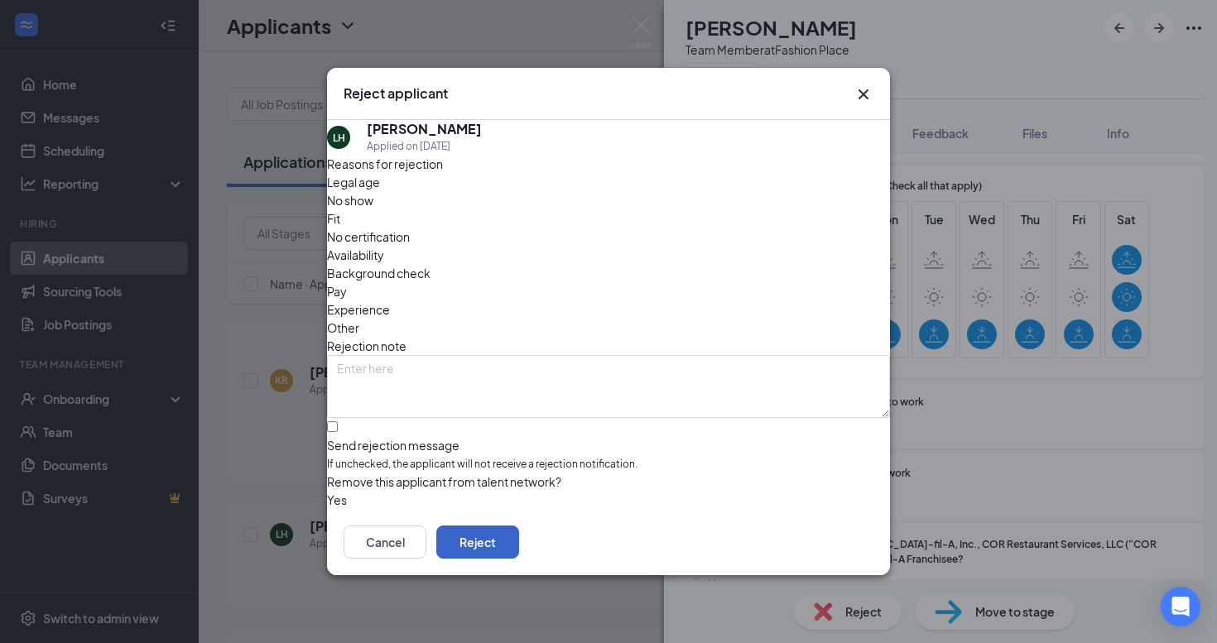
click at [519, 538] on button "Reject" at bounding box center [477, 542] width 83 height 33
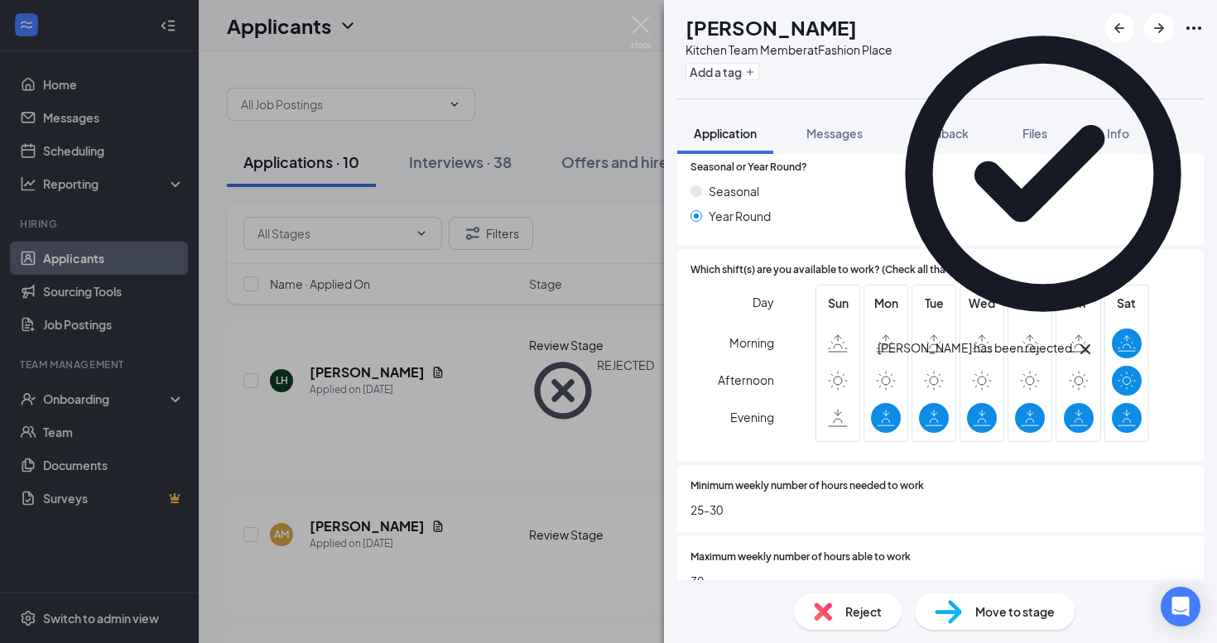
scroll to position [668, 0]
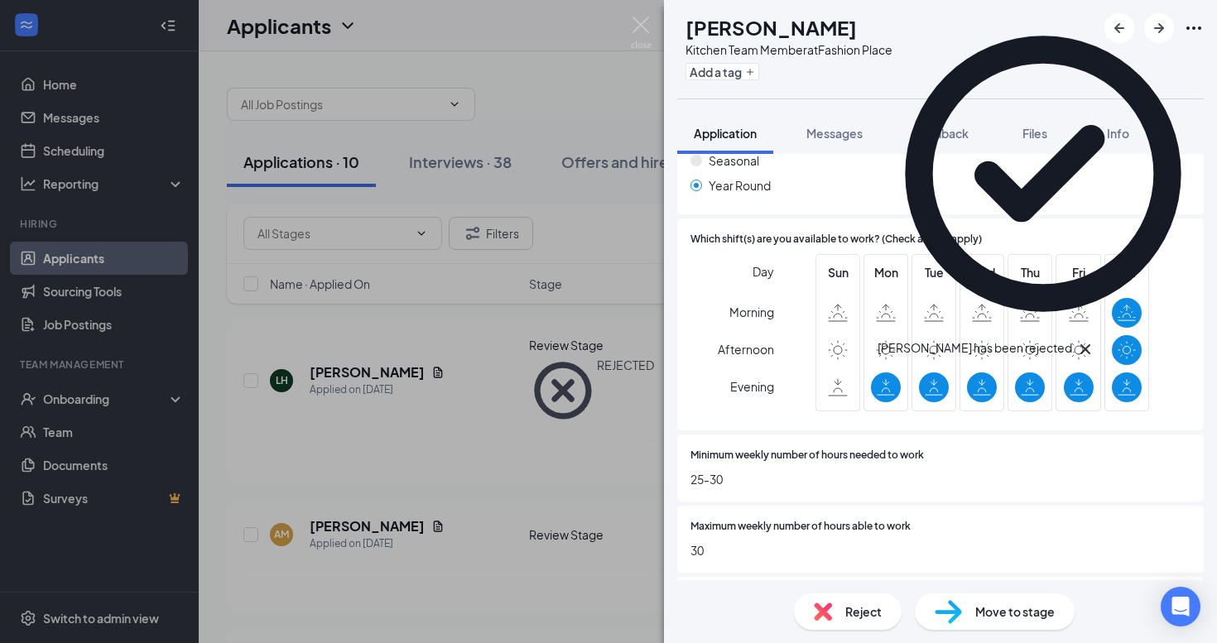
click at [858, 608] on span "Reject" at bounding box center [863, 612] width 36 height 18
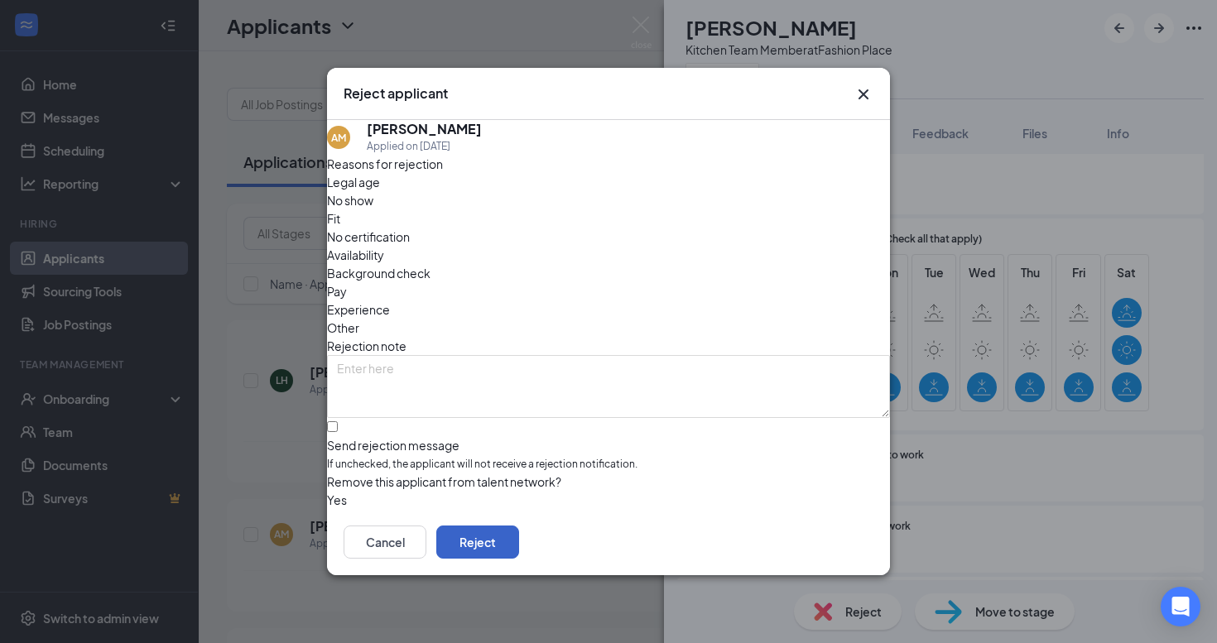
click at [519, 555] on button "Reject" at bounding box center [477, 542] width 83 height 33
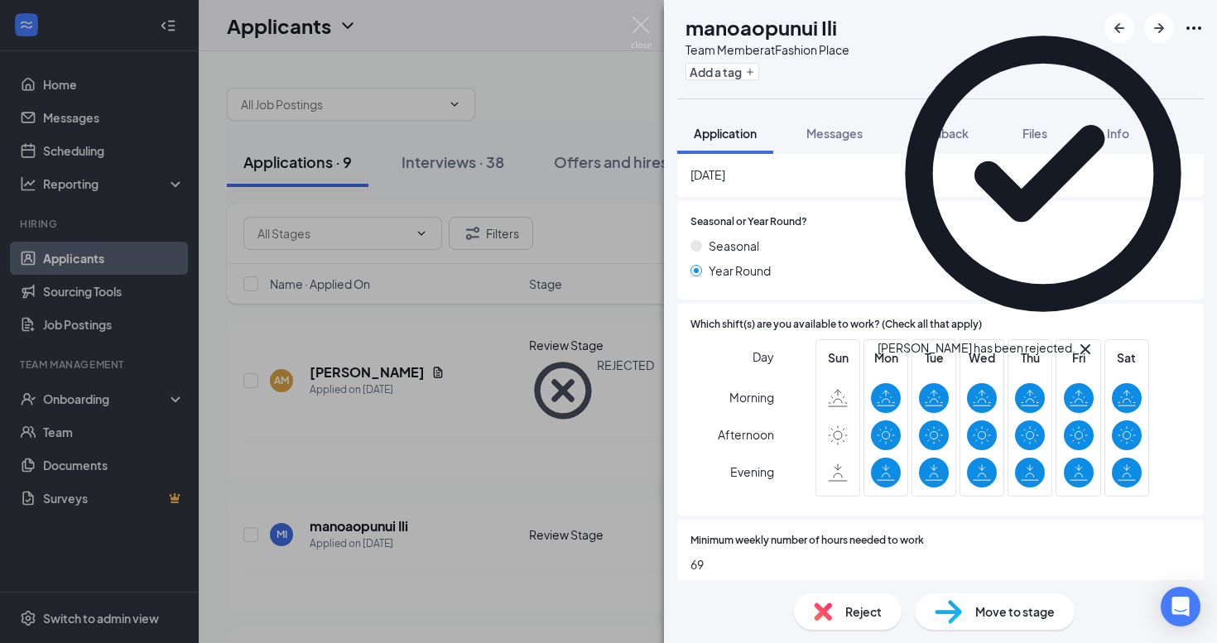
scroll to position [584, 0]
click at [959, 606] on img at bounding box center [948, 612] width 27 height 24
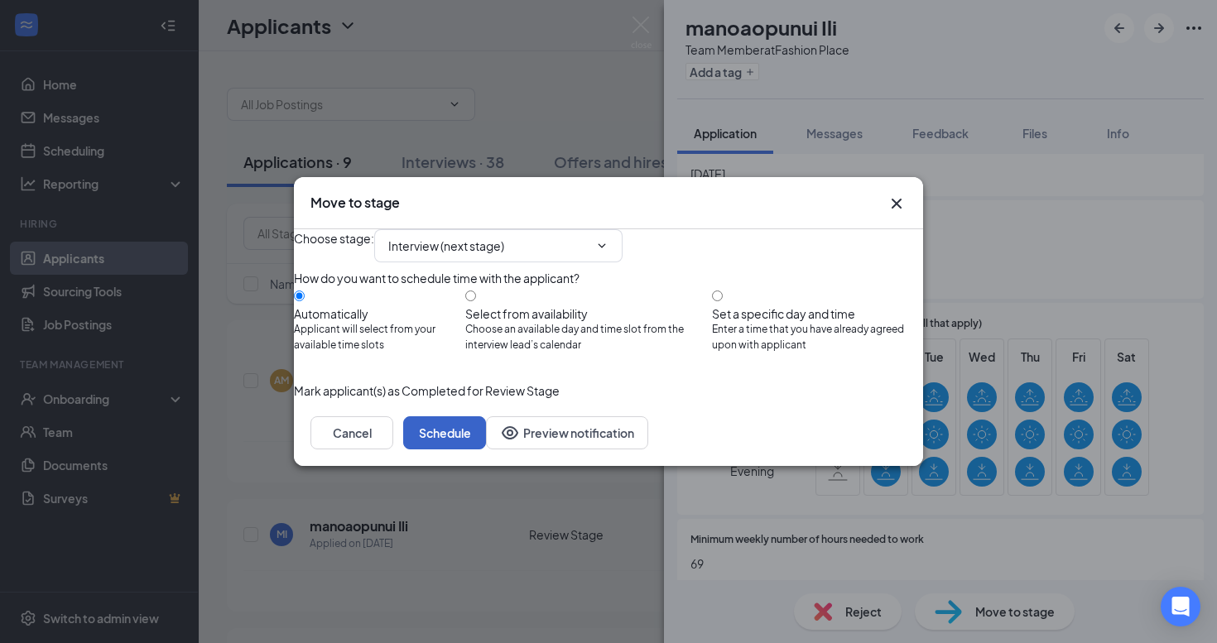
click at [486, 449] on button "Schedule" at bounding box center [444, 432] width 83 height 33
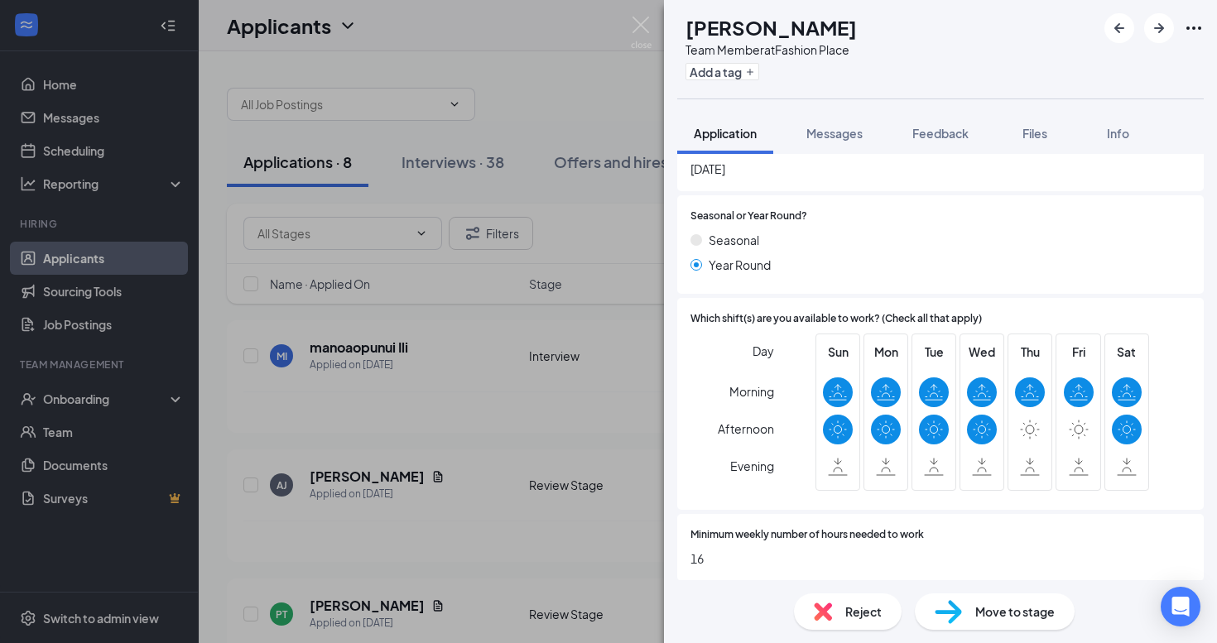
scroll to position [598, 0]
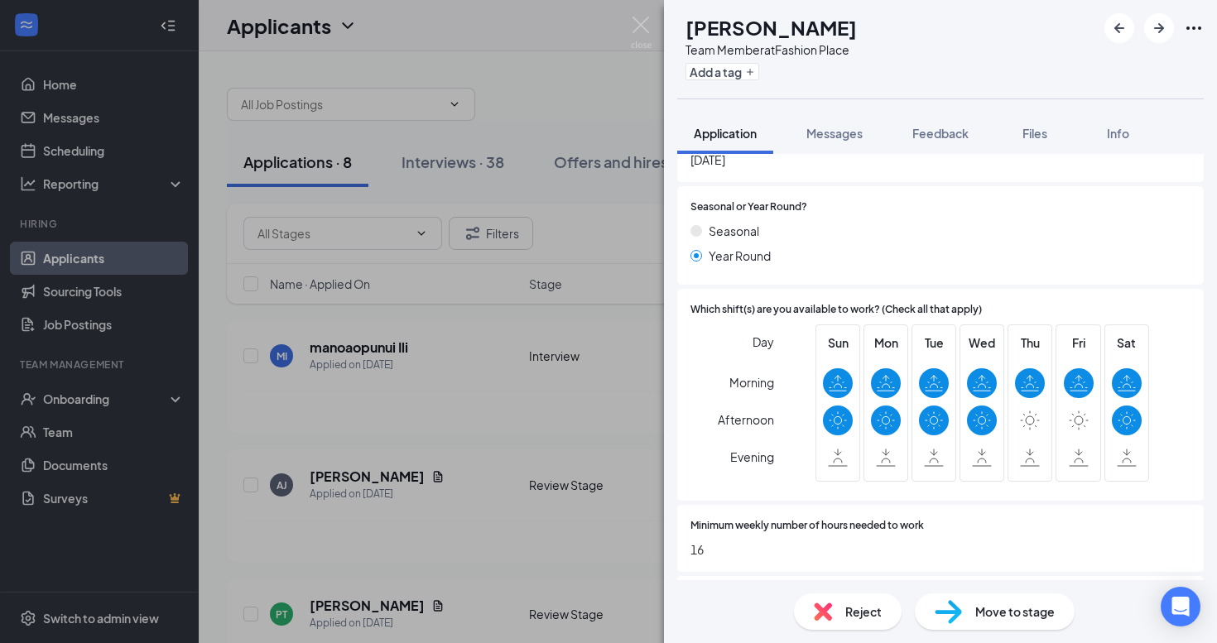
click at [957, 616] on img at bounding box center [948, 612] width 27 height 24
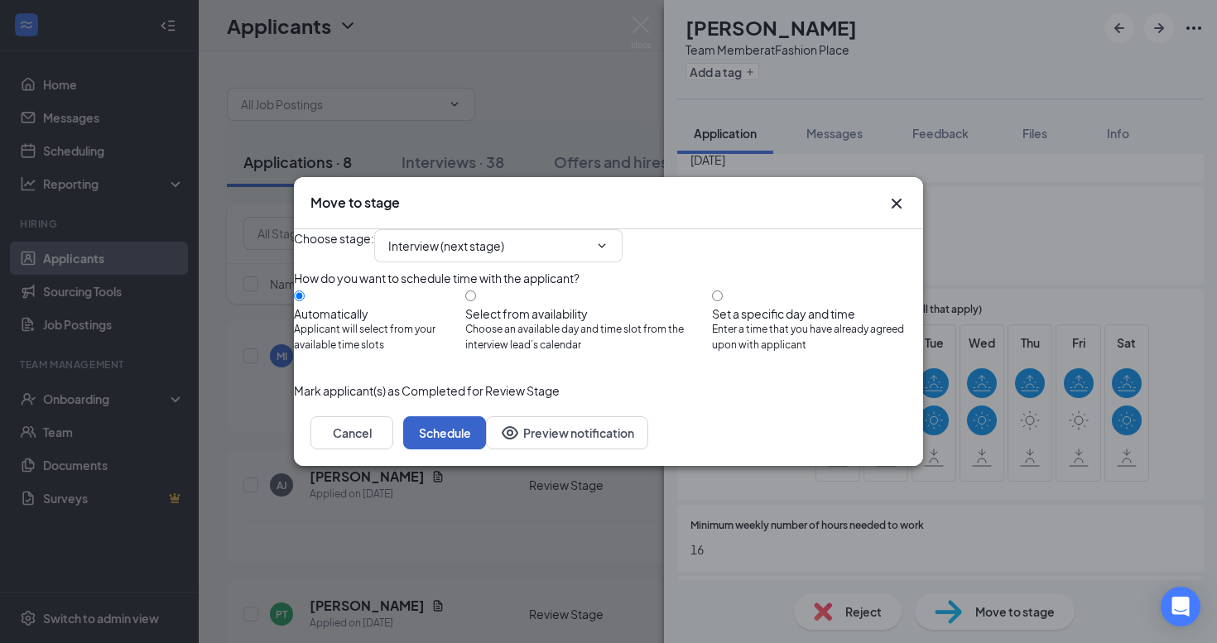
click at [486, 449] on button "Schedule" at bounding box center [444, 432] width 83 height 33
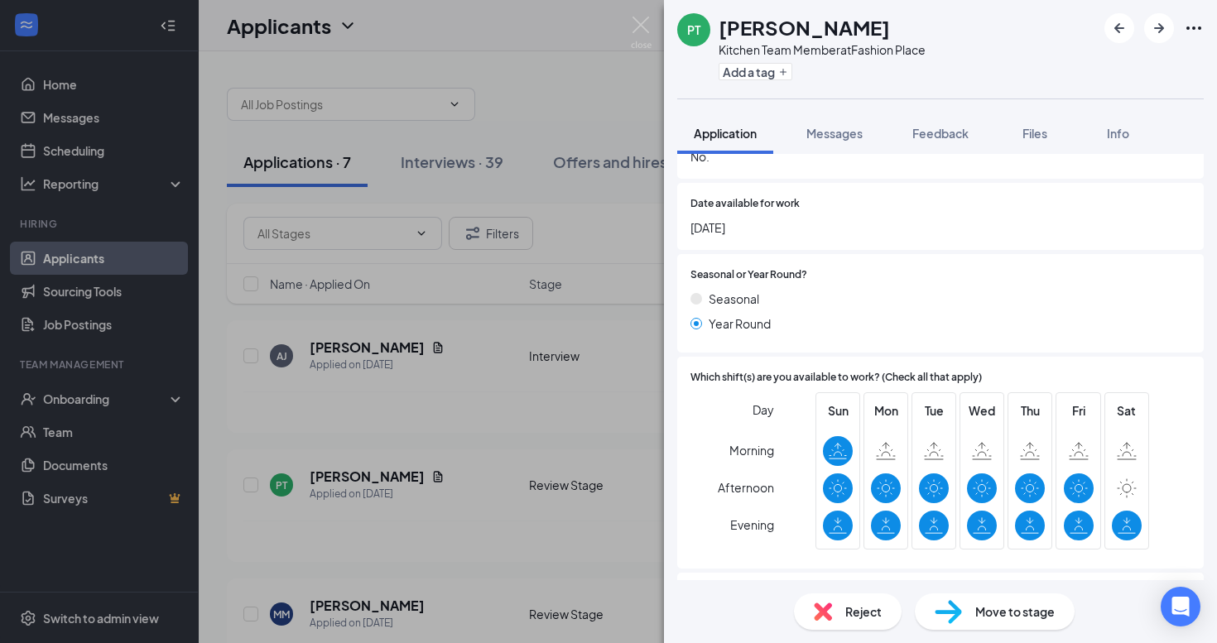
scroll to position [611, 0]
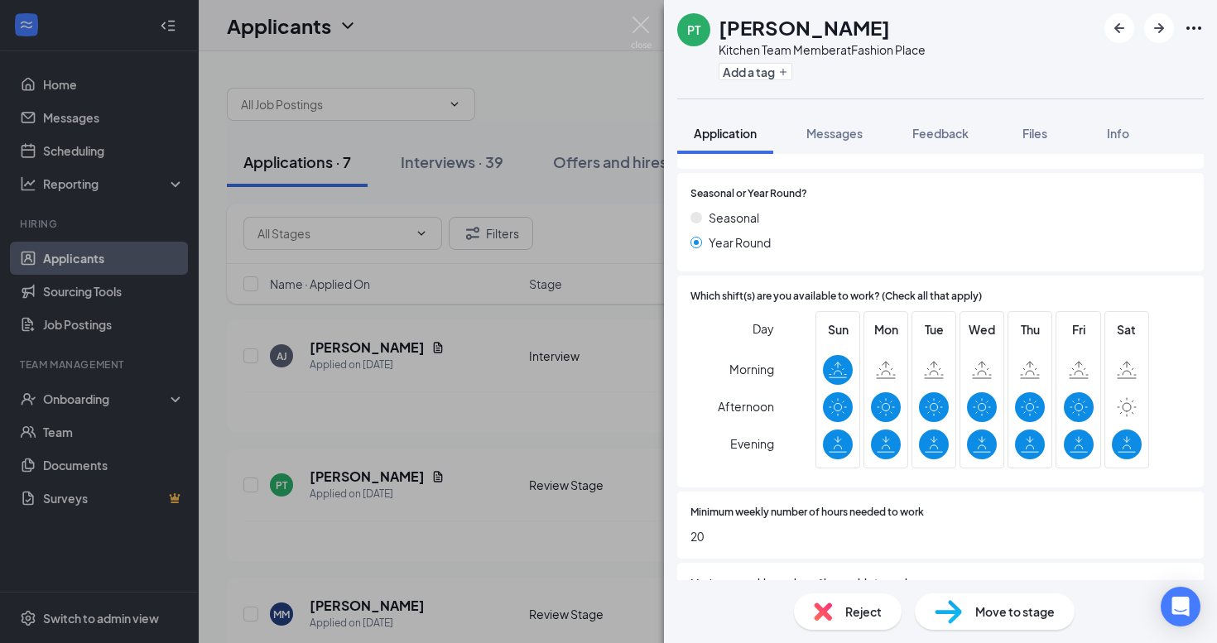
click at [845, 600] on div "Reject" at bounding box center [848, 611] width 108 height 36
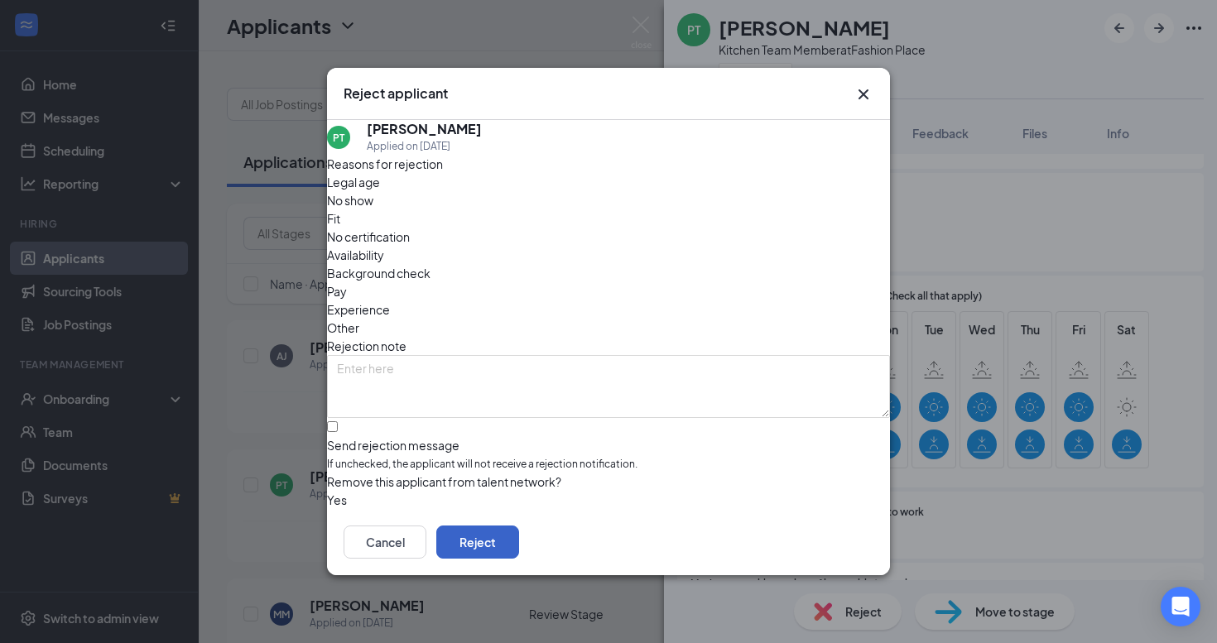
click at [519, 555] on button "Reject" at bounding box center [477, 542] width 83 height 33
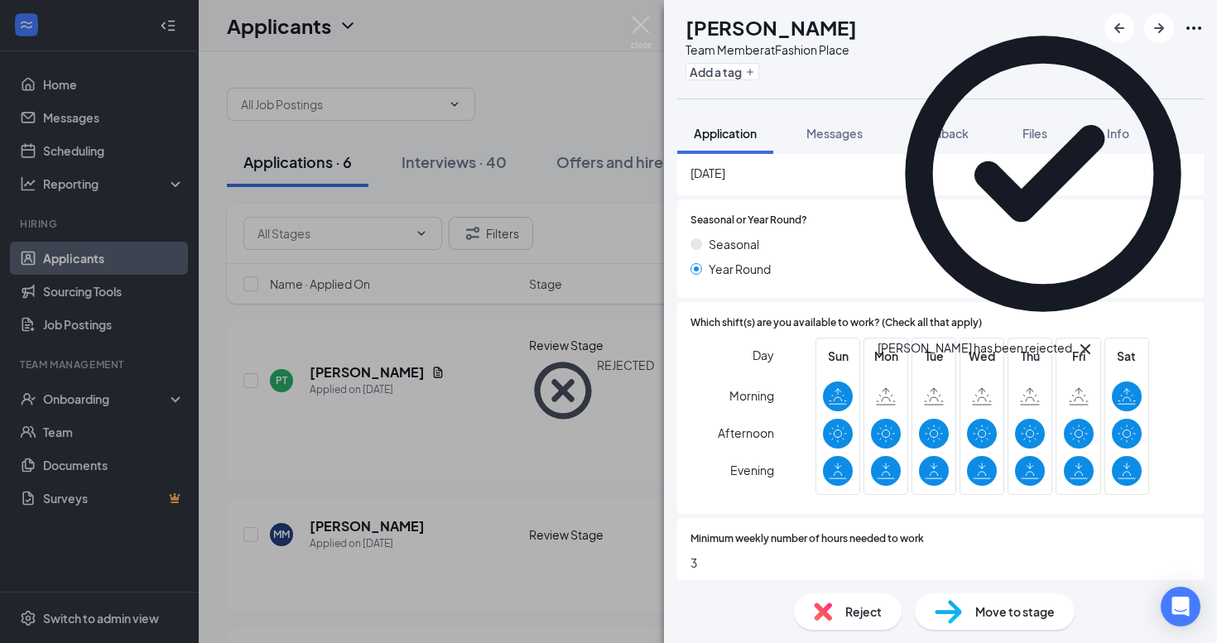
scroll to position [589, 0]
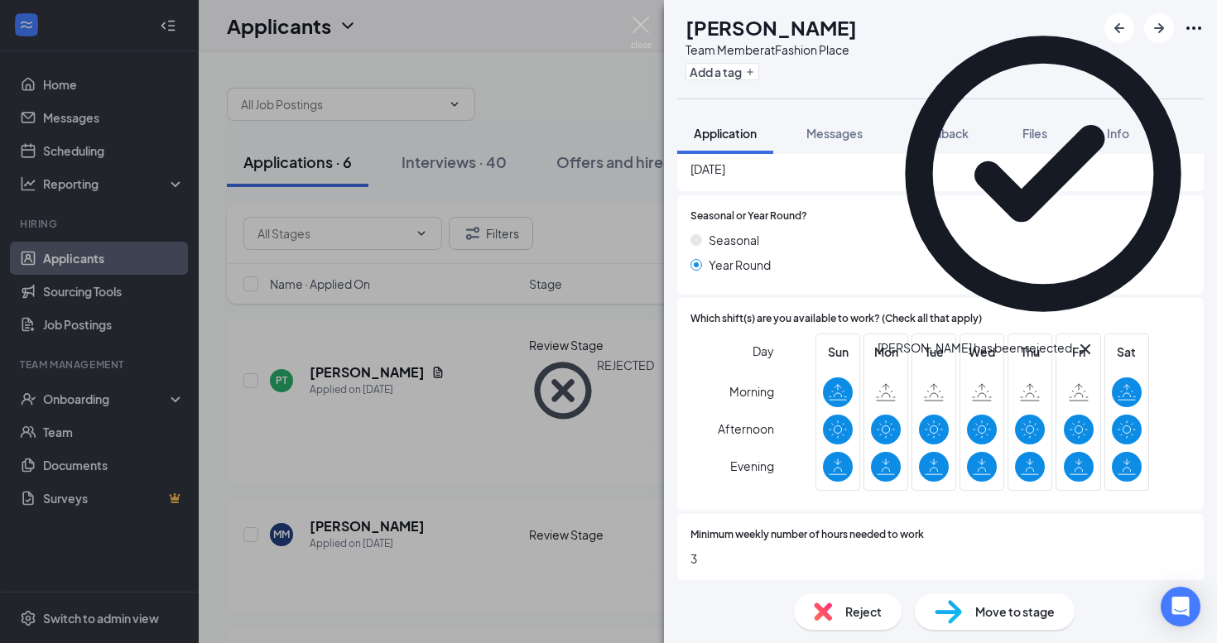
click at [863, 612] on span "Reject" at bounding box center [863, 612] width 36 height 18
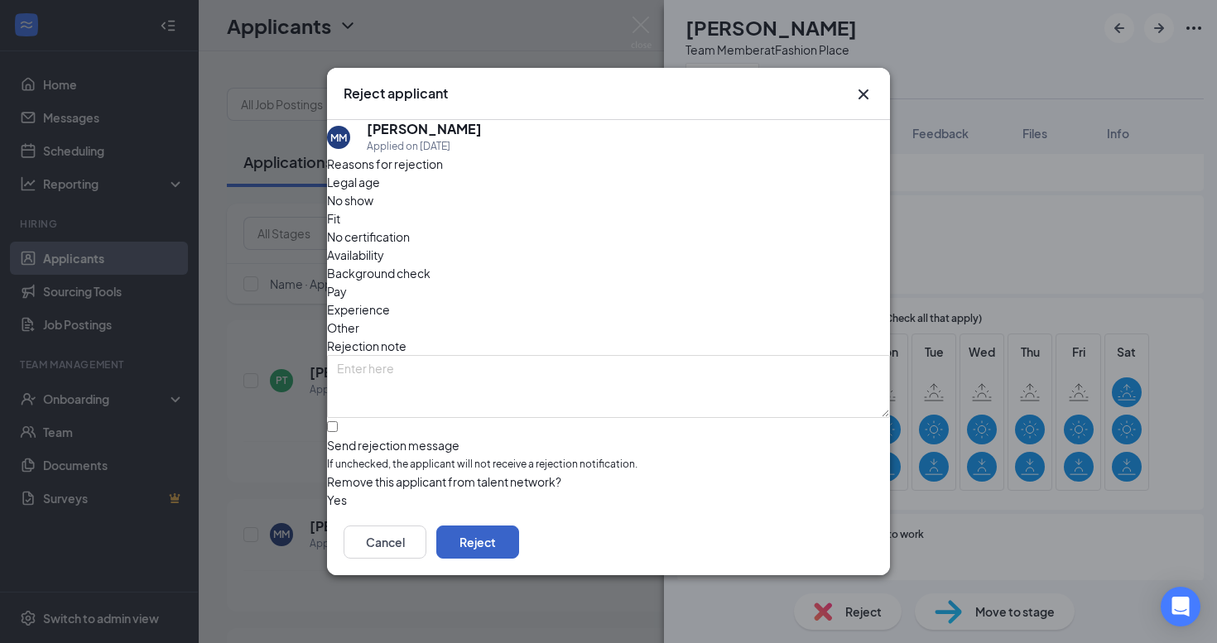
click at [519, 541] on button "Reject" at bounding box center [477, 542] width 83 height 33
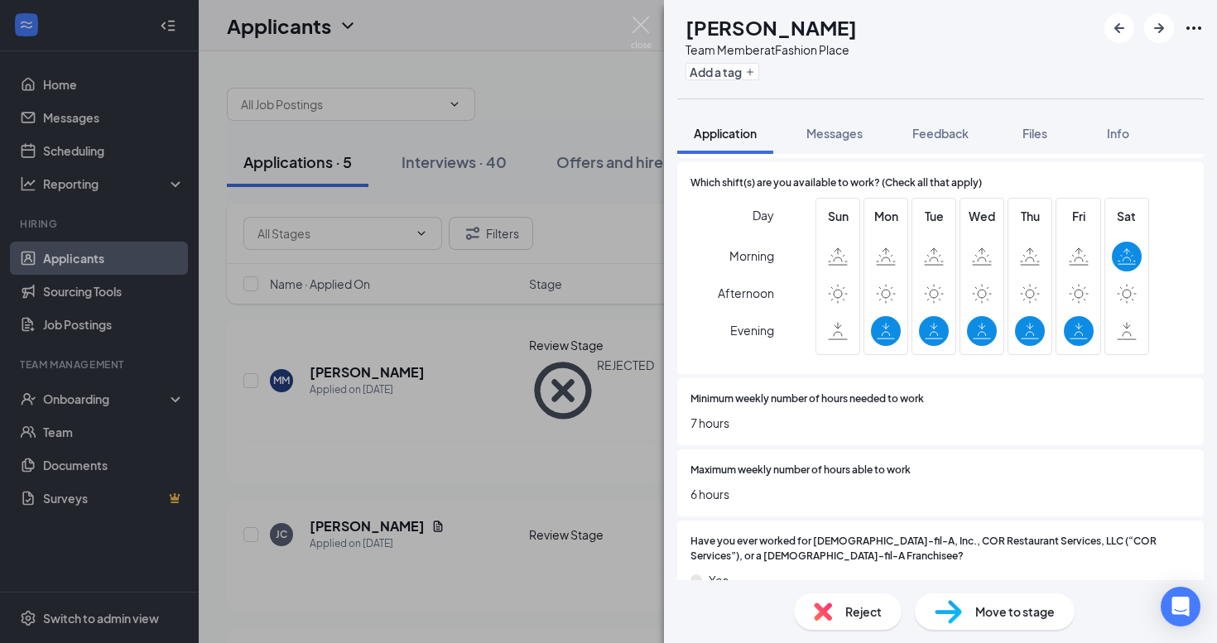
scroll to position [738, 0]
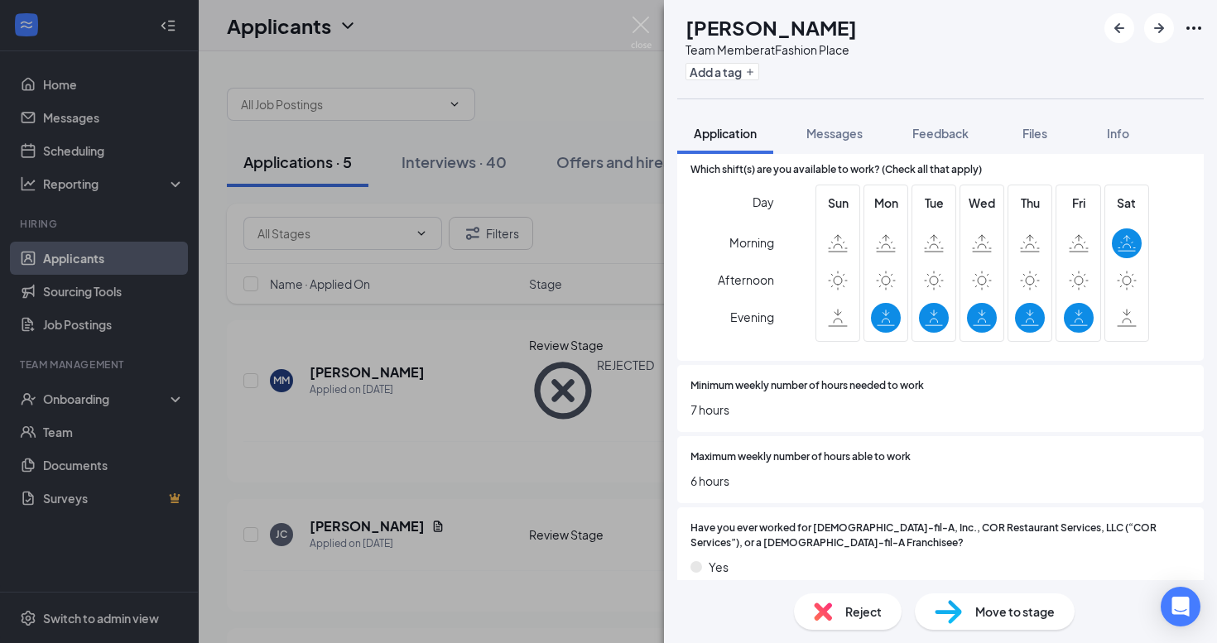
click at [866, 599] on div "Reject" at bounding box center [848, 611] width 108 height 36
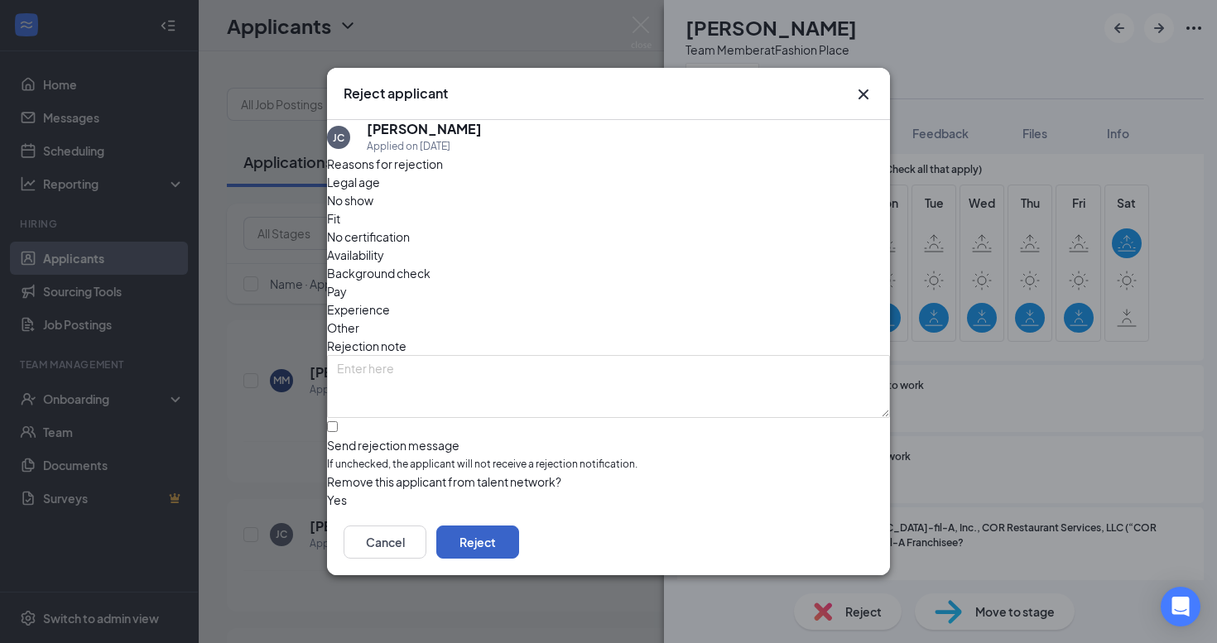
click at [519, 549] on button "Reject" at bounding box center [477, 542] width 83 height 33
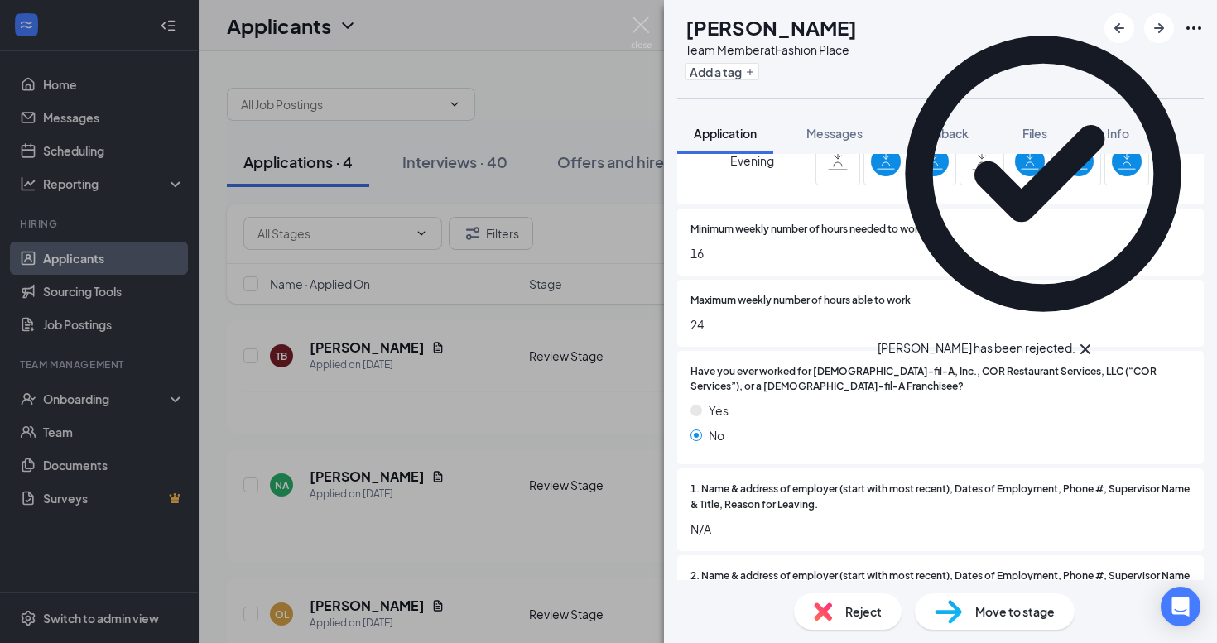
scroll to position [823, 0]
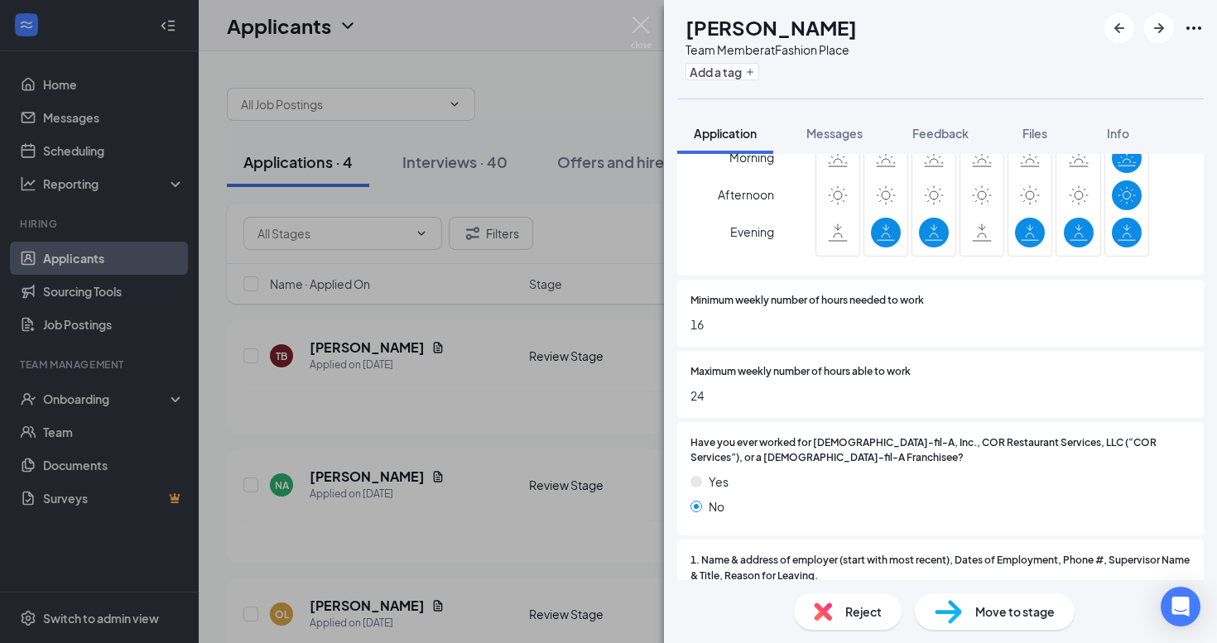
click at [849, 615] on span "Reject" at bounding box center [863, 612] width 36 height 18
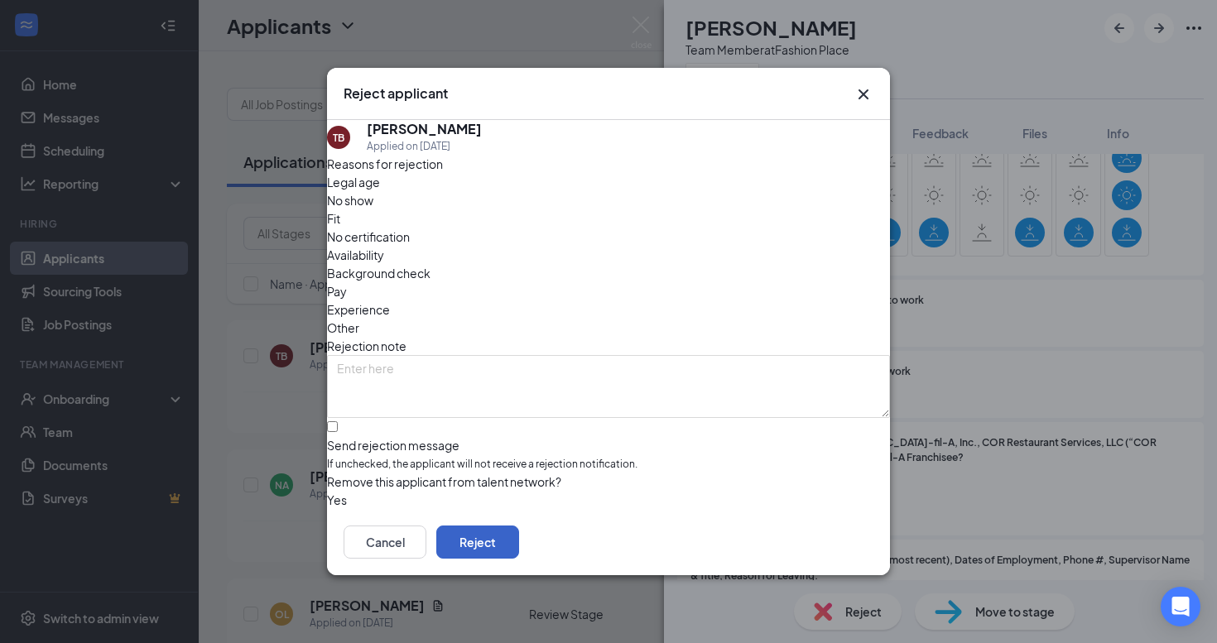
click at [519, 547] on button "Reject" at bounding box center [477, 542] width 83 height 33
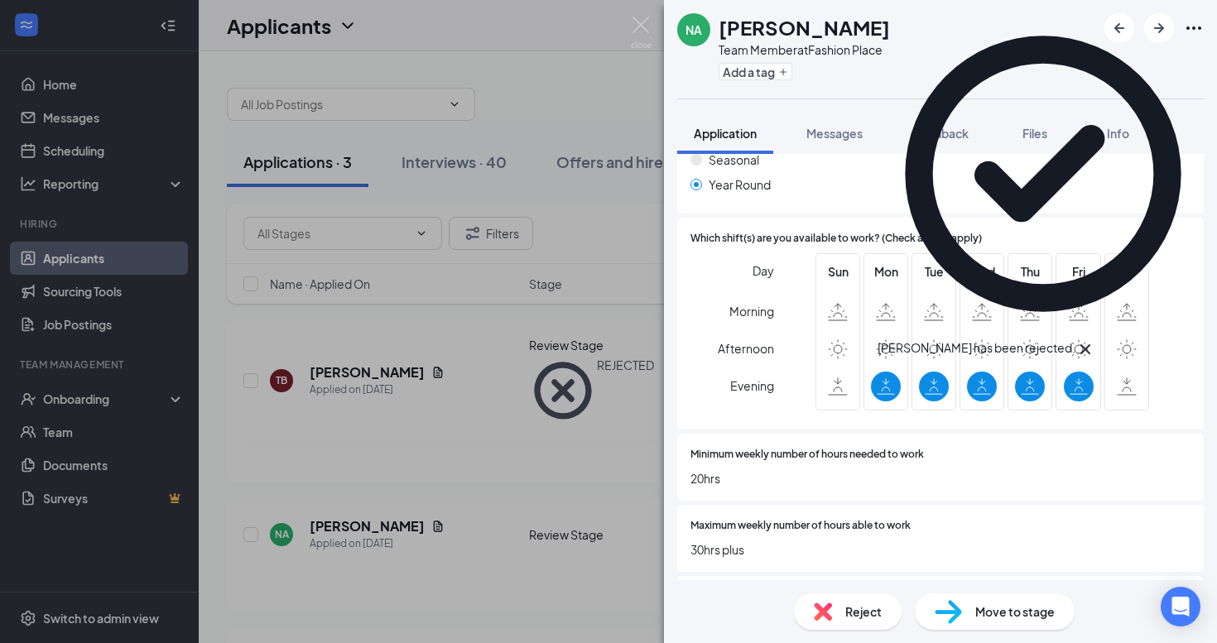
scroll to position [672, 0]
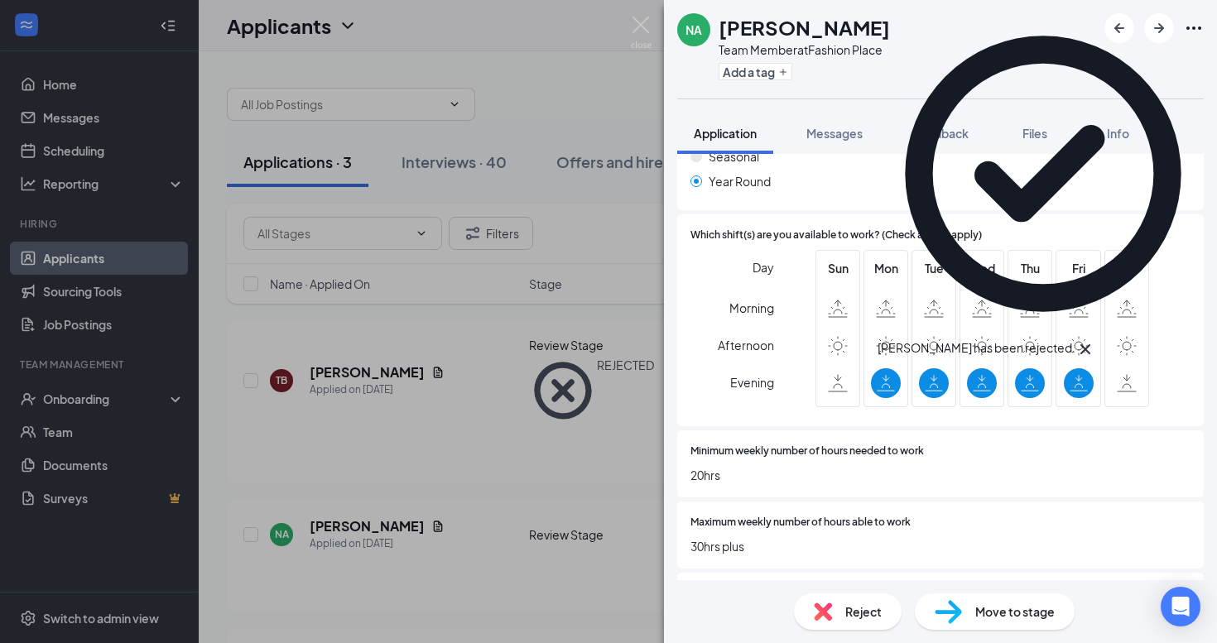
click at [858, 613] on span "Reject" at bounding box center [863, 612] width 36 height 18
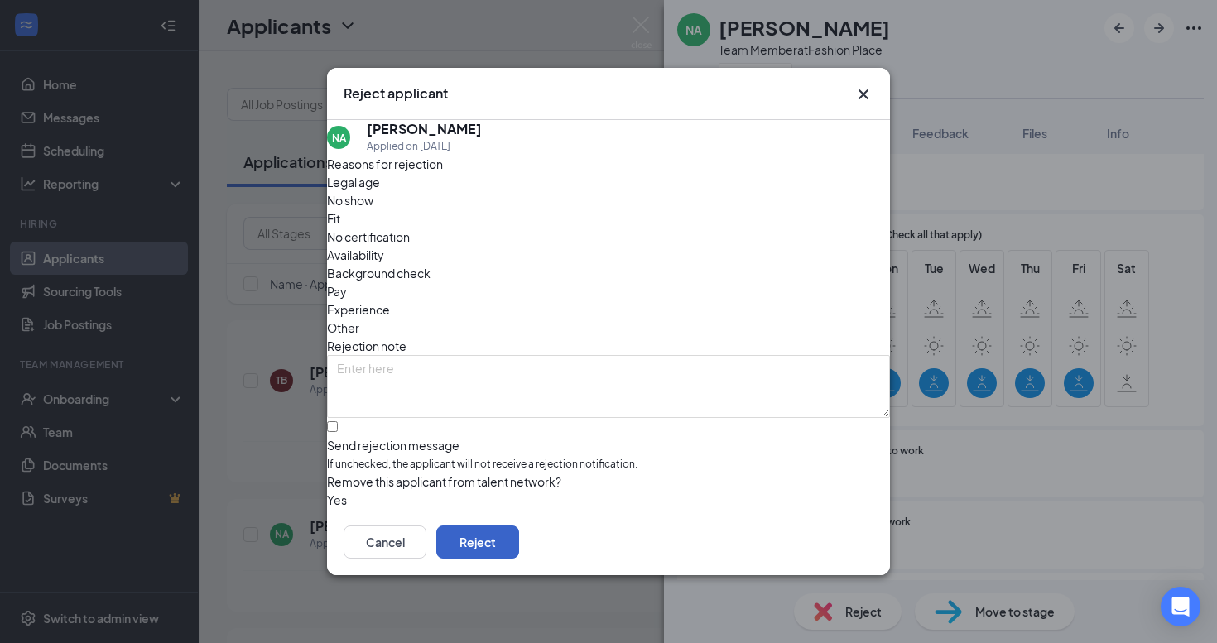
click at [519, 551] on button "Reject" at bounding box center [477, 542] width 83 height 33
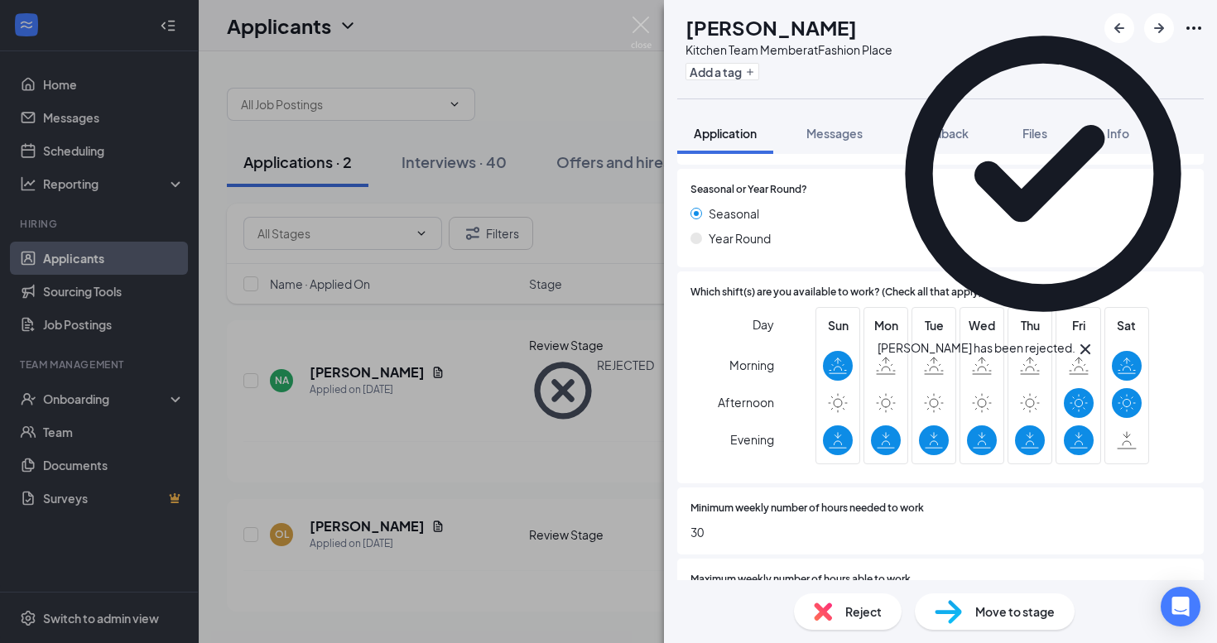
scroll to position [664, 0]
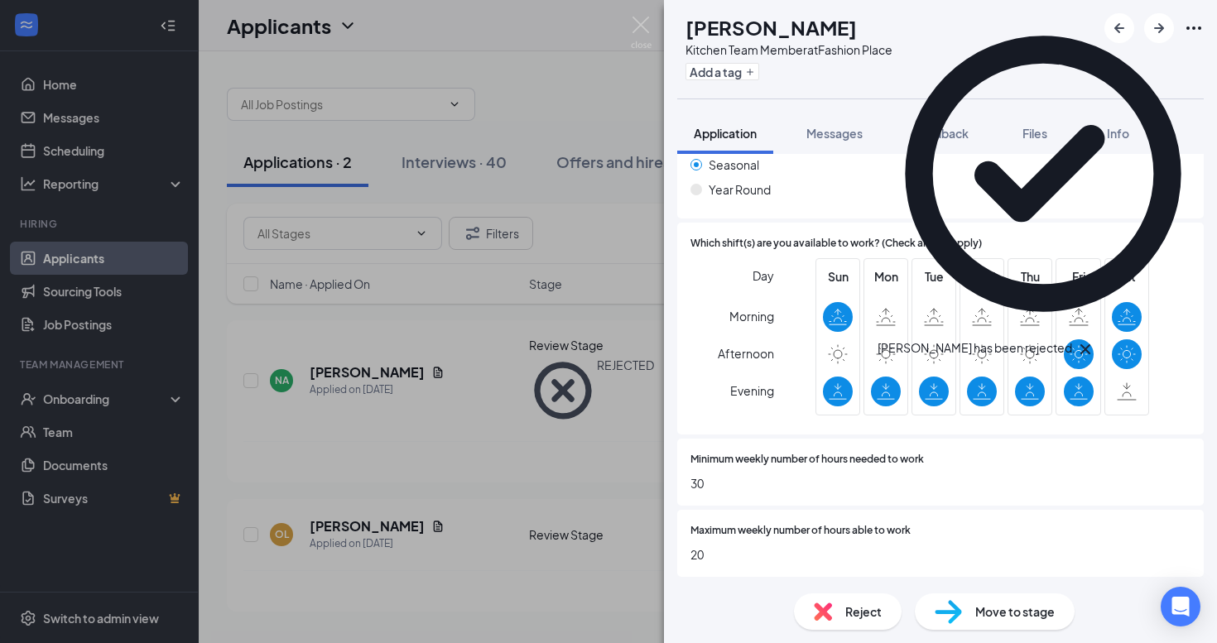
click at [842, 609] on div "Reject" at bounding box center [848, 611] width 108 height 36
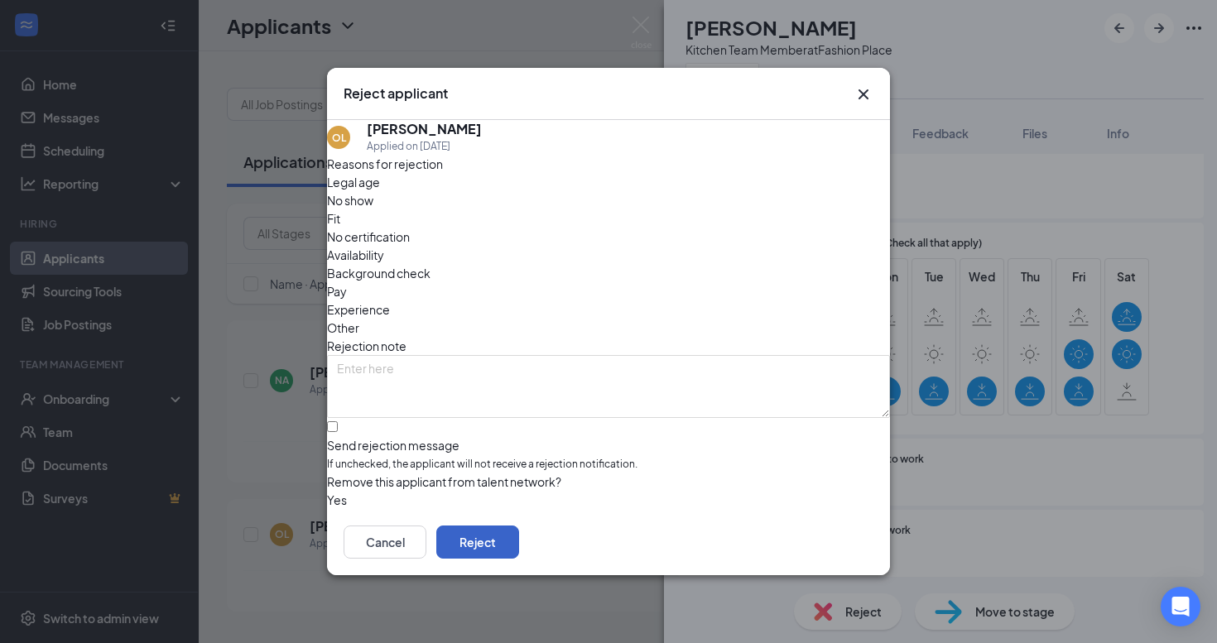
click at [519, 544] on button "Reject" at bounding box center [477, 542] width 83 height 33
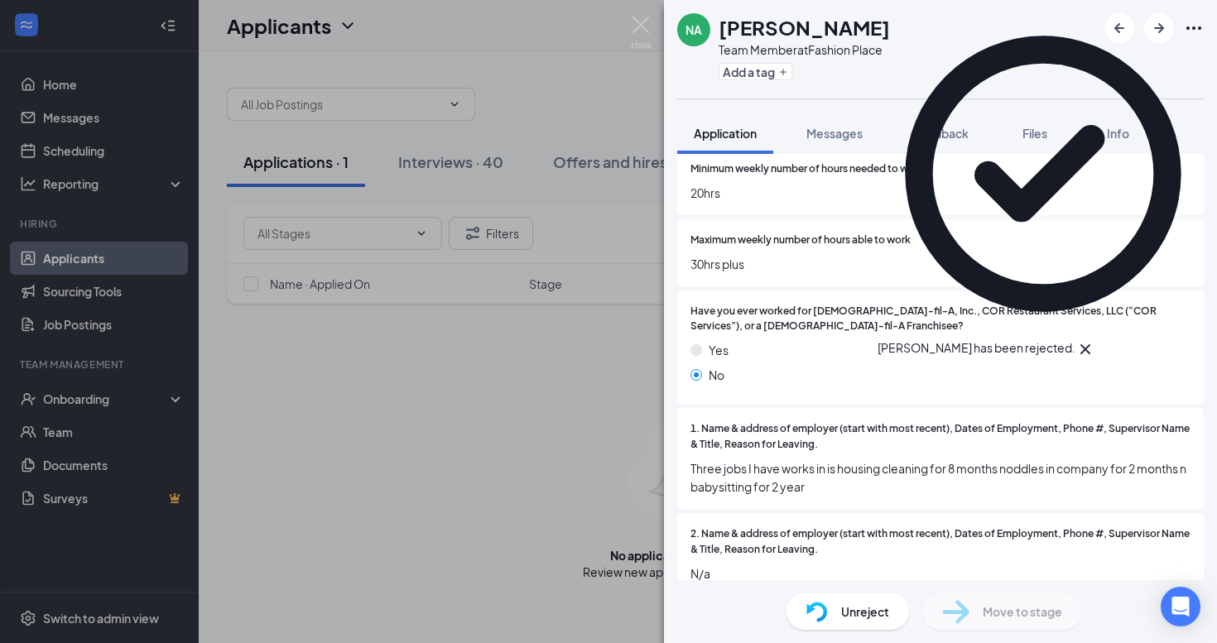
scroll to position [968, 0]
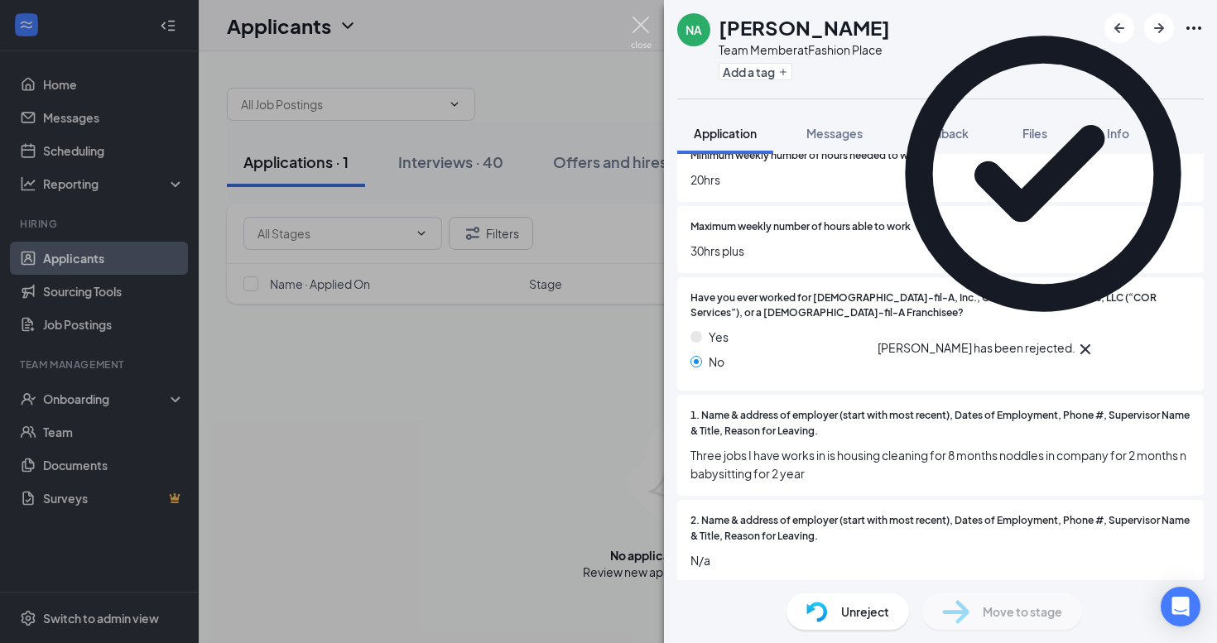
click at [637, 34] on img at bounding box center [641, 33] width 21 height 32
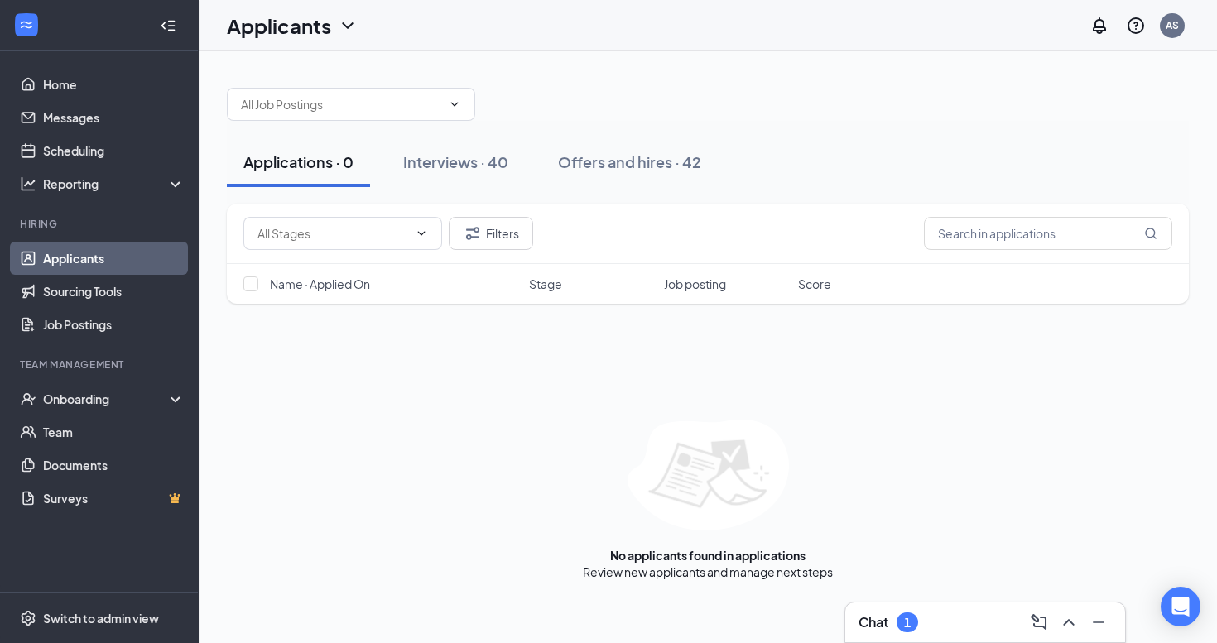
click at [923, 627] on div "Chat 1" at bounding box center [984, 622] width 253 height 26
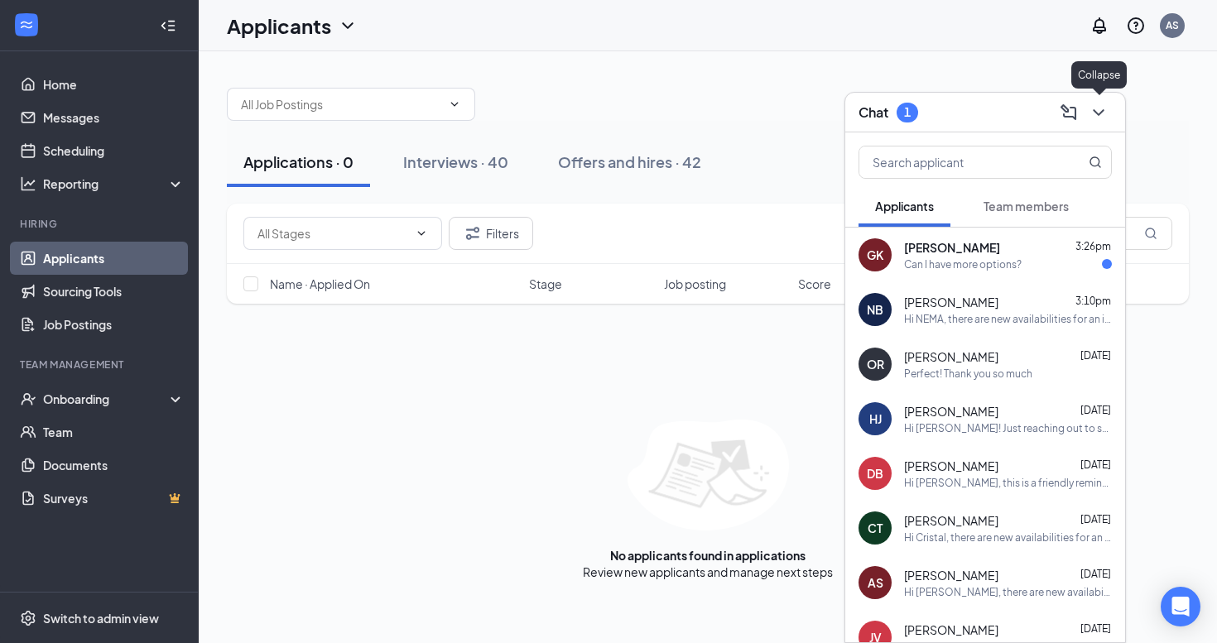
click at [1104, 111] on icon "ChevronDown" at bounding box center [1098, 113] width 20 height 20
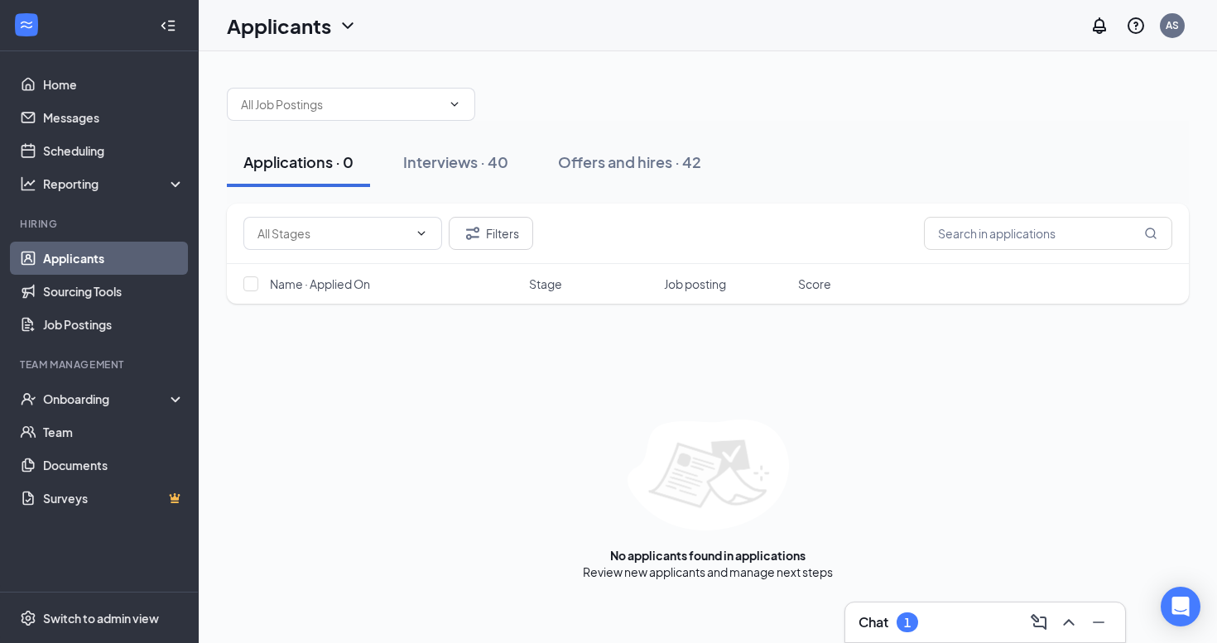
click at [901, 624] on div "1" at bounding box center [907, 623] width 22 height 20
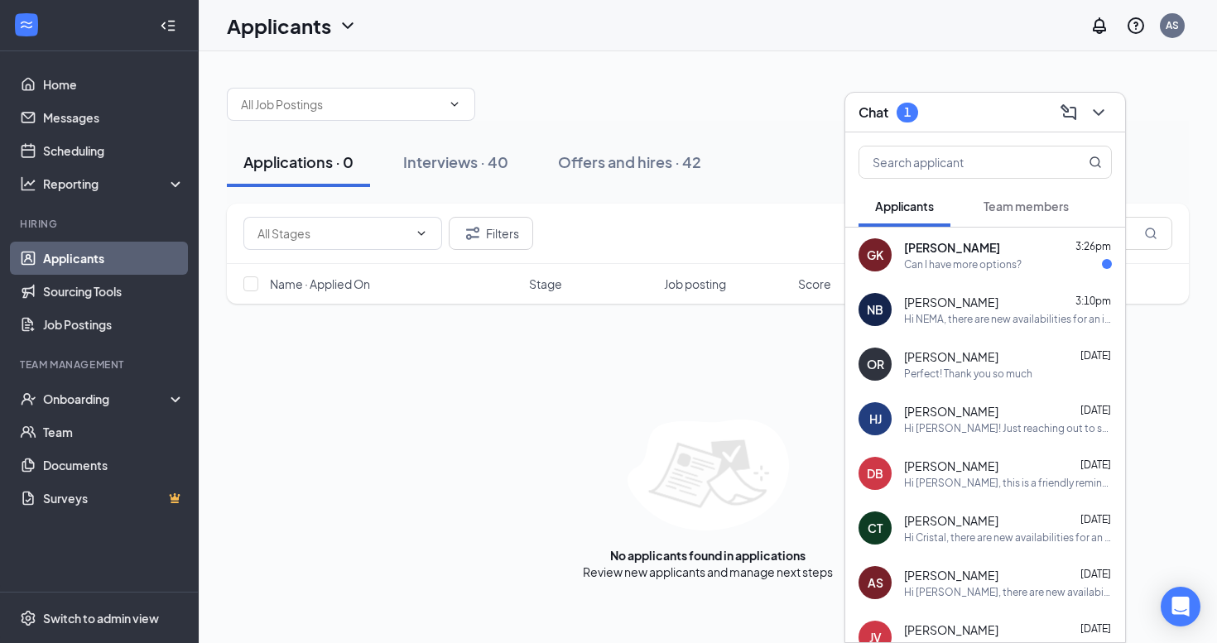
click at [1049, 252] on div "[PERSON_NAME] 3:26pm" at bounding box center [1008, 247] width 208 height 17
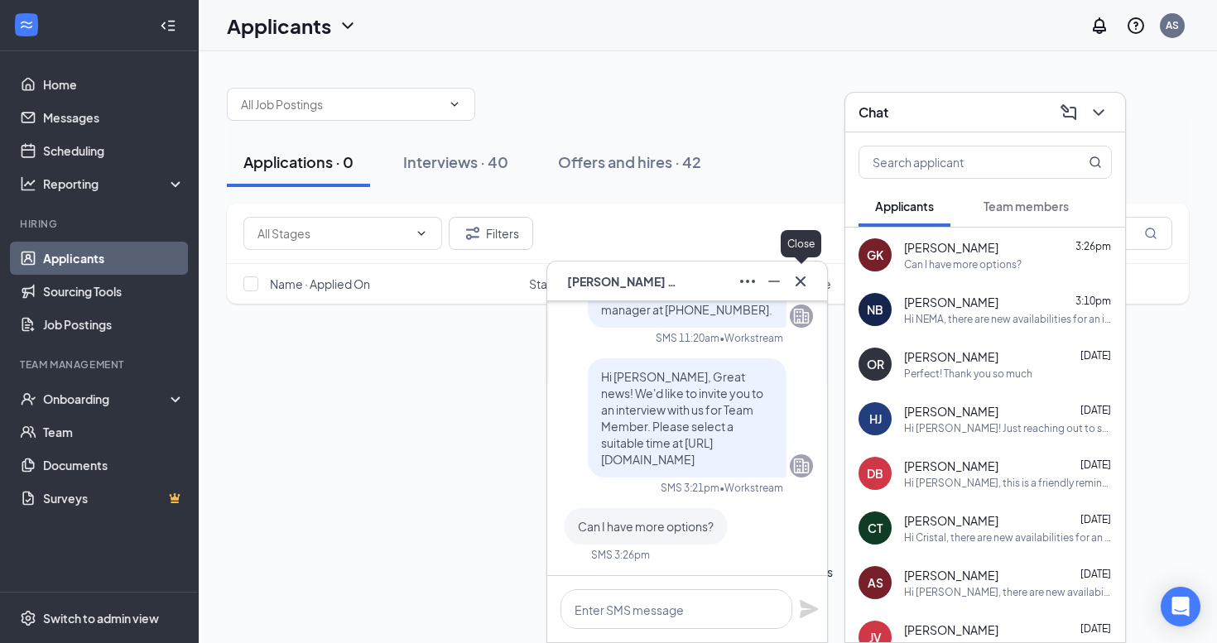
click at [801, 286] on icon "Cross" at bounding box center [801, 282] width 20 height 20
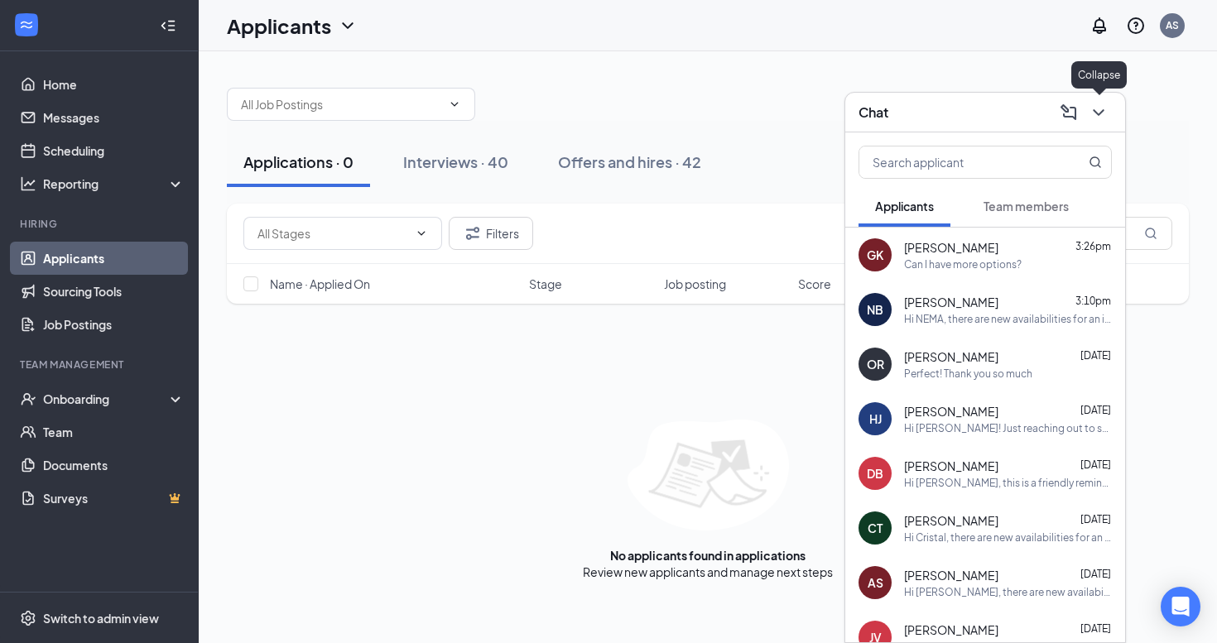
click at [1101, 116] on icon "ChevronDown" at bounding box center [1098, 113] width 20 height 20
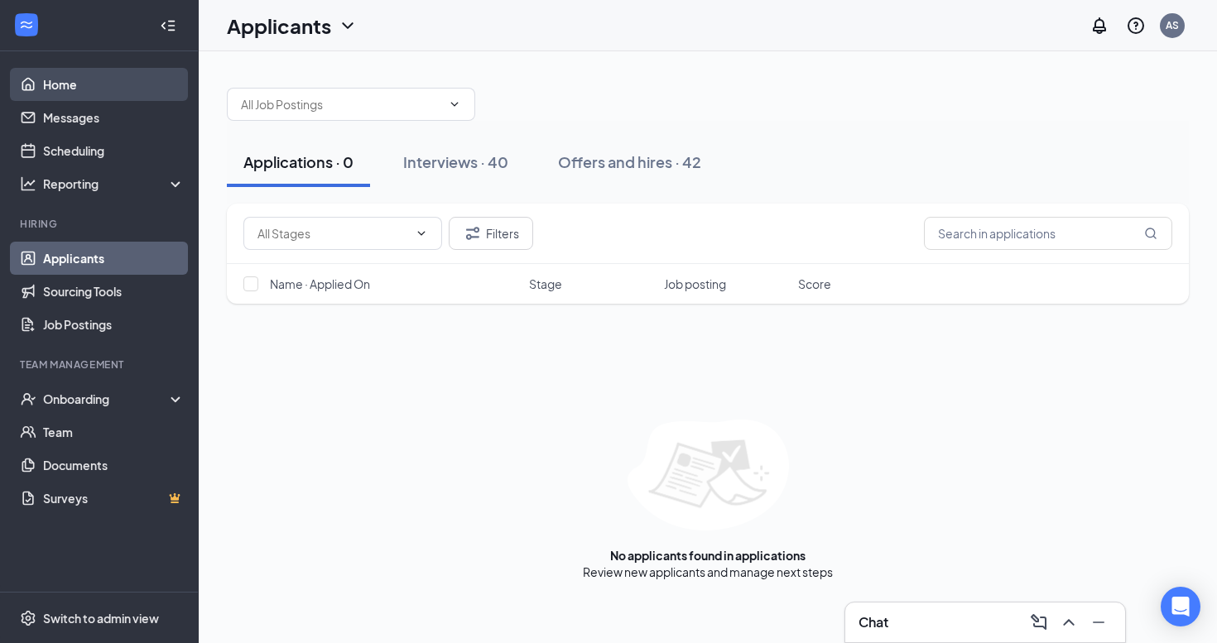
click at [88, 78] on link "Home" at bounding box center [114, 84] width 142 height 33
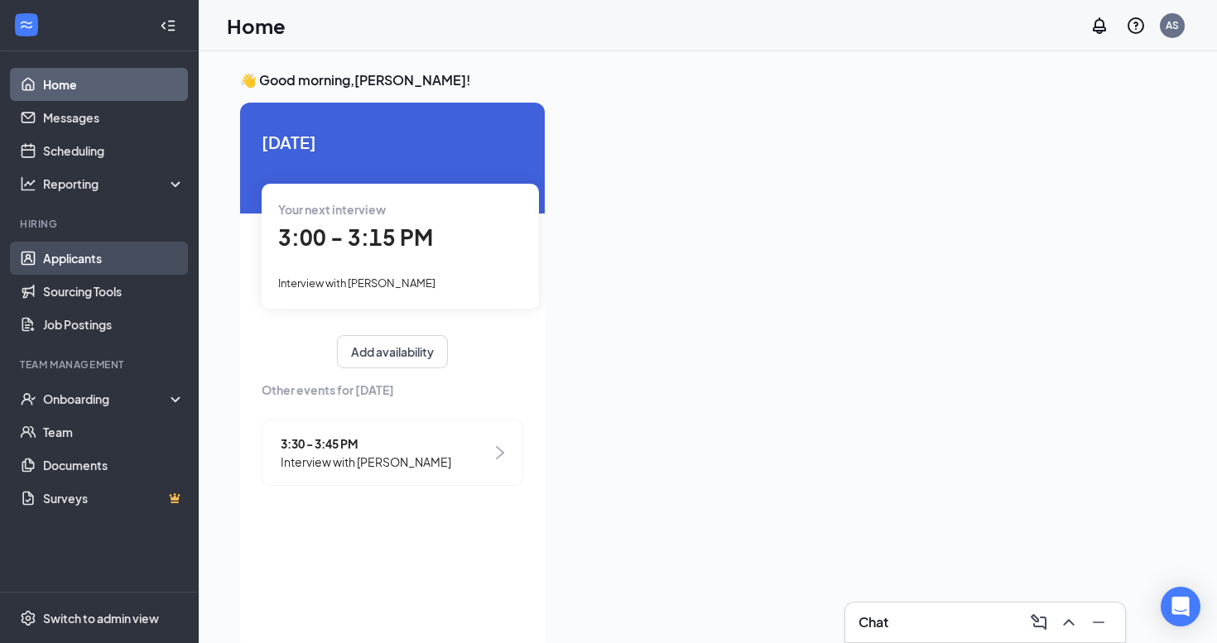
click at [109, 265] on link "Applicants" at bounding box center [114, 258] width 142 height 33
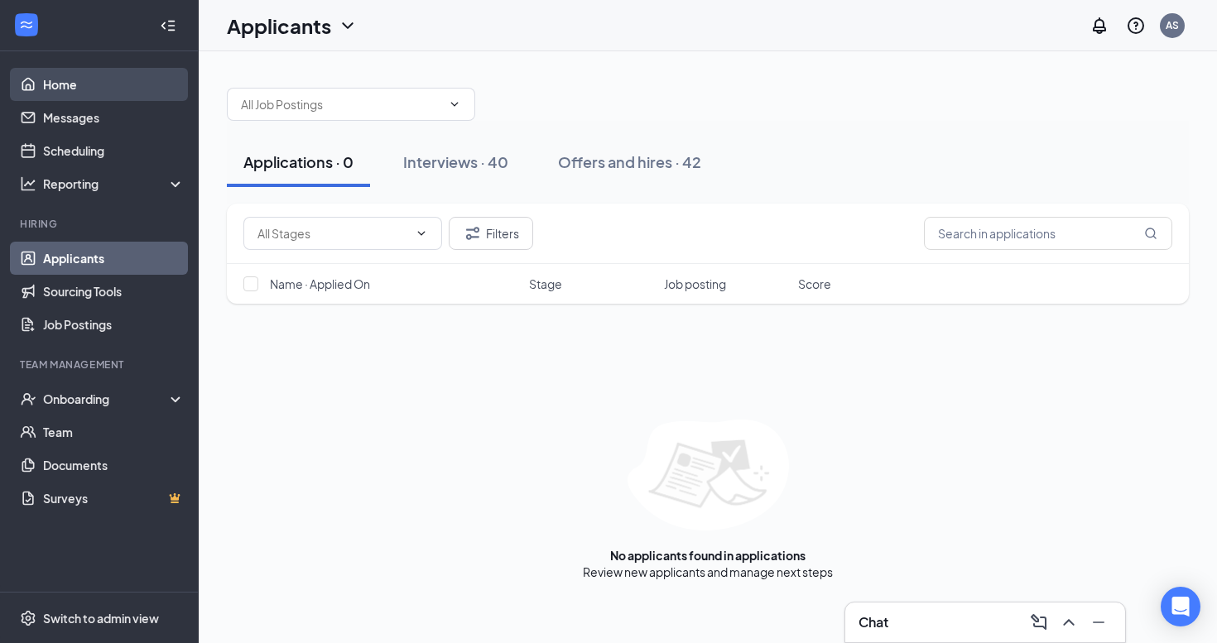
click at [115, 81] on link "Home" at bounding box center [114, 84] width 142 height 33
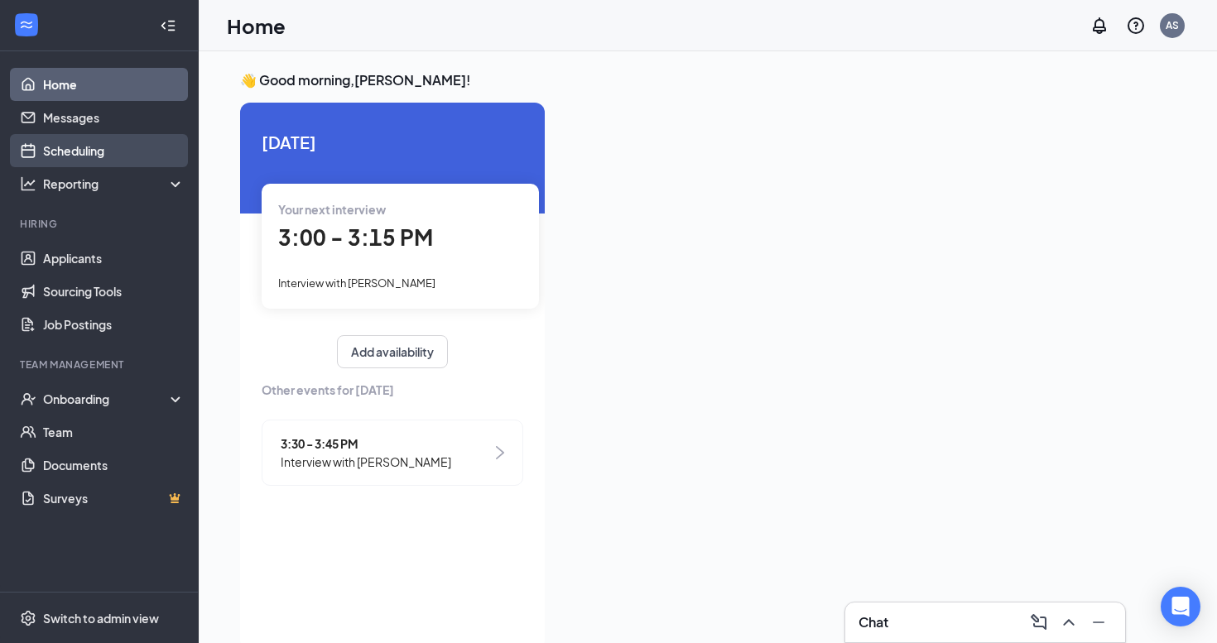
click at [140, 152] on link "Scheduling" at bounding box center [114, 150] width 142 height 33
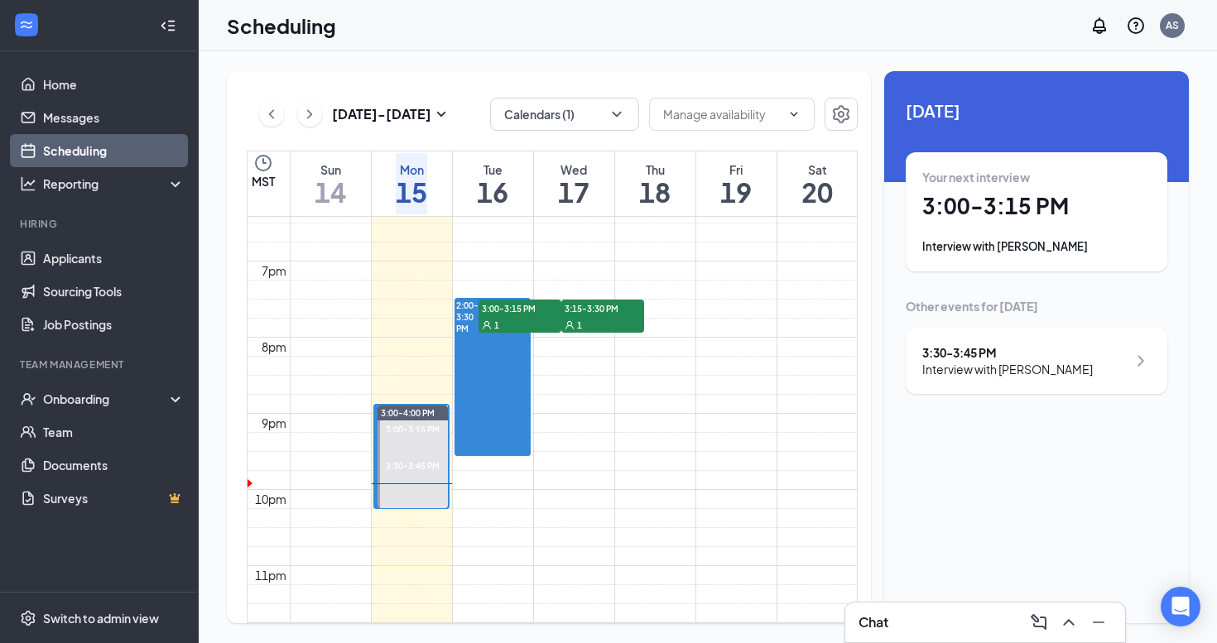
scroll to position [1452, 0]
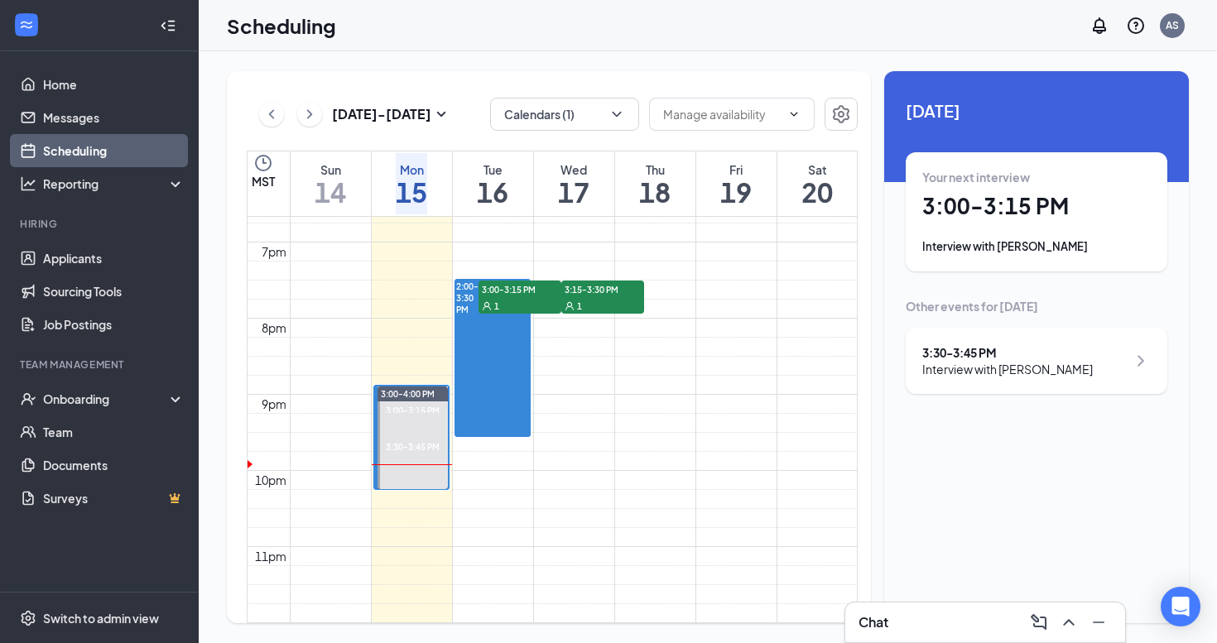
drag, startPoint x: 512, startPoint y: 401, endPoint x: 512, endPoint y: 426, distance: 25.7
click at [478, 305] on div at bounding box center [478, 298] width 0 height 35
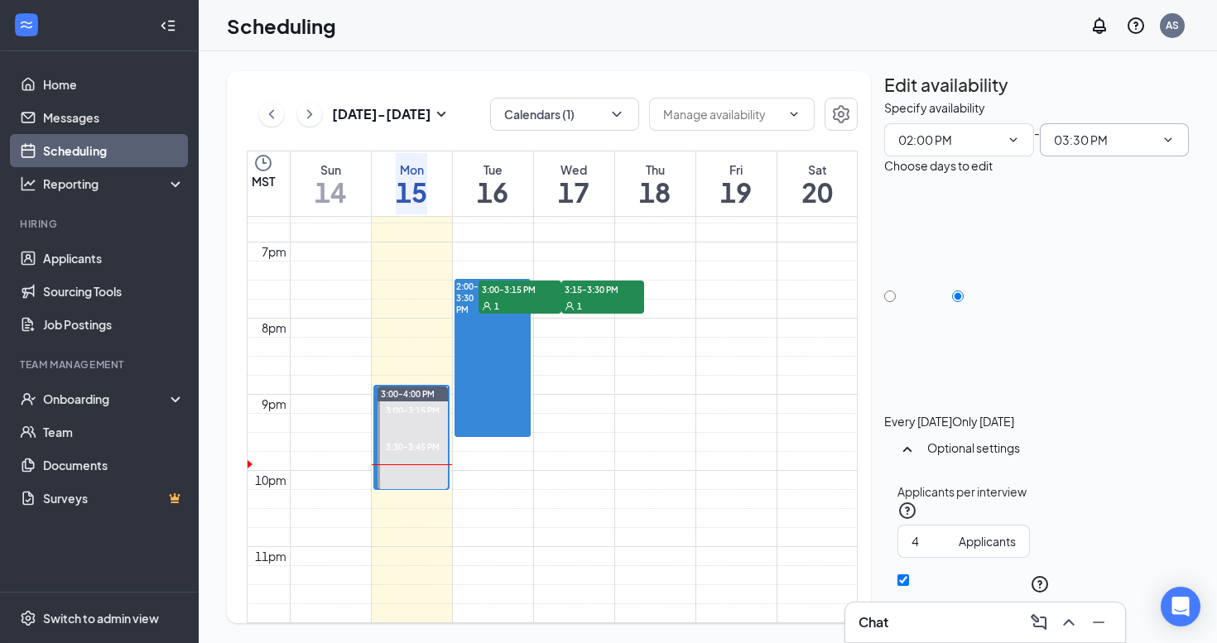
click at [1161, 147] on icon "ChevronDown" at bounding box center [1167, 139] width 13 height 13
click at [1121, 156] on span "03:30 PM" at bounding box center [1115, 139] width 150 height 33
click at [1087, 149] on input "03:30 PM" at bounding box center [1105, 140] width 102 height 18
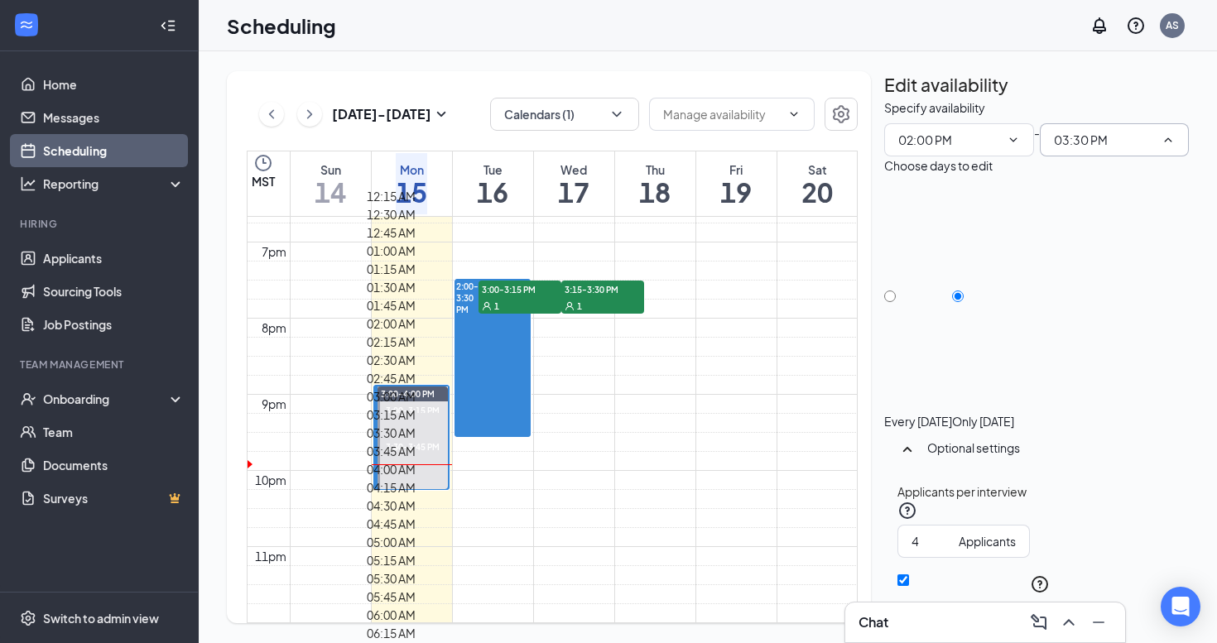
click at [1074, 149] on input "03:30 PM" at bounding box center [1105, 140] width 102 height 18
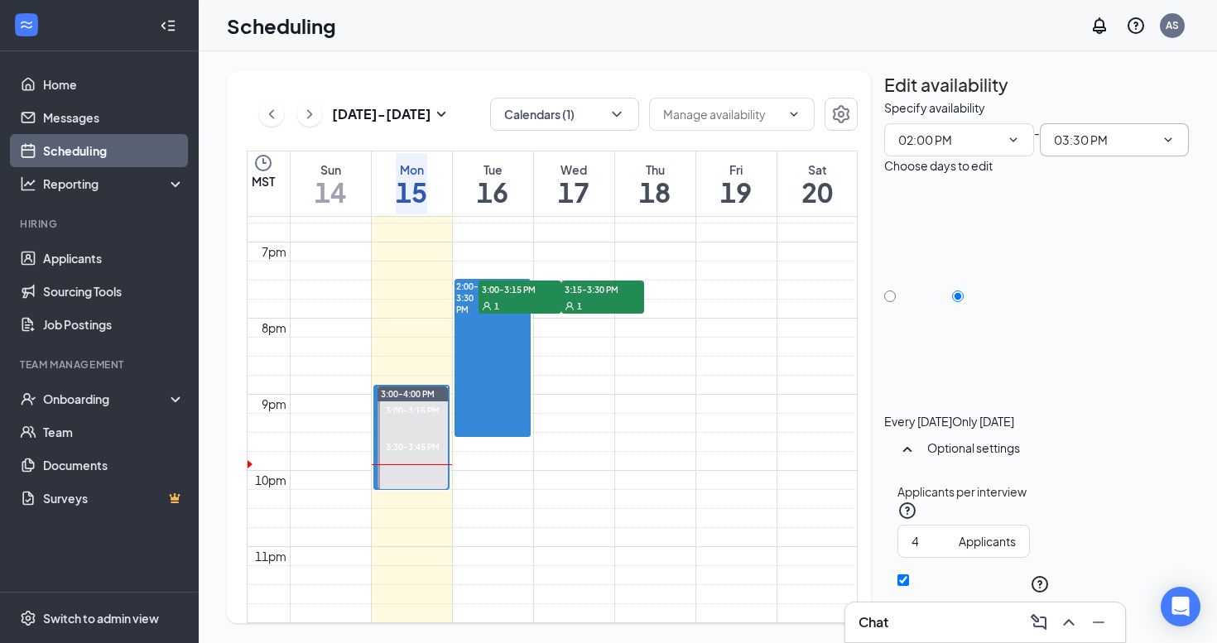
click at [1096, 149] on input "03:30 PM" at bounding box center [1105, 140] width 102 height 18
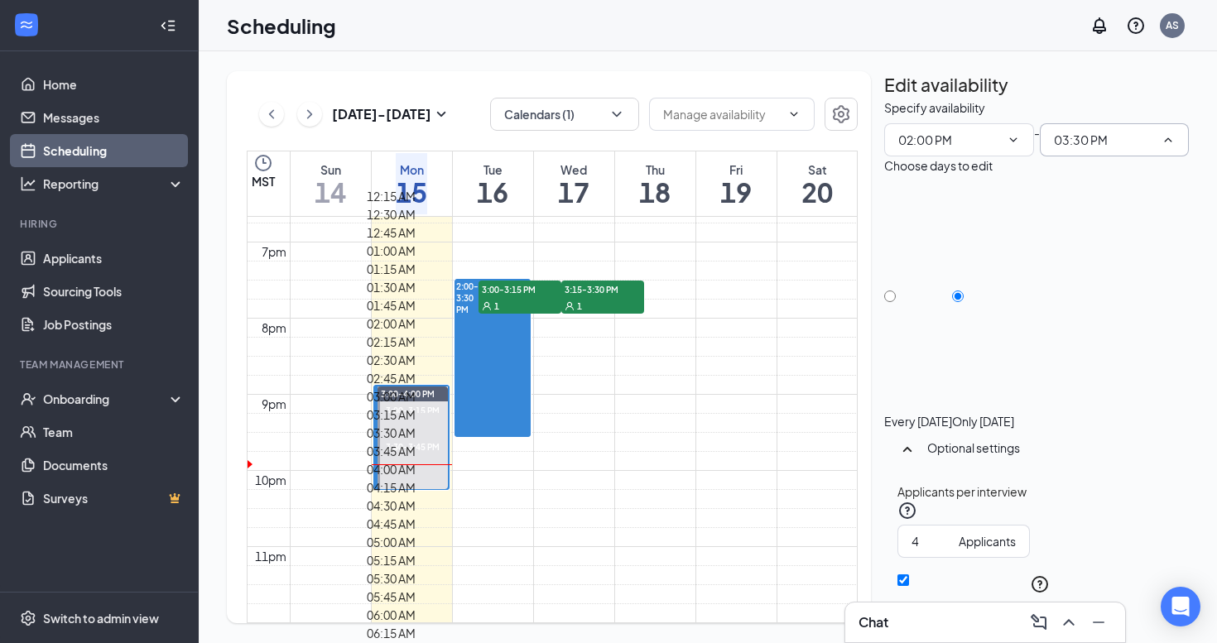
scroll to position [2194, 0]
type input "04:00 PM"
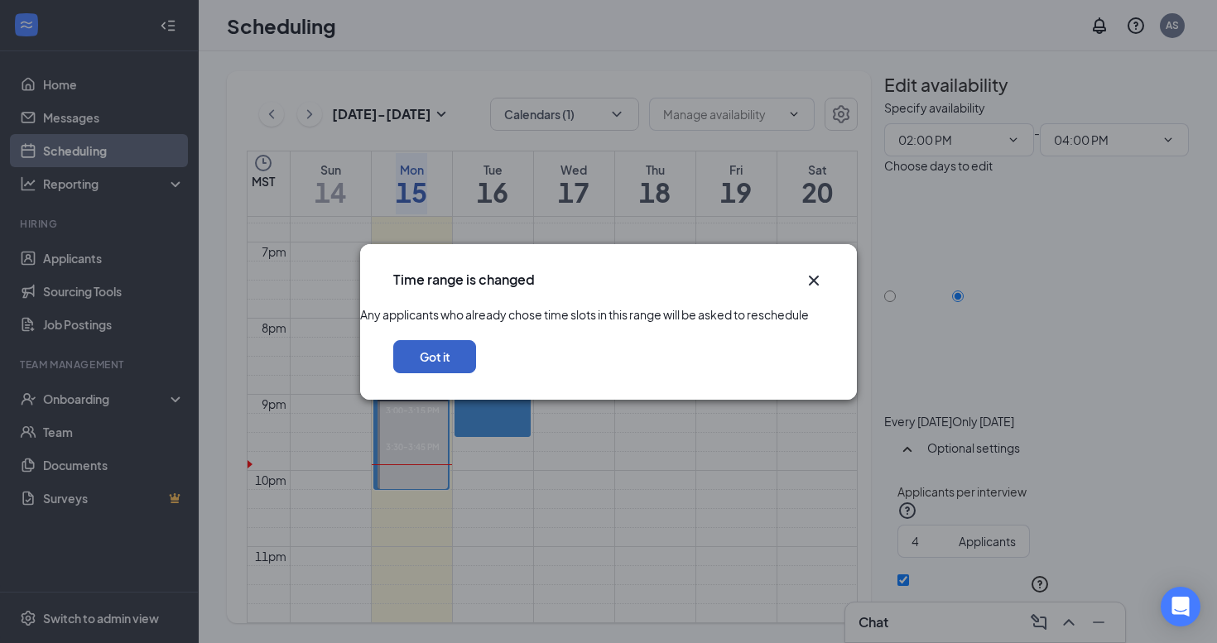
click at [476, 373] on button "Got it" at bounding box center [434, 356] width 83 height 33
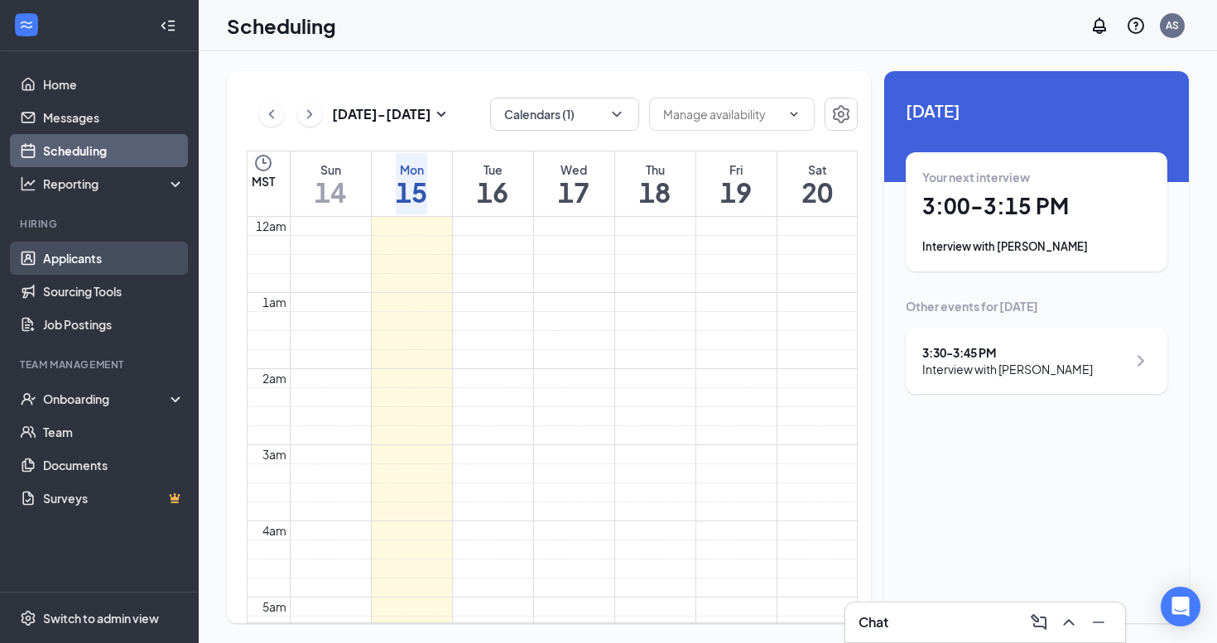
click at [113, 260] on link "Applicants" at bounding box center [114, 258] width 142 height 33
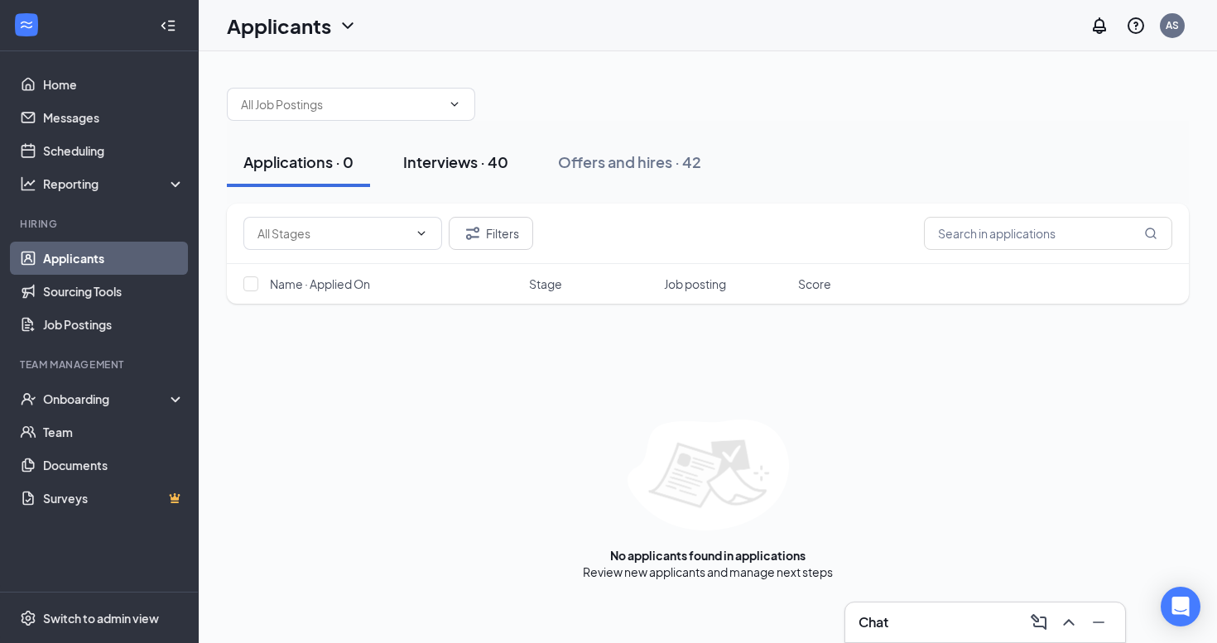
click at [474, 161] on div "Interviews · 40" at bounding box center [455, 161] width 105 height 21
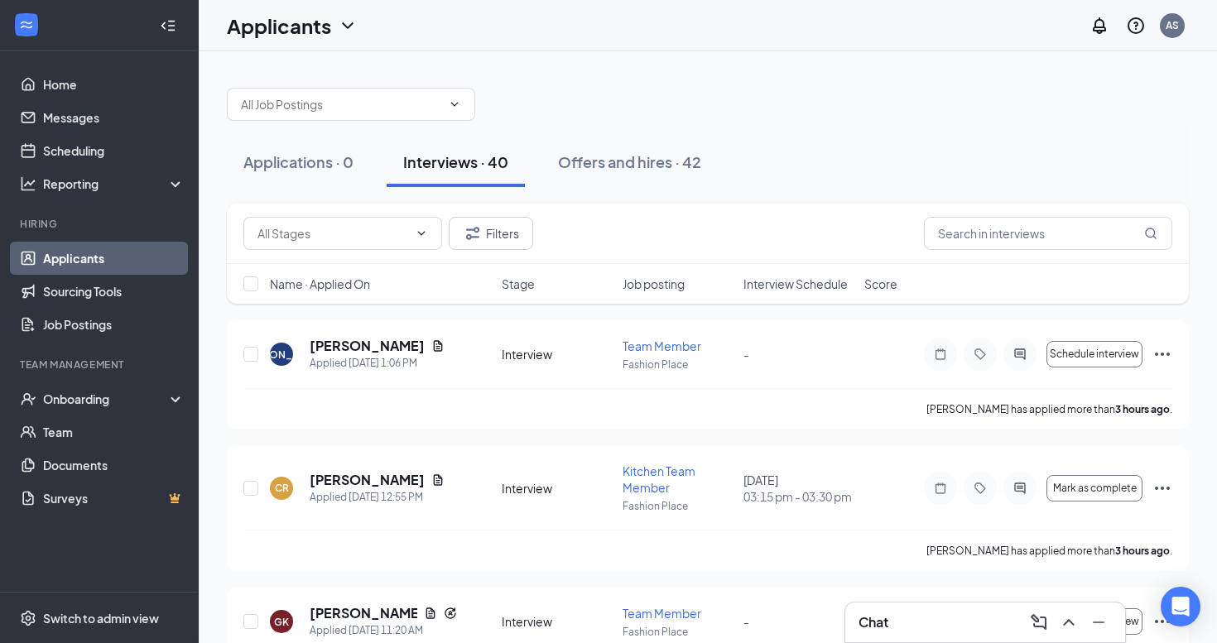
click at [801, 269] on div "Name · Applied On Stage Job posting Interview Schedule Score" at bounding box center [708, 284] width 962 height 40
click at [786, 283] on span "Interview Schedule" at bounding box center [795, 284] width 104 height 17
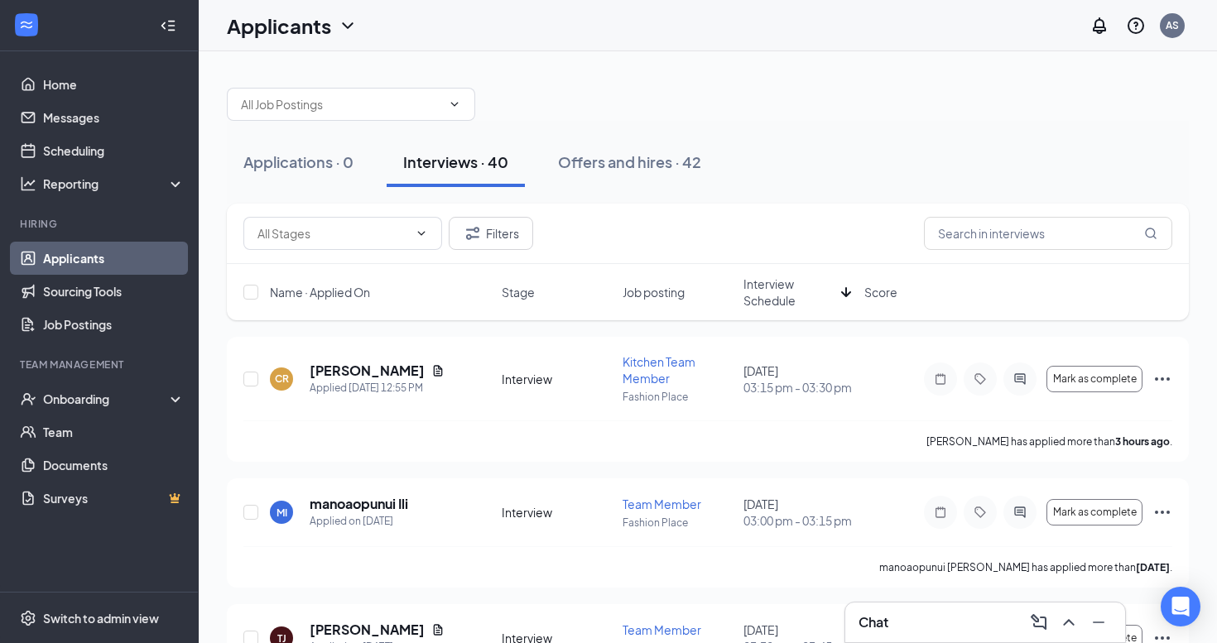
click at [786, 282] on span "Interview Schedule" at bounding box center [788, 292] width 91 height 33
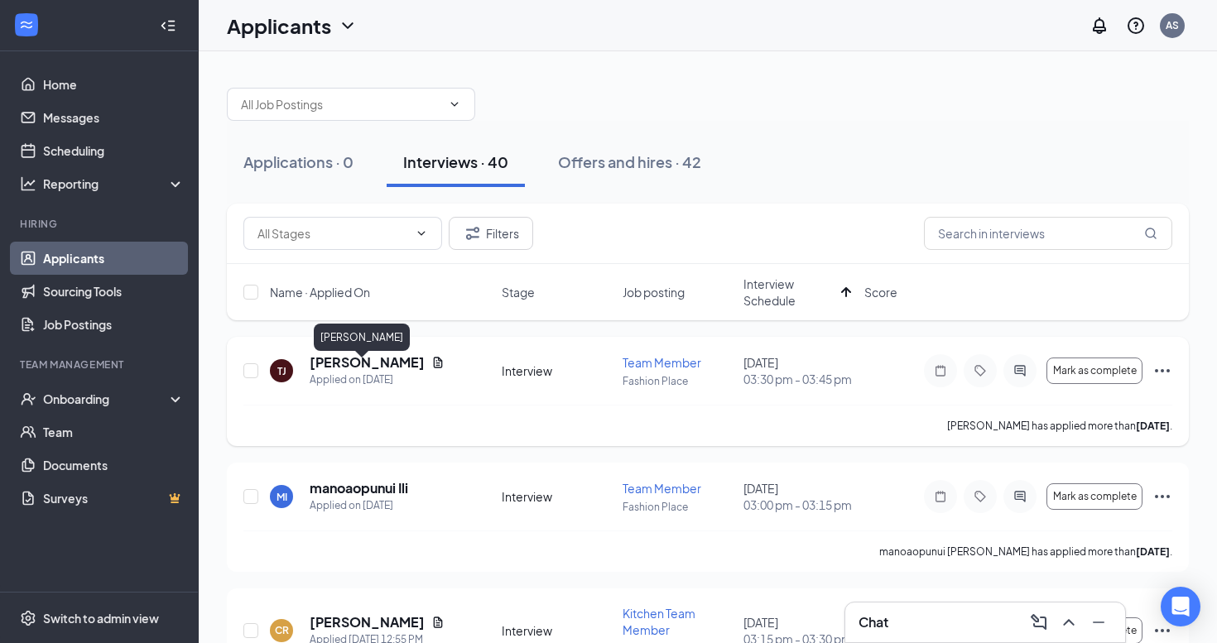
click at [339, 372] on h5 "[PERSON_NAME]" at bounding box center [367, 362] width 115 height 18
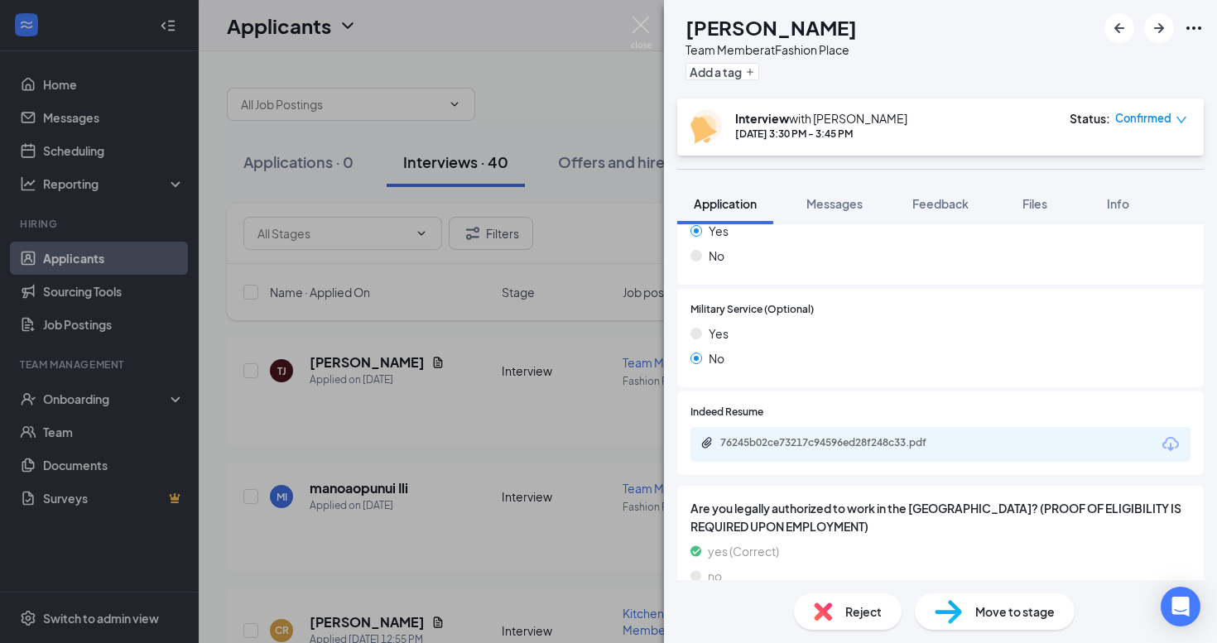
scroll to position [1362, 0]
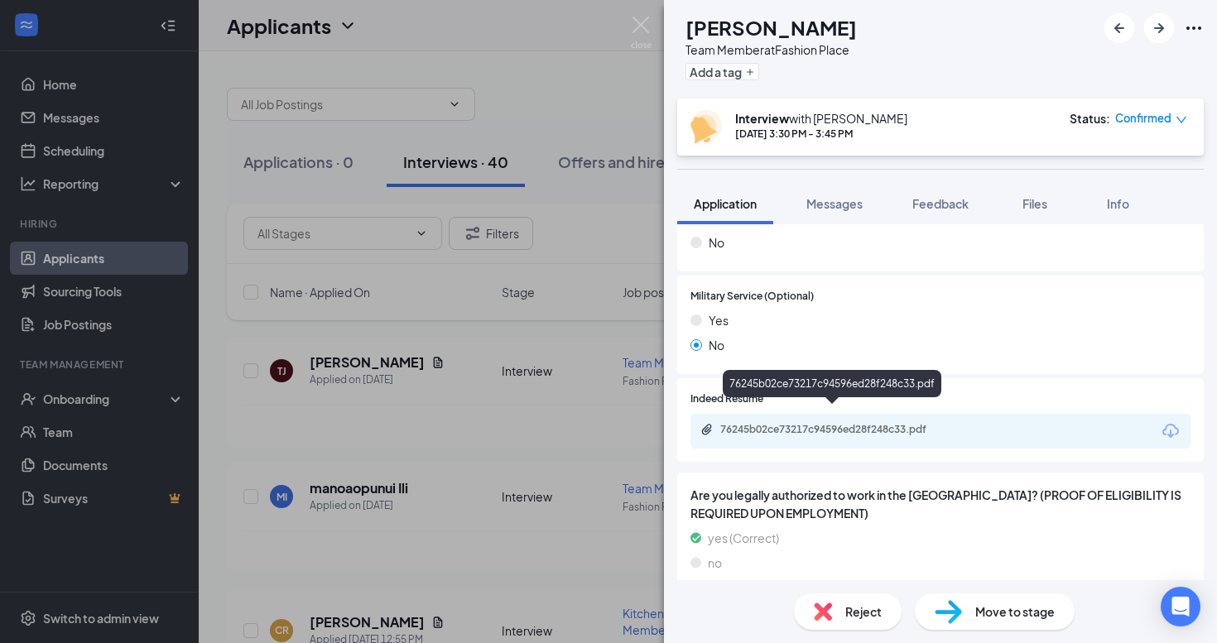
click at [842, 423] on div "76245b02ce73217c94596ed28f248c33.pdf" at bounding box center [836, 429] width 232 height 13
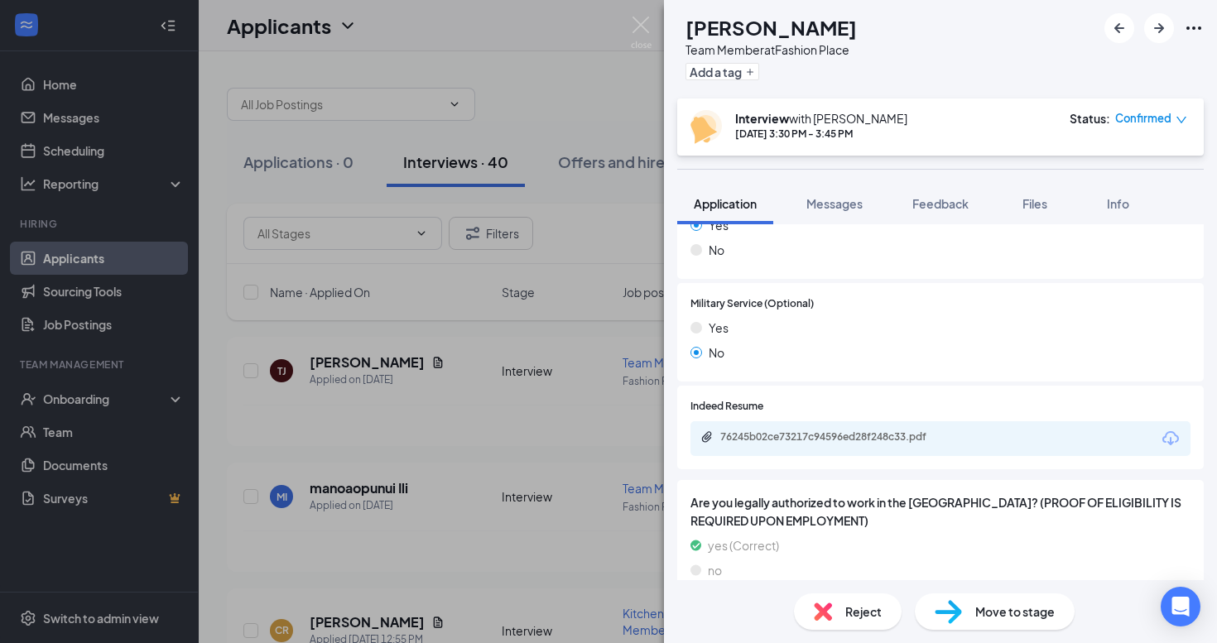
click at [844, 601] on div "Reject" at bounding box center [848, 611] width 108 height 36
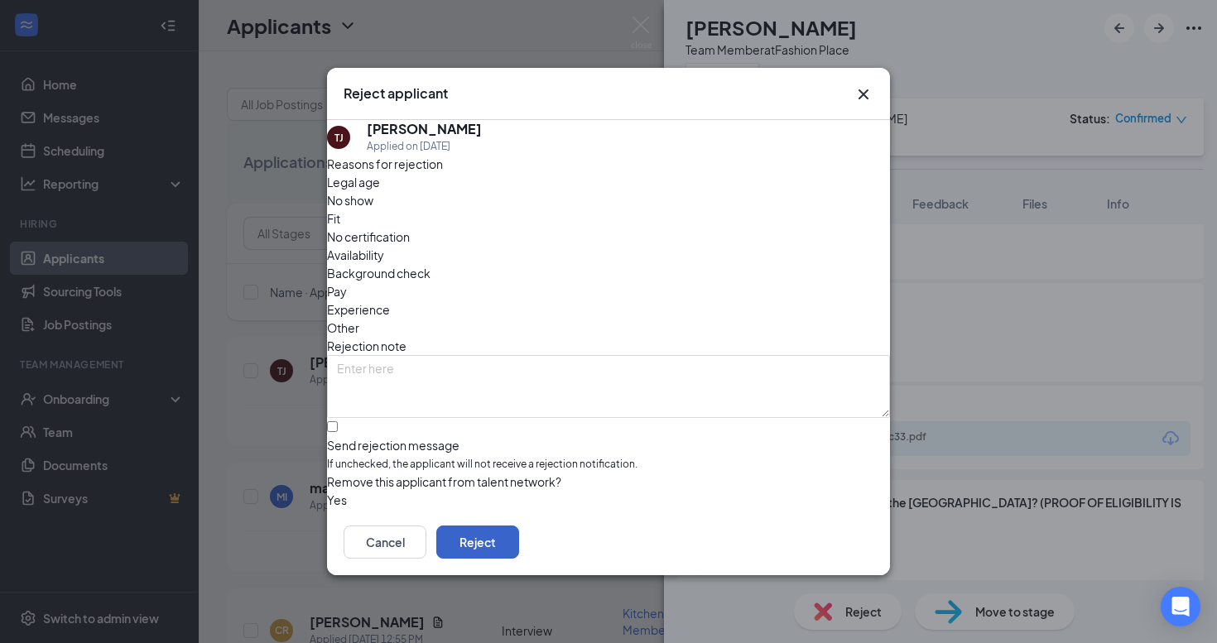
click at [519, 555] on button "Reject" at bounding box center [477, 542] width 83 height 33
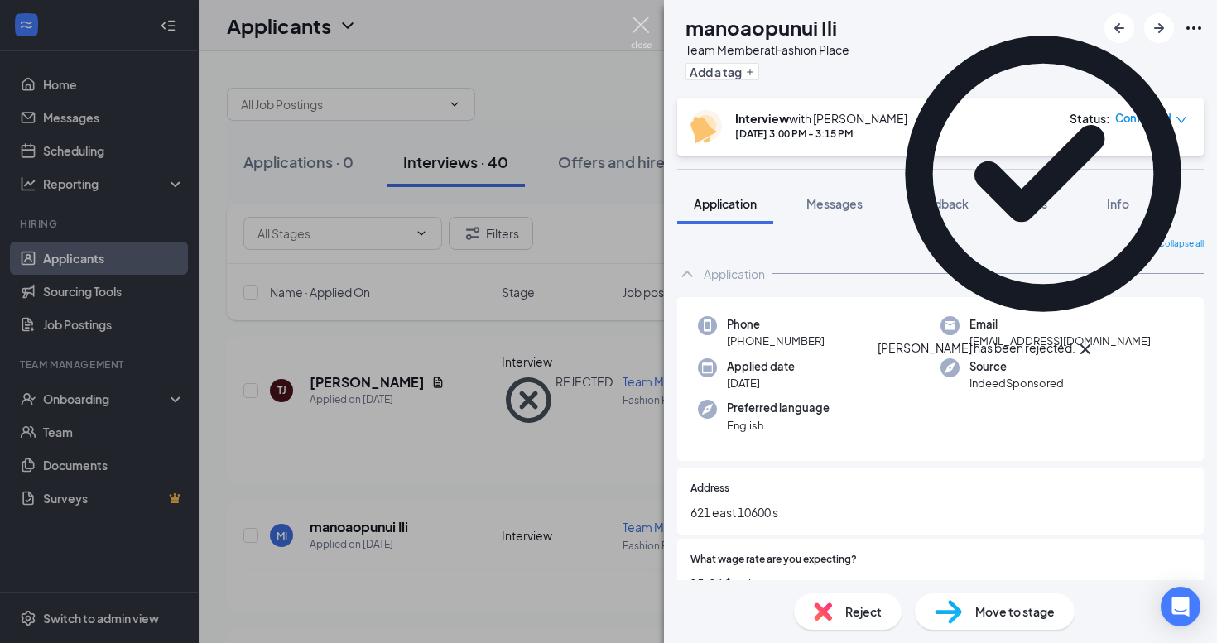
click at [636, 20] on img at bounding box center [641, 33] width 21 height 32
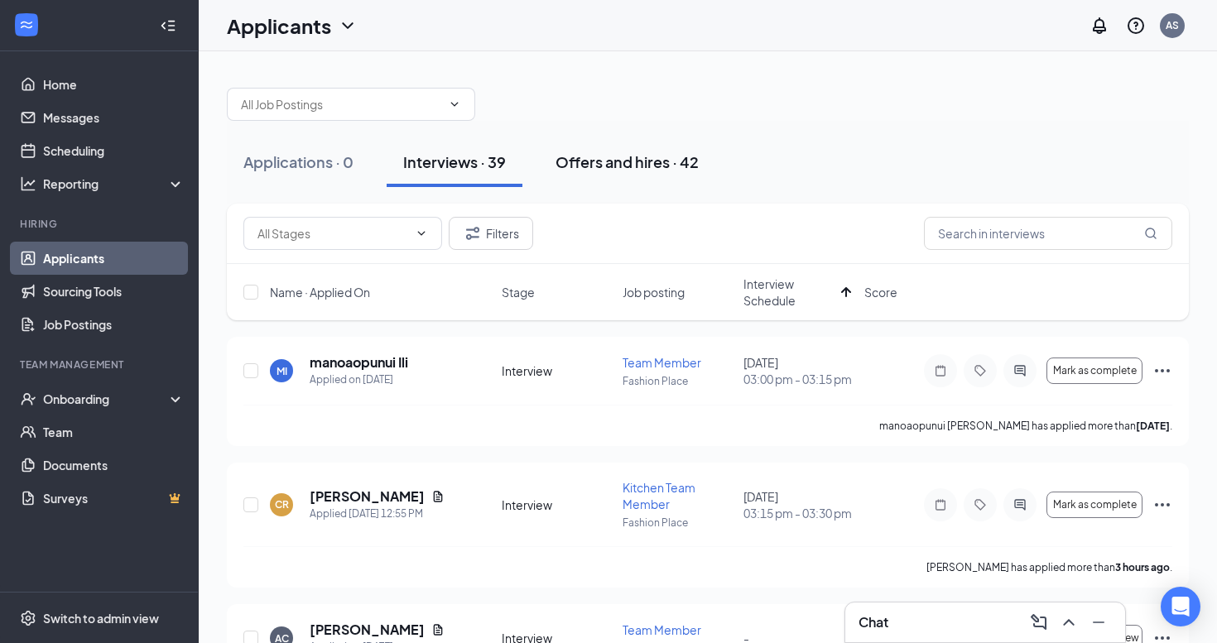
click at [659, 163] on div "Offers and hires · 42" at bounding box center [626, 161] width 143 height 21
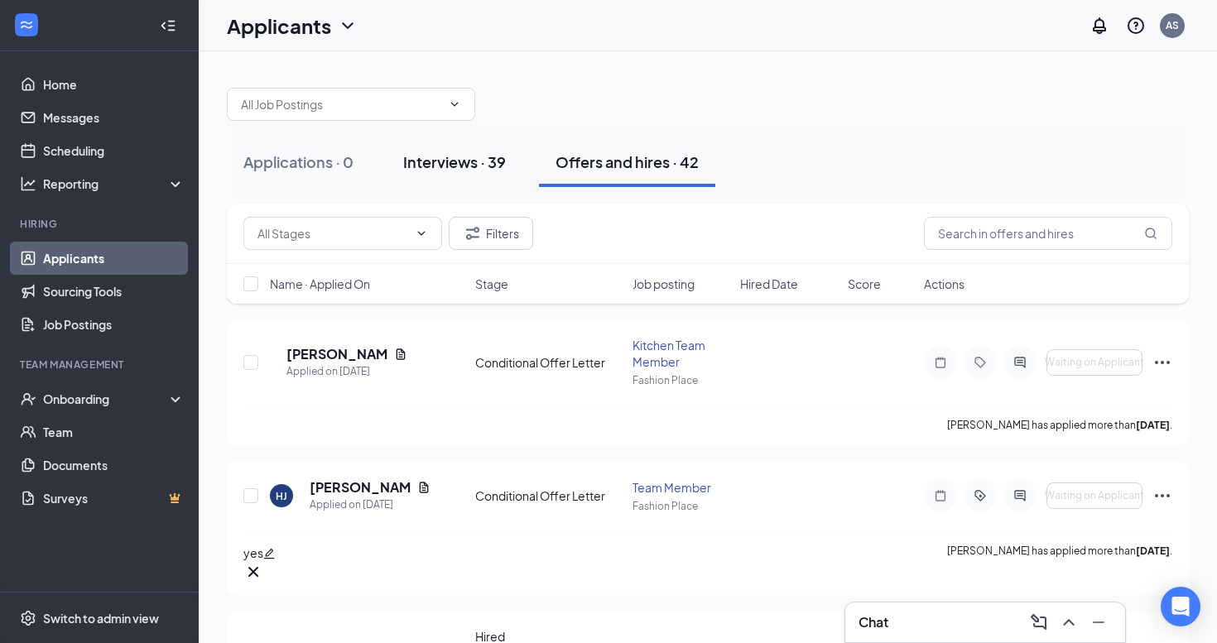
click at [470, 156] on div "Interviews · 39" at bounding box center [454, 161] width 103 height 21
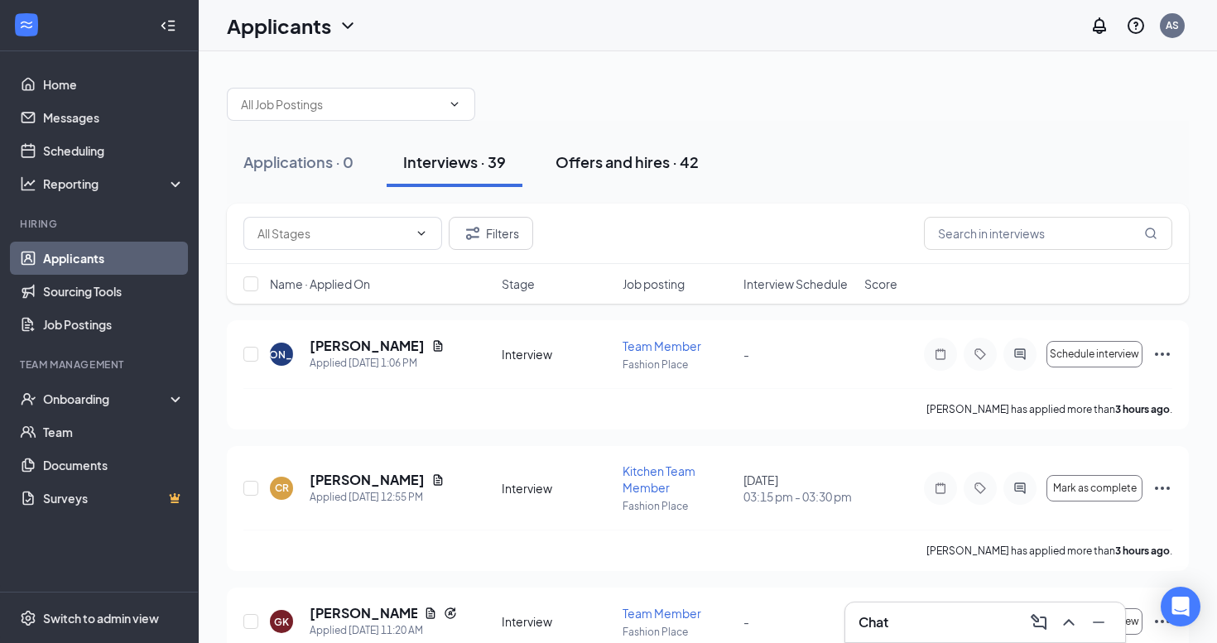
click at [599, 175] on button "Offers and hires · 42" at bounding box center [627, 162] width 176 height 50
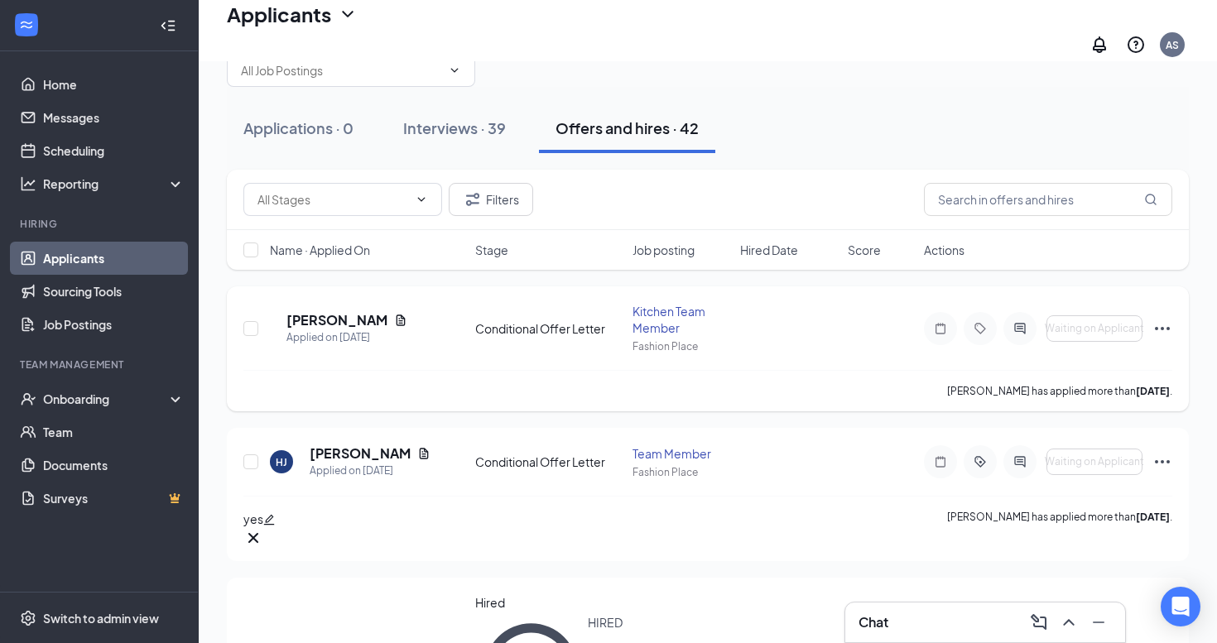
scroll to position [48, 0]
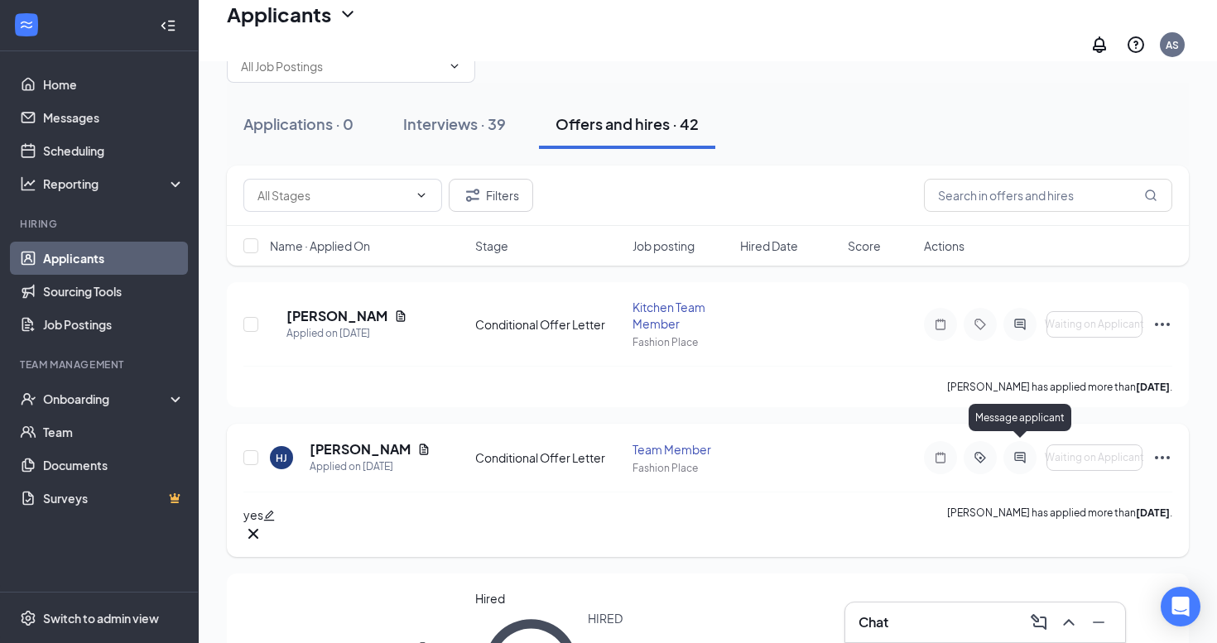
click at [1020, 451] on icon "ActiveChat" at bounding box center [1020, 457] width 20 height 13
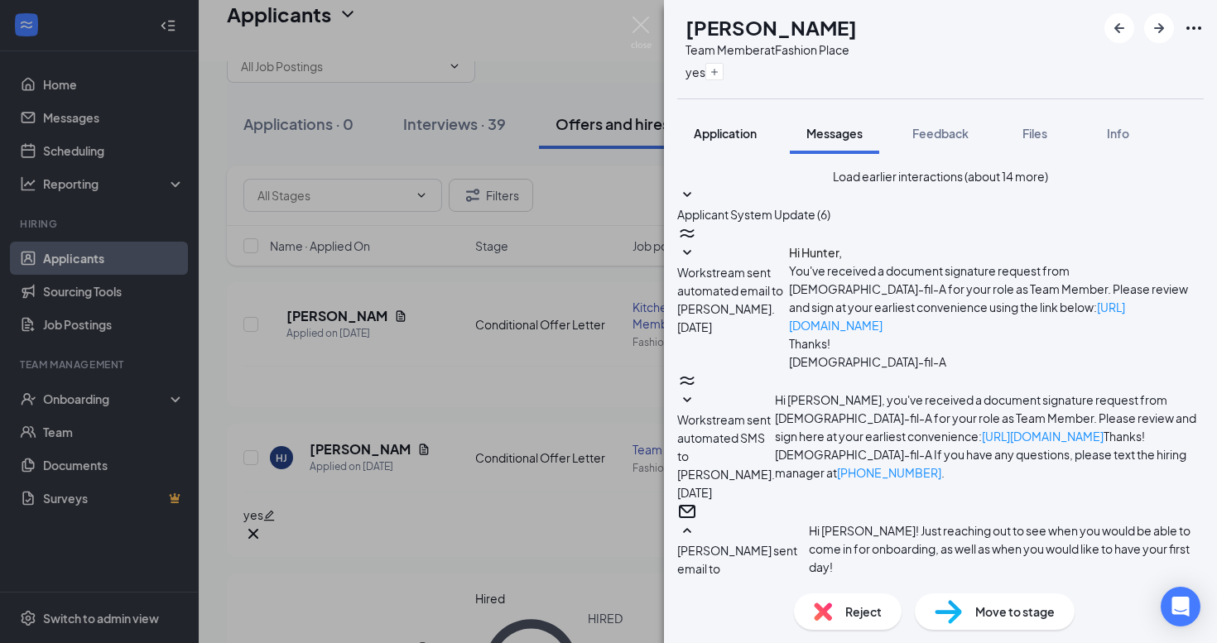
click at [726, 135] on span "Application" at bounding box center [725, 133] width 63 height 15
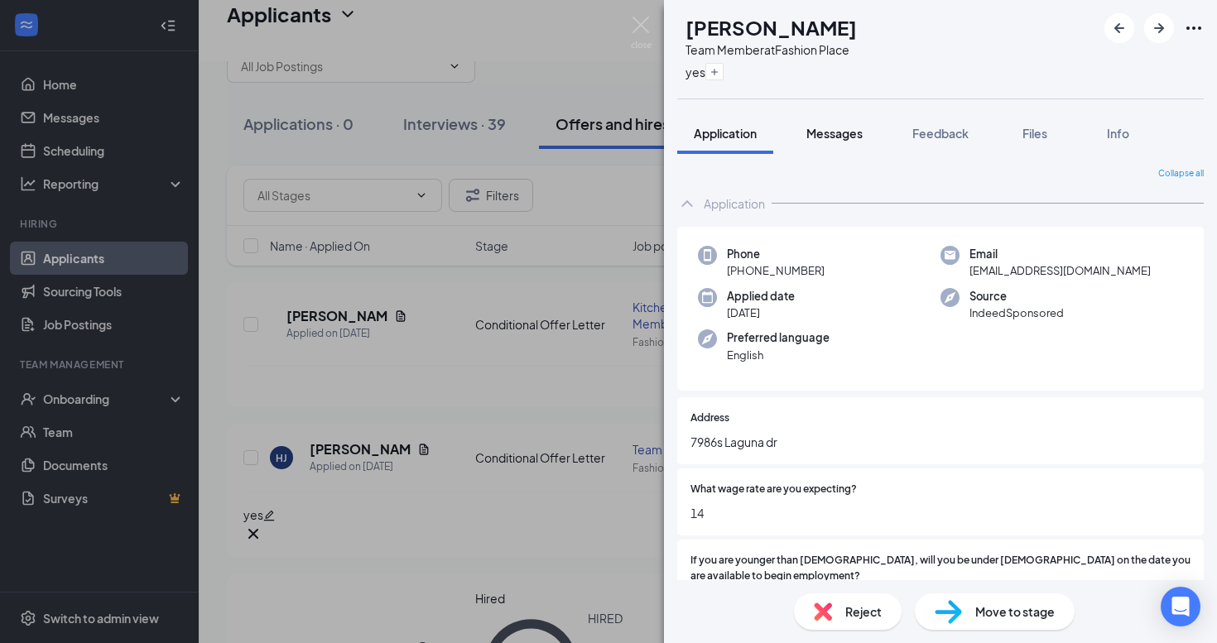
click at [840, 133] on span "Messages" at bounding box center [834, 133] width 56 height 15
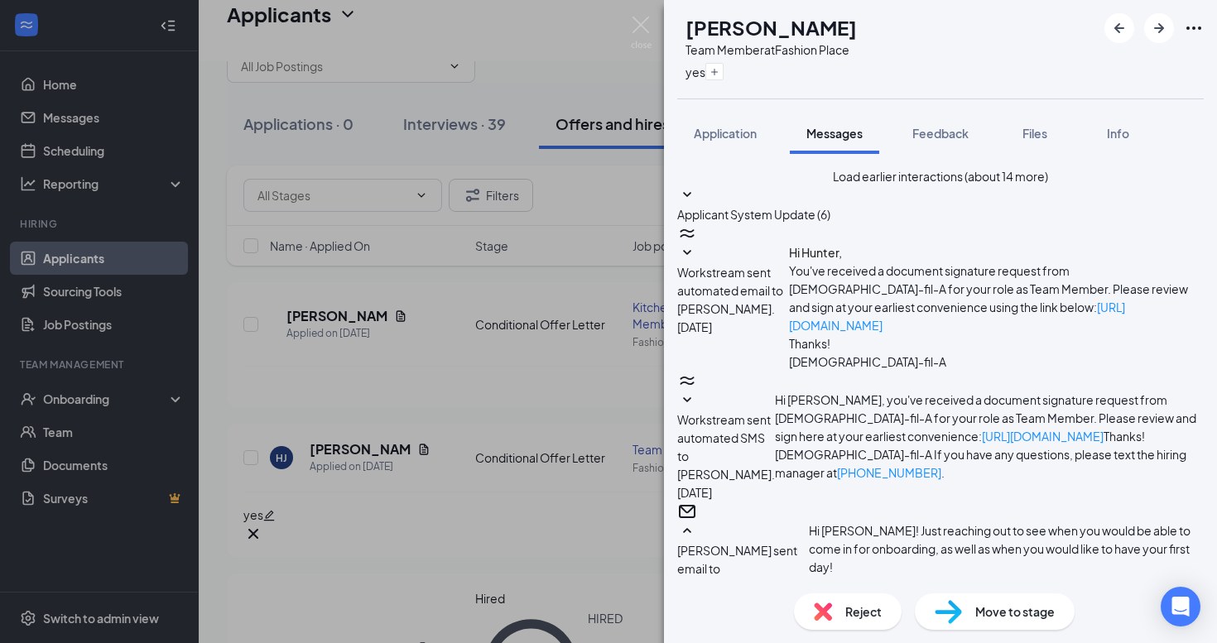
scroll to position [265, 0]
type textarea "Hi [PERSON_NAME], We'd love to hear back from you if you are still interested i…"
checkbox input "true"
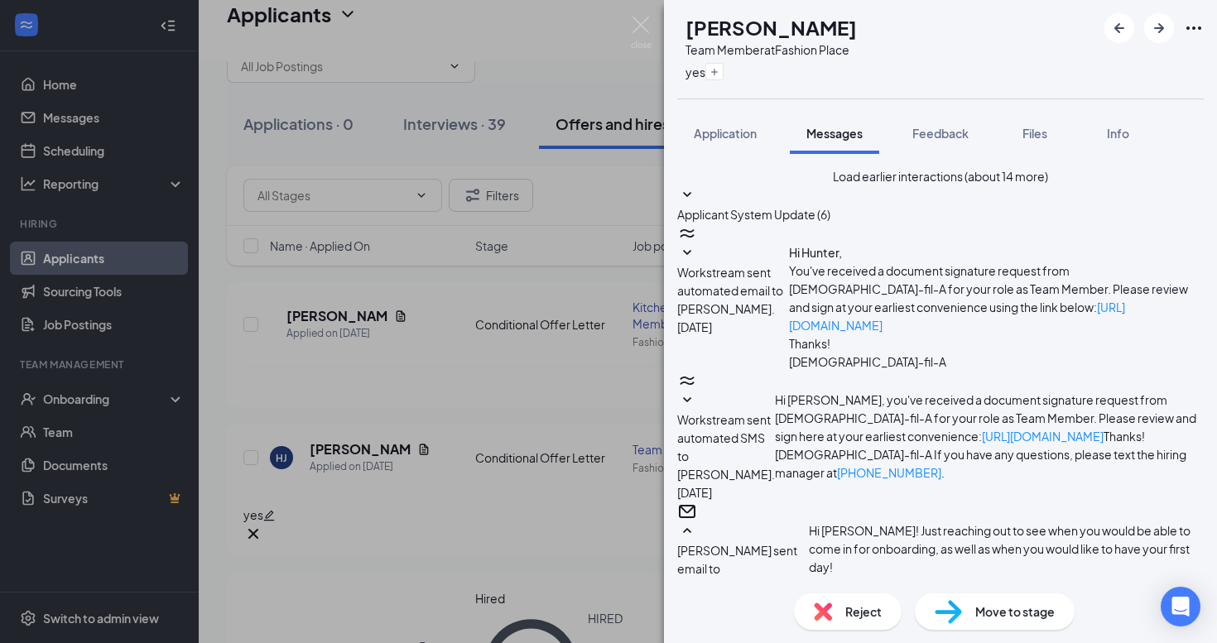
click at [649, 41] on img at bounding box center [641, 33] width 21 height 32
